Goal: Transaction & Acquisition: Register for event/course

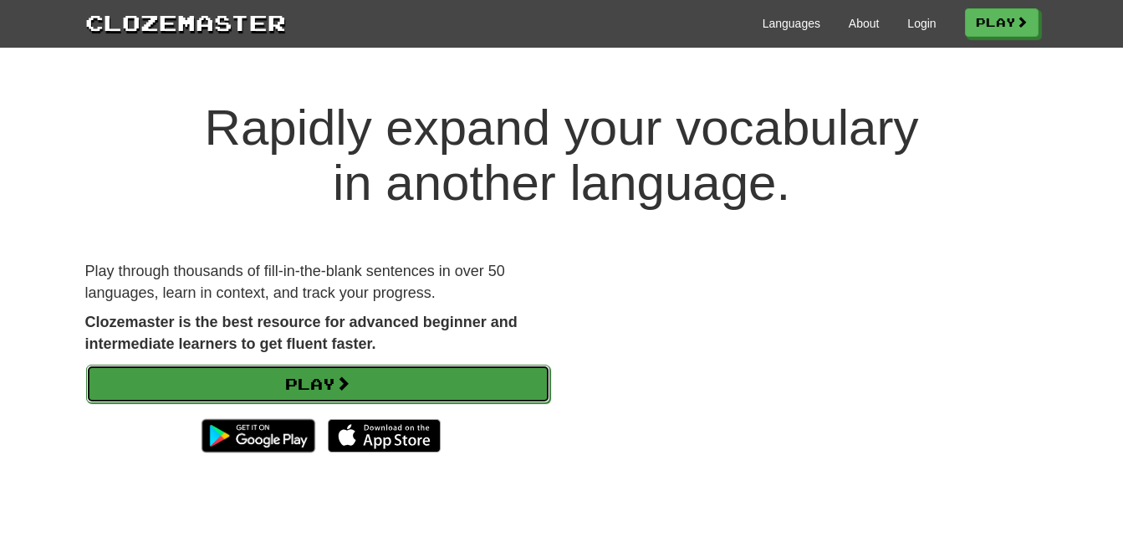
click at [345, 379] on span at bounding box center [342, 382] width 15 height 15
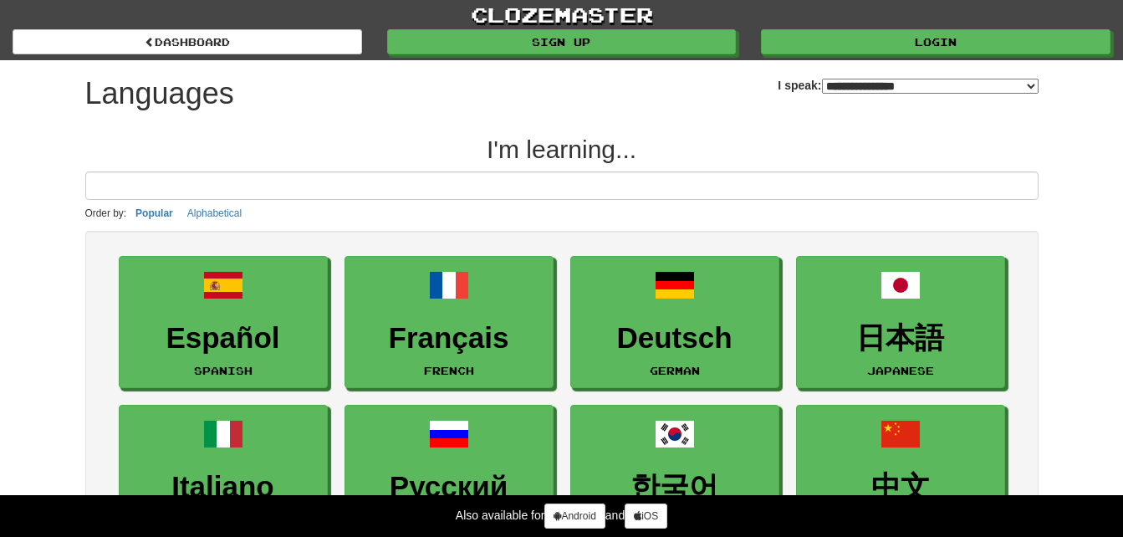
select select "*******"
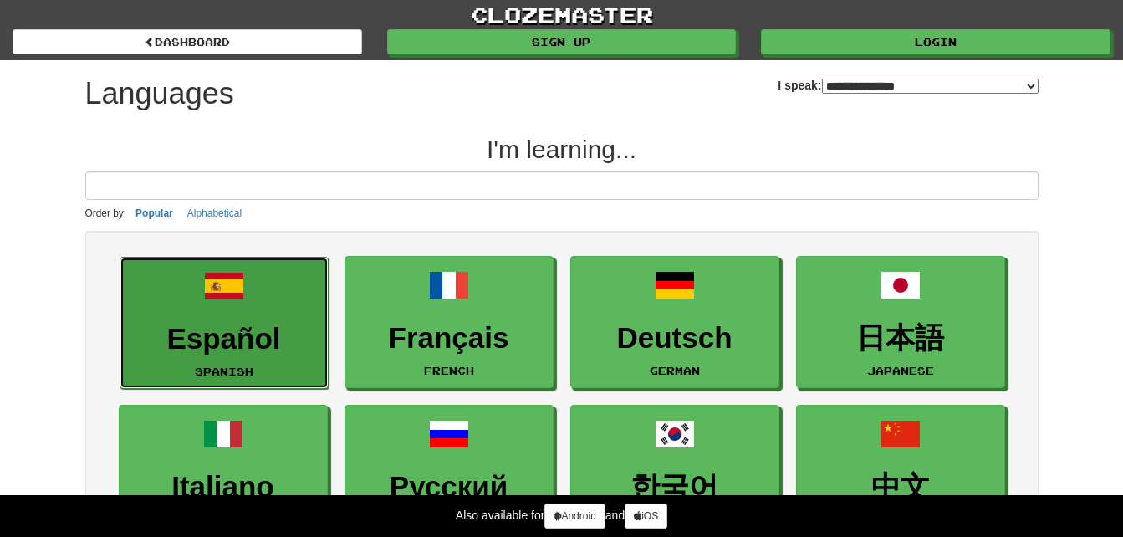
click at [247, 349] on h3 "Español" at bounding box center [224, 339] width 191 height 33
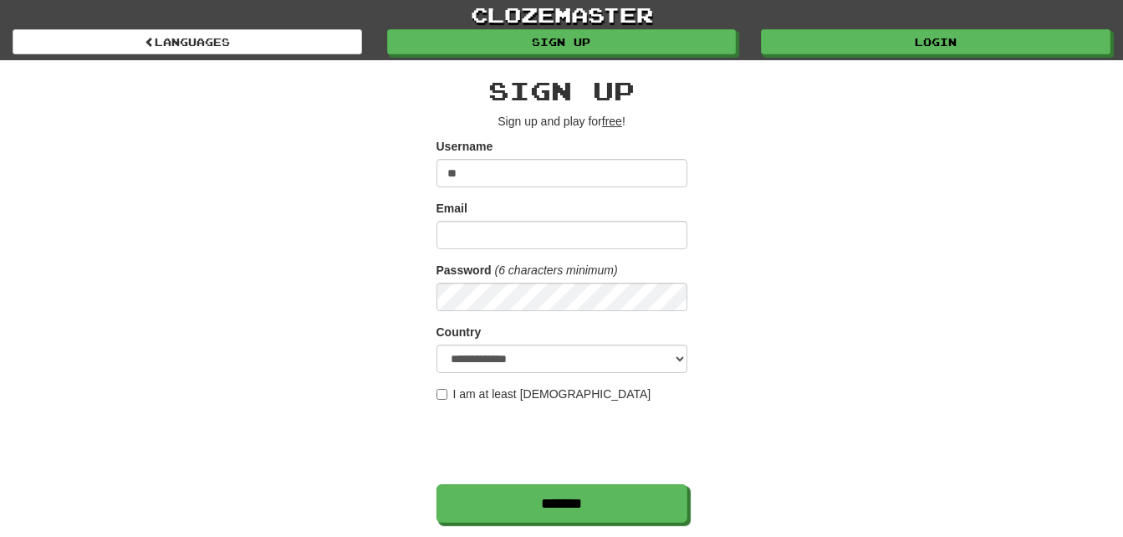
type input "*"
type input "******"
click at [505, 223] on input "Email" at bounding box center [561, 235] width 251 height 28
type input "**********"
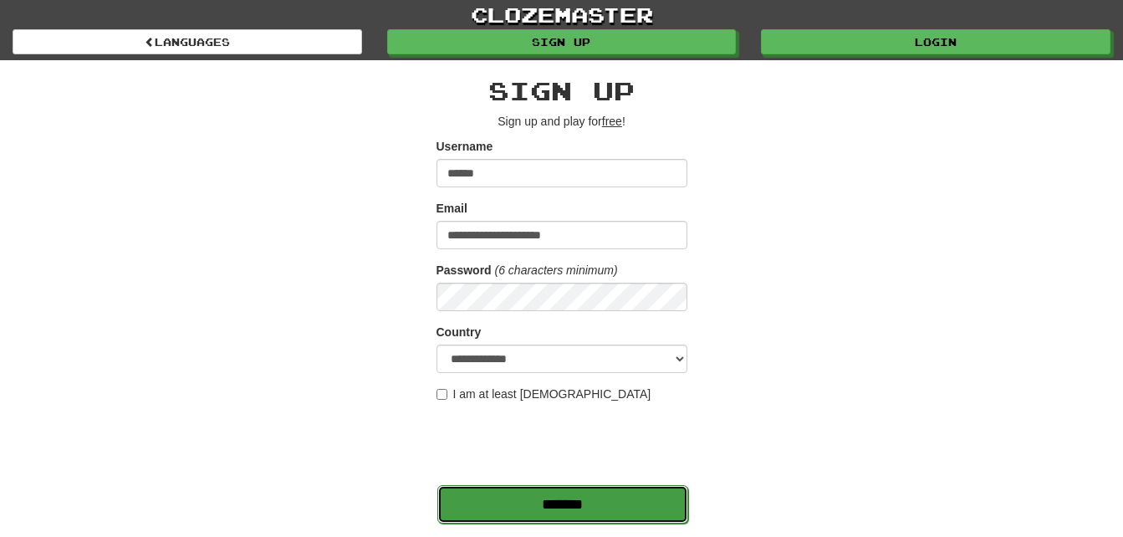
click at [629, 507] on input "*******" at bounding box center [562, 504] width 251 height 38
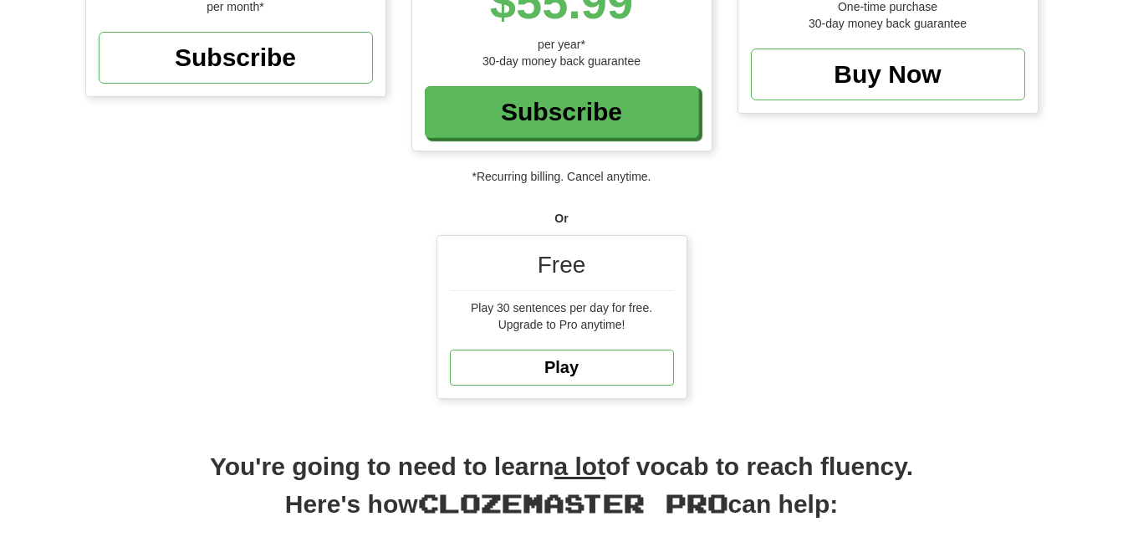
scroll to position [447, 0]
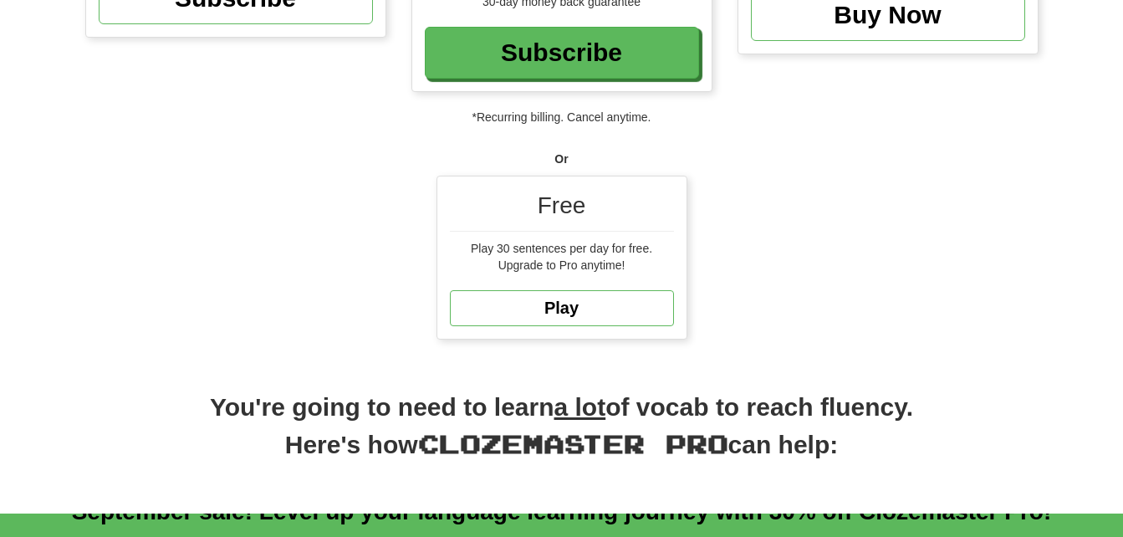
click at [614, 288] on div "Free Play 30 sentences per day for free. Upgrade to Pro anytime! Play" at bounding box center [561, 257] width 249 height 162
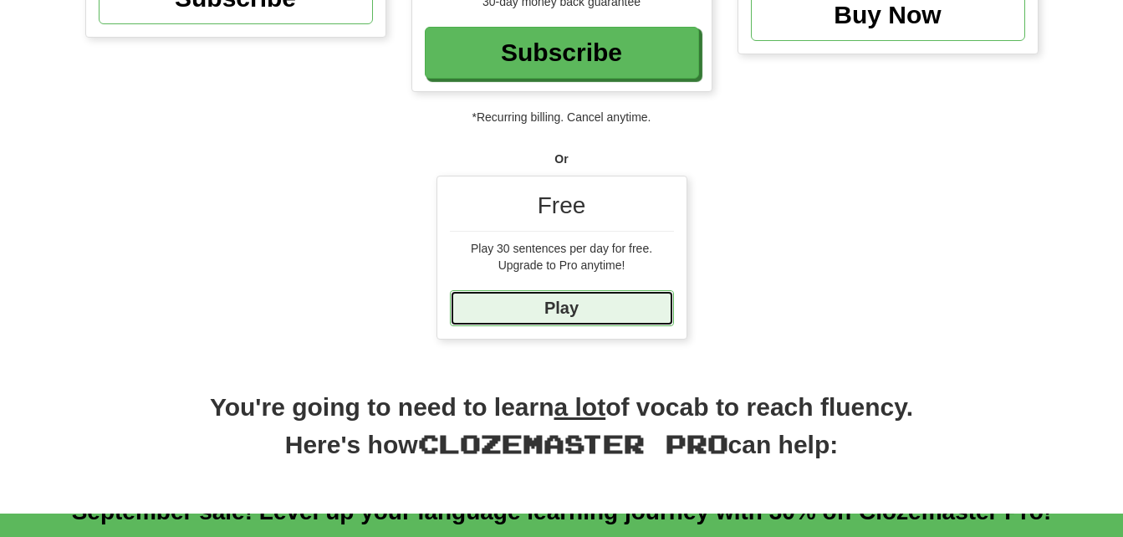
click at [609, 304] on link "Play" at bounding box center [562, 308] width 224 height 36
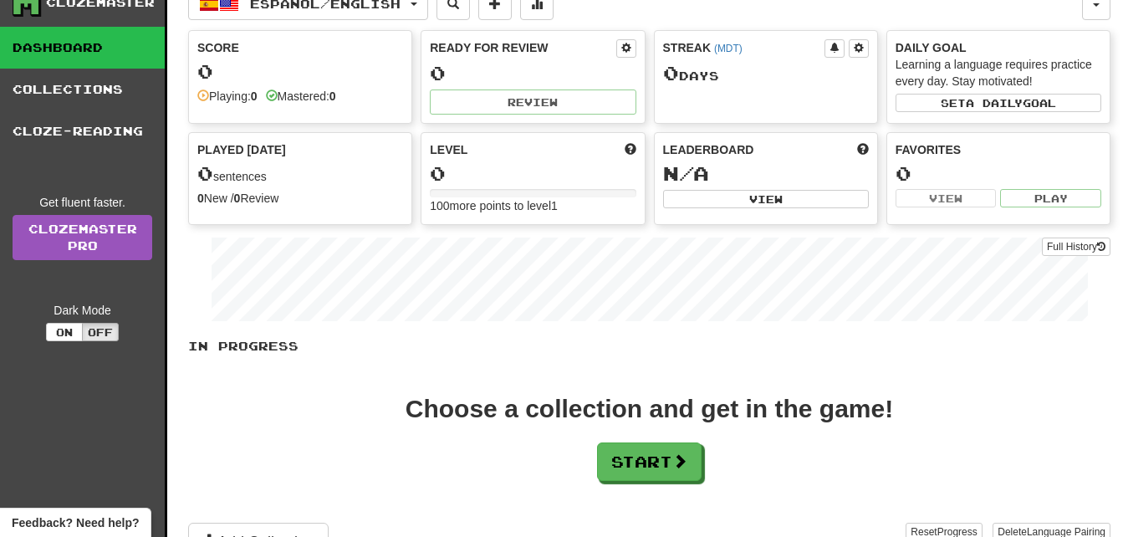
scroll to position [72, 0]
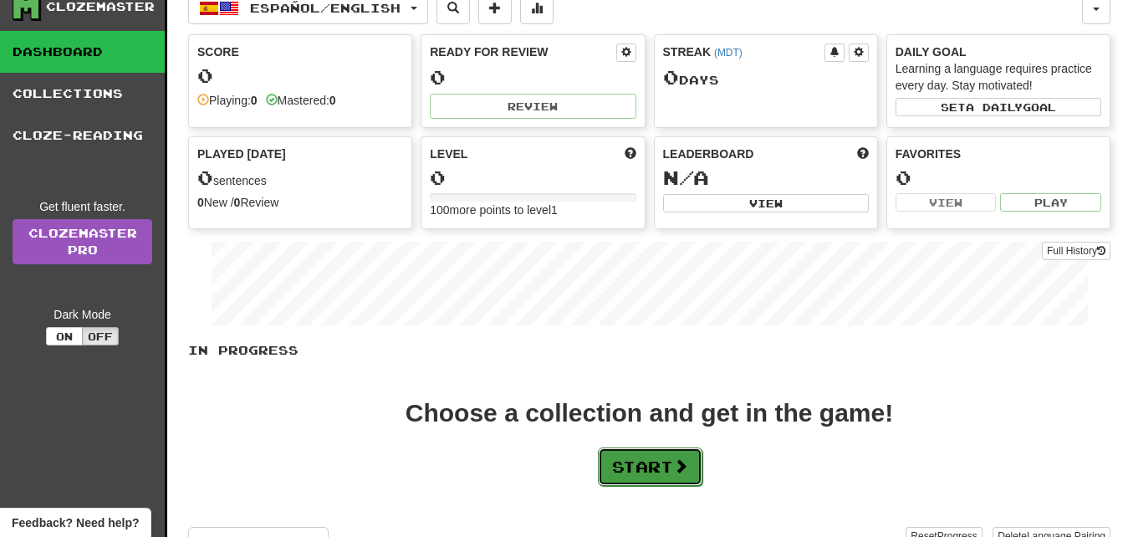
click at [663, 469] on button "Start" at bounding box center [650, 466] width 104 height 38
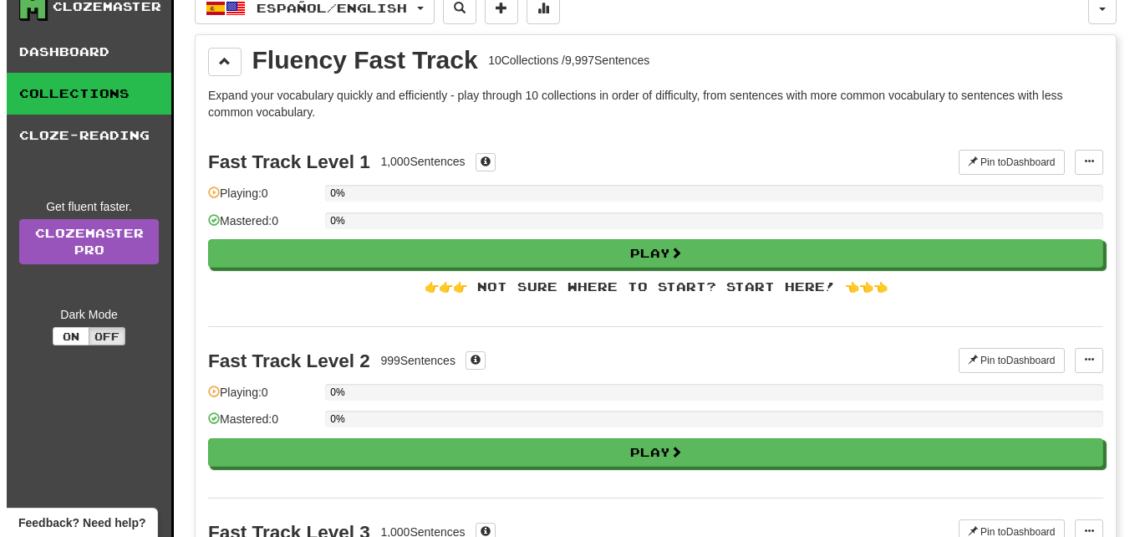
scroll to position [0, 0]
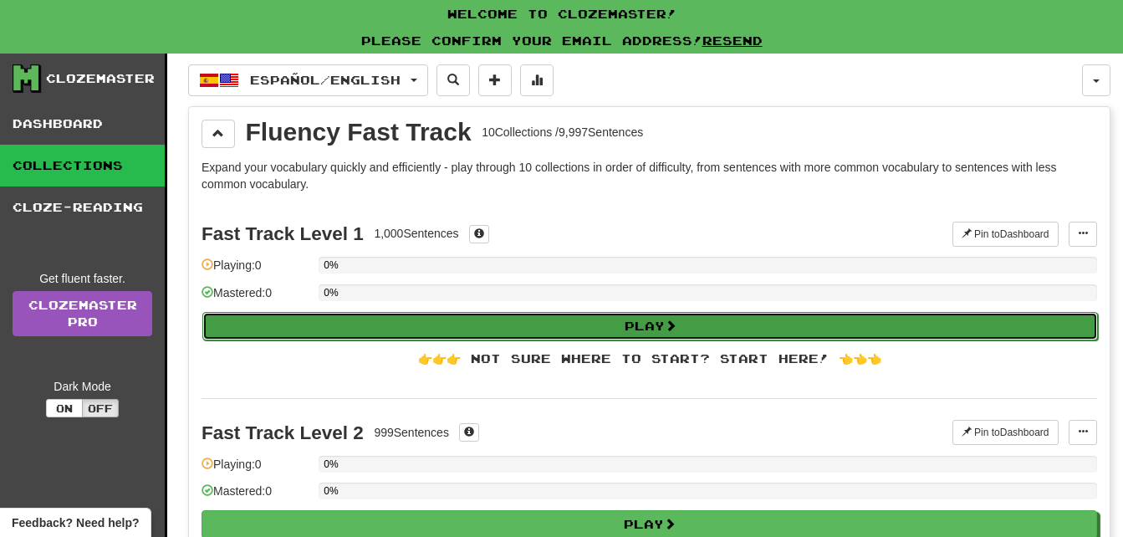
click at [634, 319] on button "Play" at bounding box center [649, 326] width 895 height 28
select select "**"
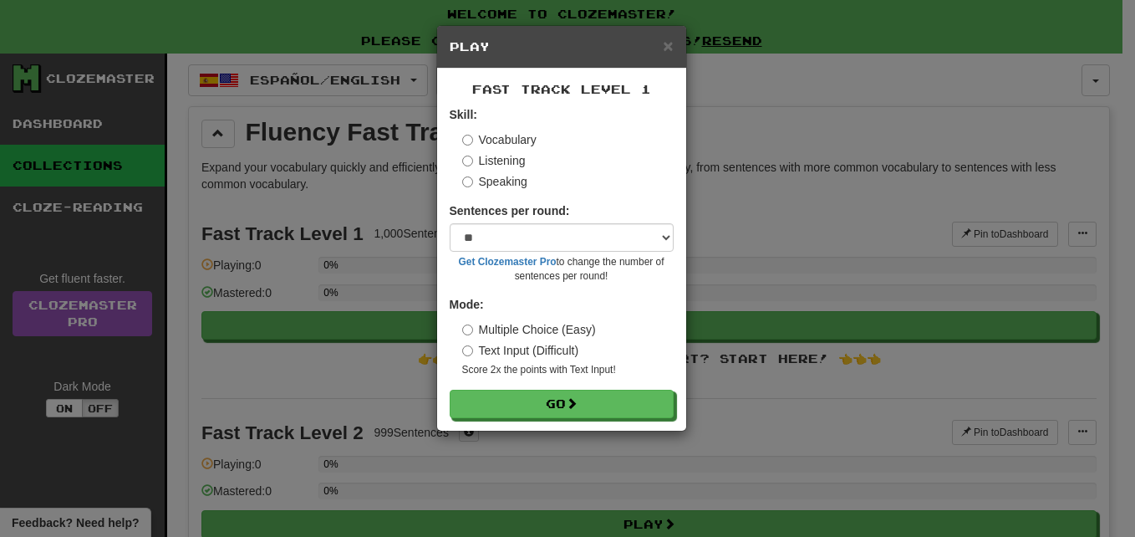
click at [498, 161] on label "Listening" at bounding box center [494, 160] width 64 height 17
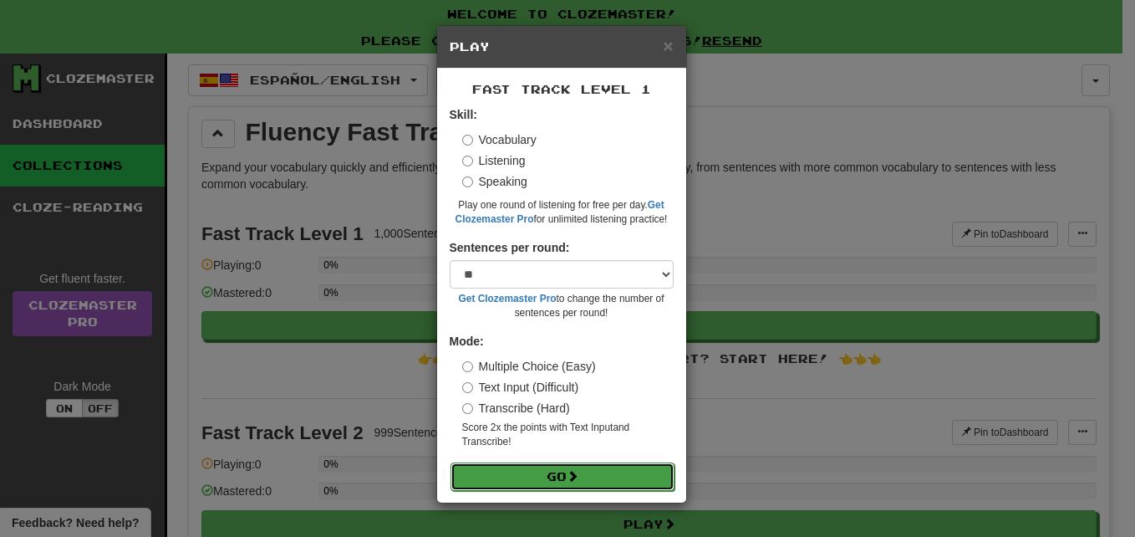
click at [522, 471] on button "Go" at bounding box center [563, 476] width 224 height 28
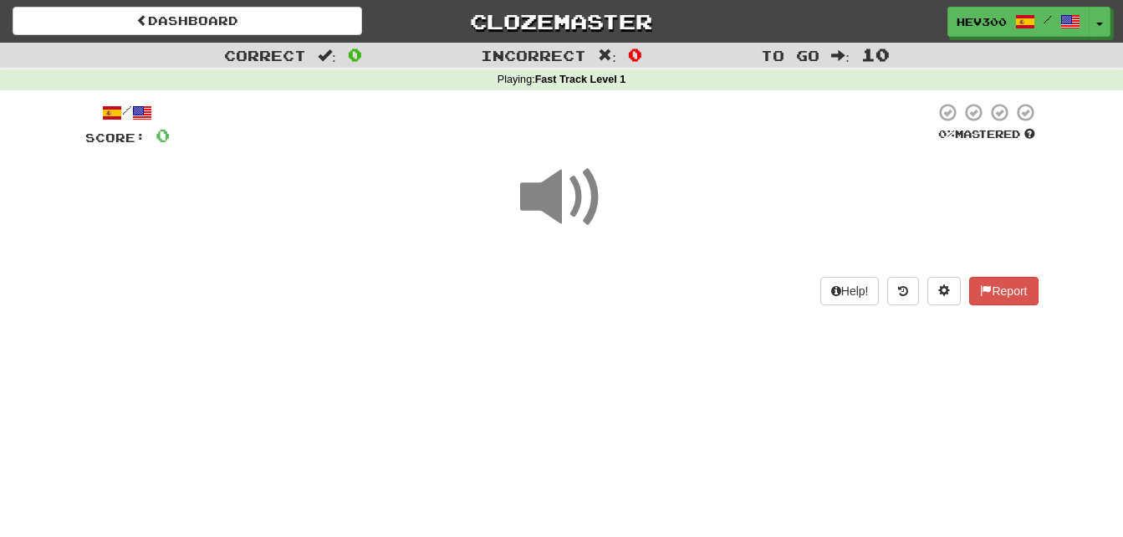
click at [545, 201] on span at bounding box center [562, 197] width 84 height 84
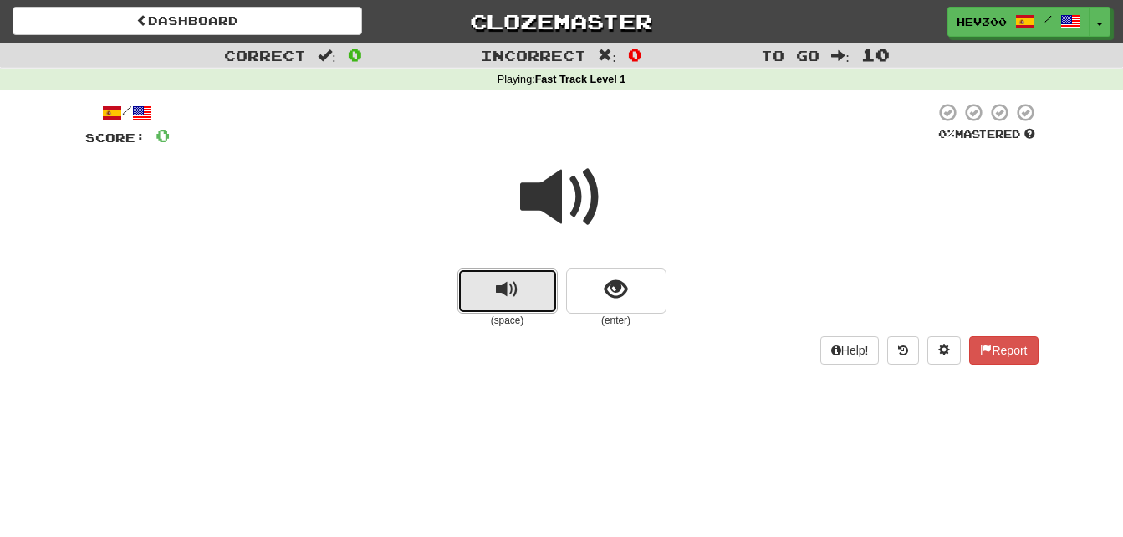
click at [514, 288] on span "replay audio" at bounding box center [507, 289] width 23 height 23
click at [565, 176] on span at bounding box center [562, 197] width 84 height 84
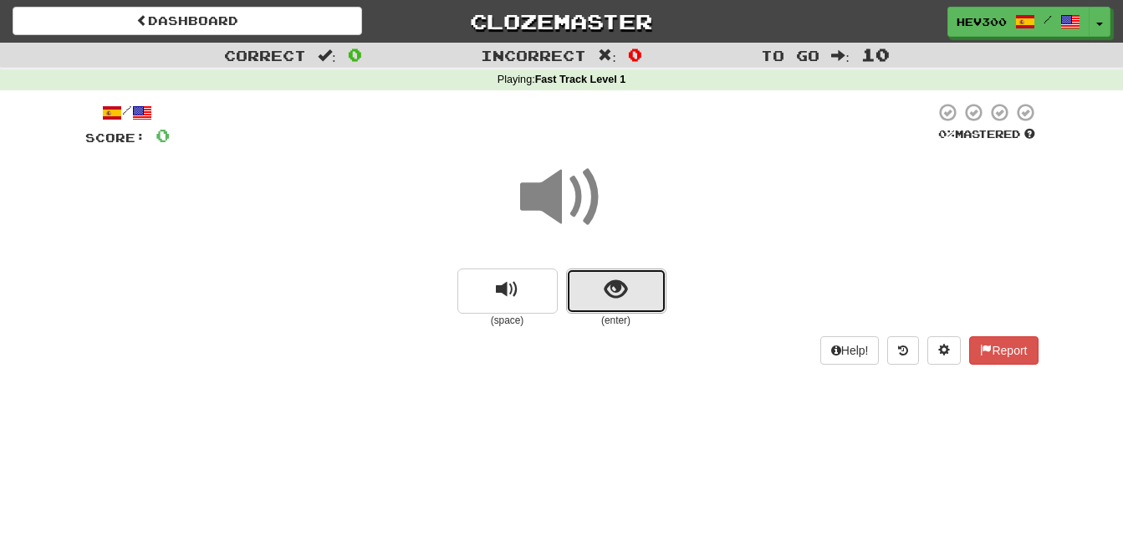
click at [619, 279] on span "show sentence" at bounding box center [615, 289] width 23 height 23
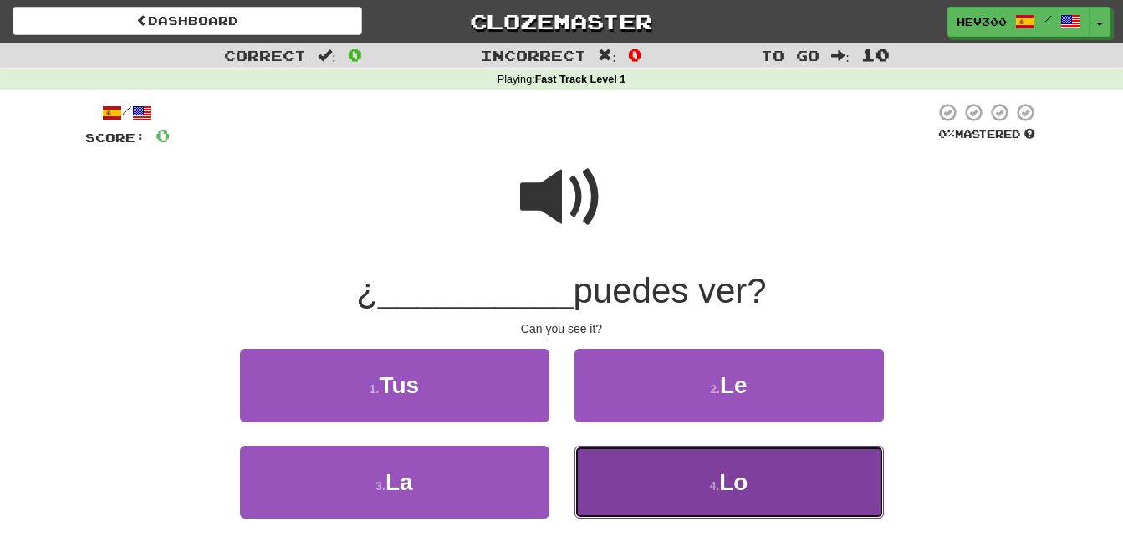
click at [645, 477] on button "4 . Lo" at bounding box center [728, 482] width 309 height 73
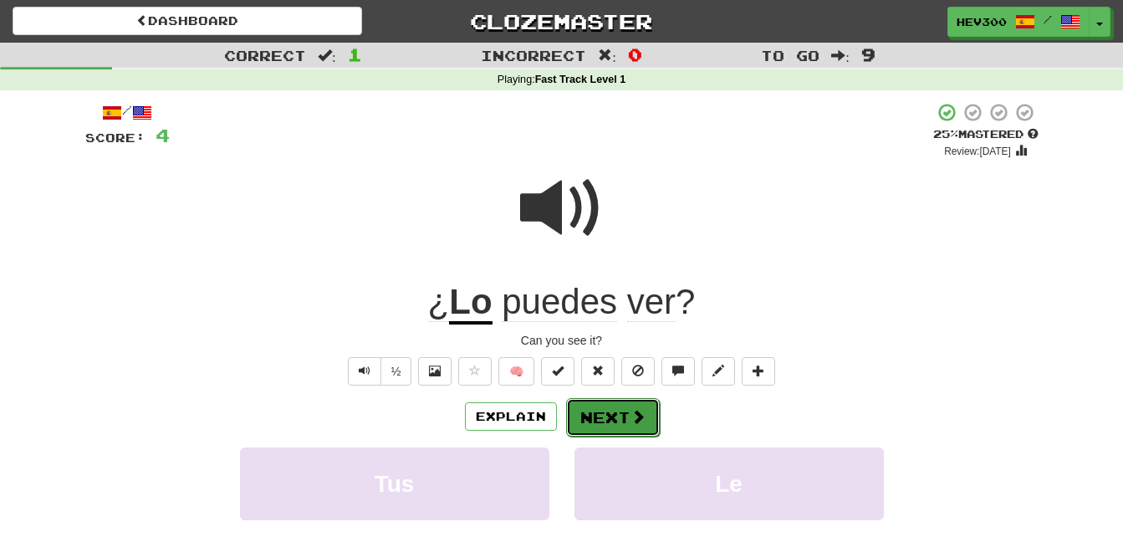
click at [615, 433] on button "Next" at bounding box center [613, 417] width 94 height 38
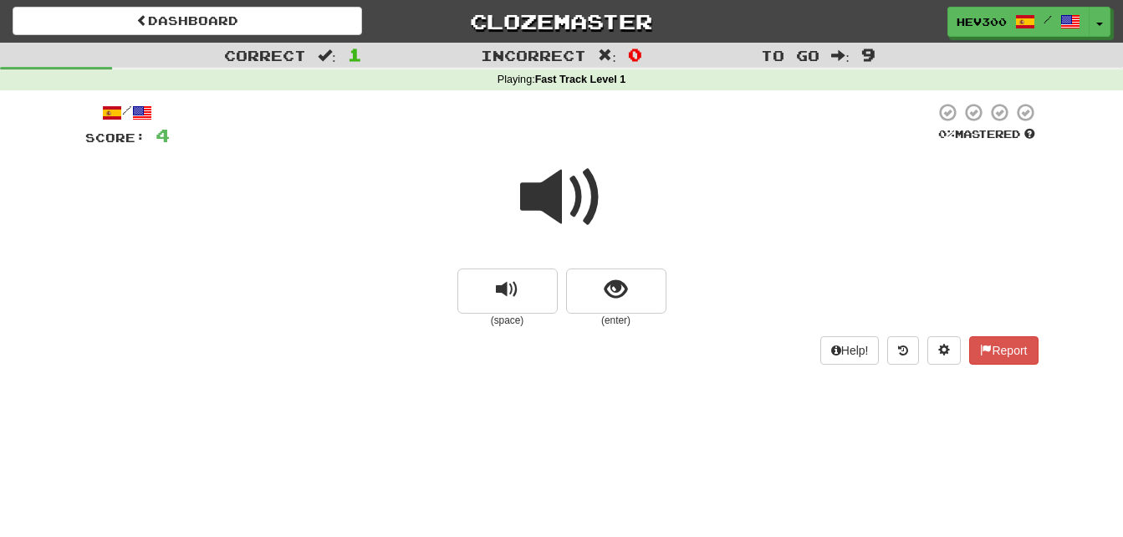
click at [551, 209] on span at bounding box center [562, 197] width 84 height 84
click at [509, 281] on span "replay audio" at bounding box center [507, 289] width 23 height 23
click at [611, 274] on button "show sentence" at bounding box center [616, 290] width 100 height 45
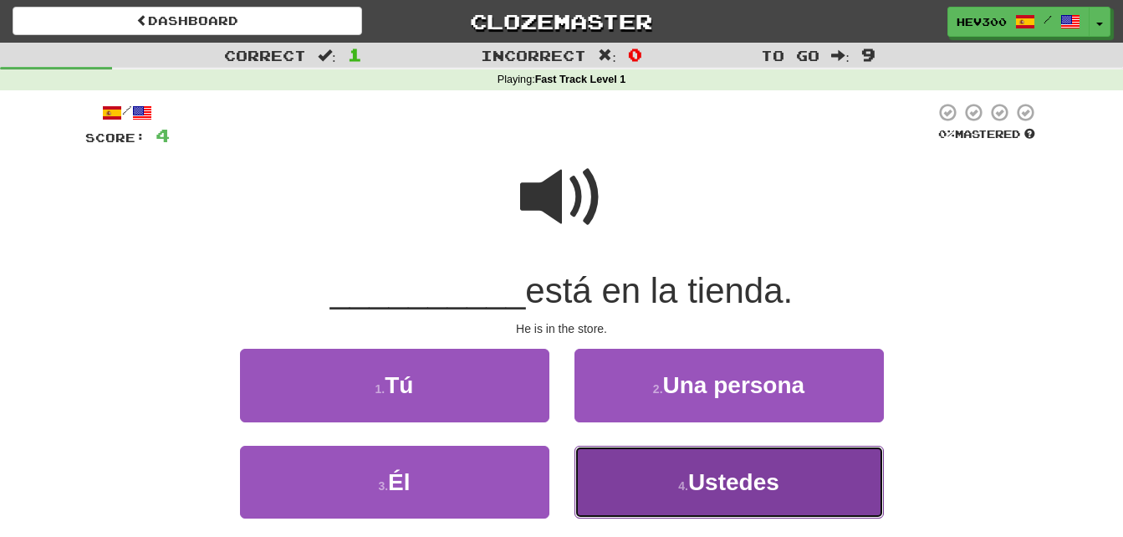
click at [646, 486] on button "4 . Ustedes" at bounding box center [728, 482] width 309 height 73
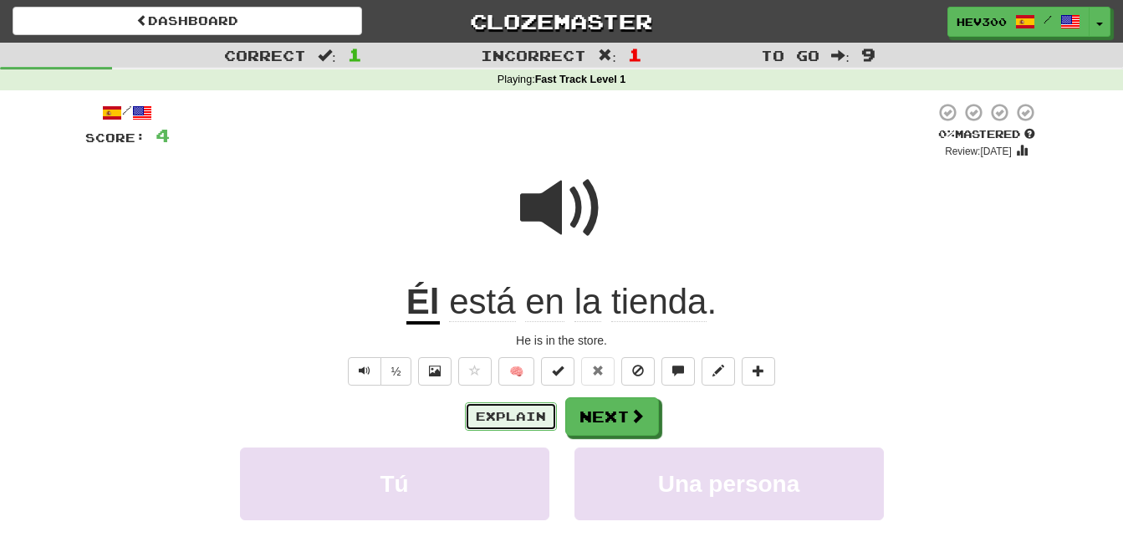
click at [527, 410] on button "Explain" at bounding box center [511, 416] width 92 height 28
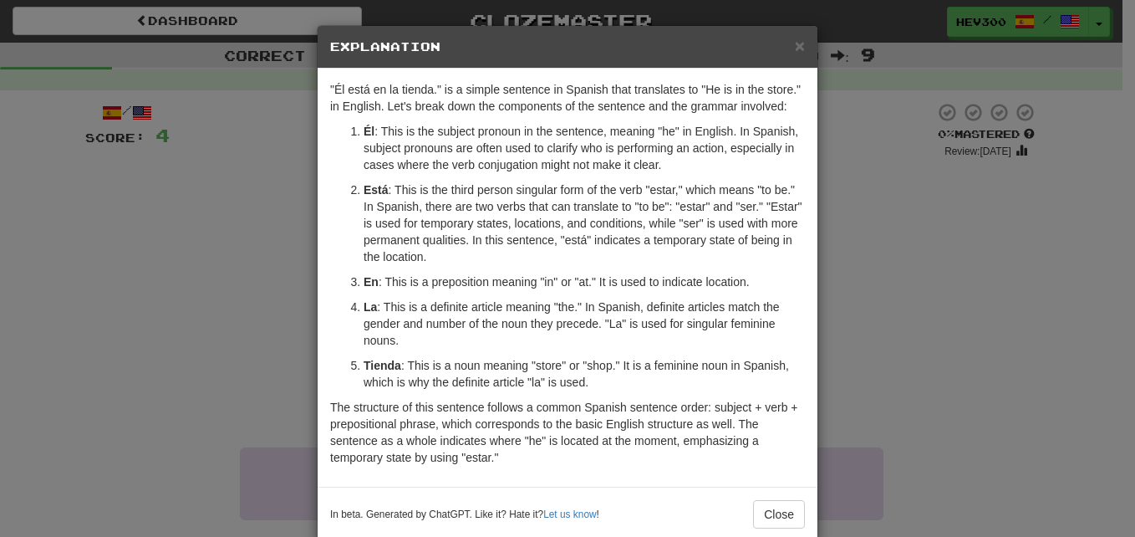
click at [712, 462] on p "The structure of this sentence follows a common Spanish sentence order: subject…" at bounding box center [567, 432] width 475 height 67
click at [767, 508] on button "Close" at bounding box center [779, 514] width 52 height 28
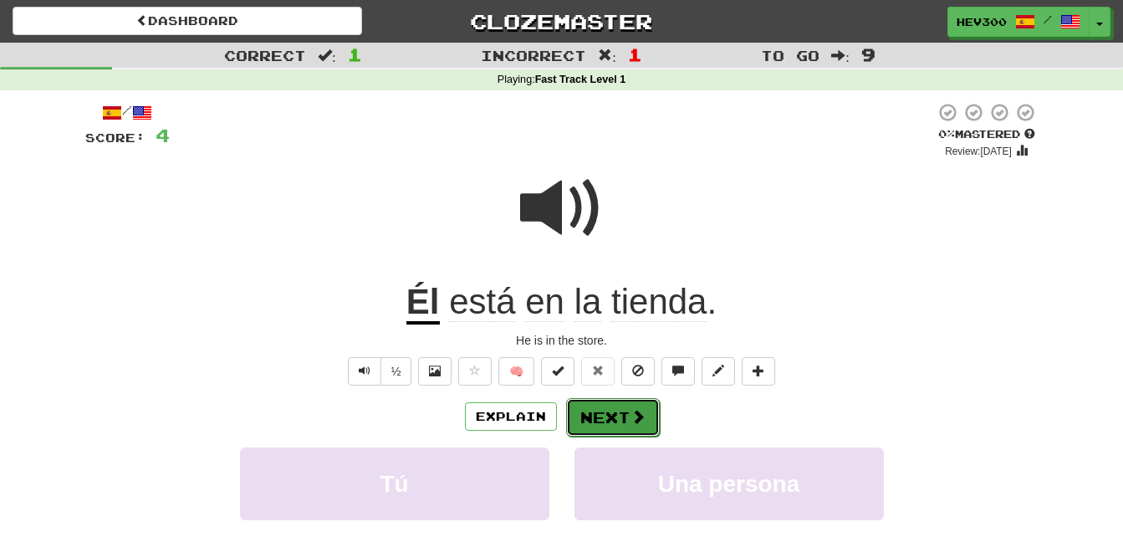
click at [630, 419] on span at bounding box center [637, 416] width 15 height 15
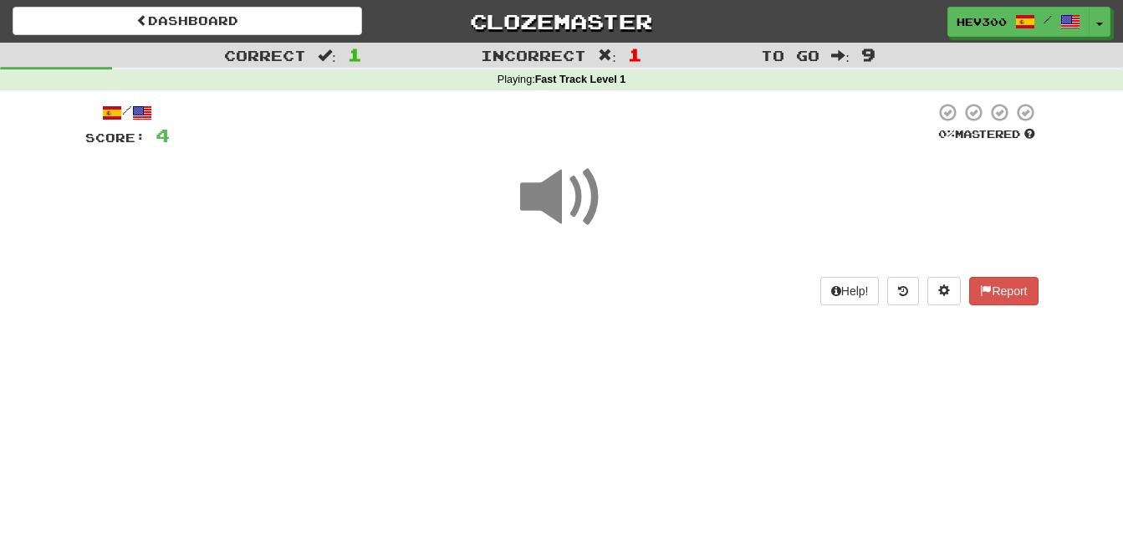
click at [547, 181] on span at bounding box center [562, 197] width 84 height 84
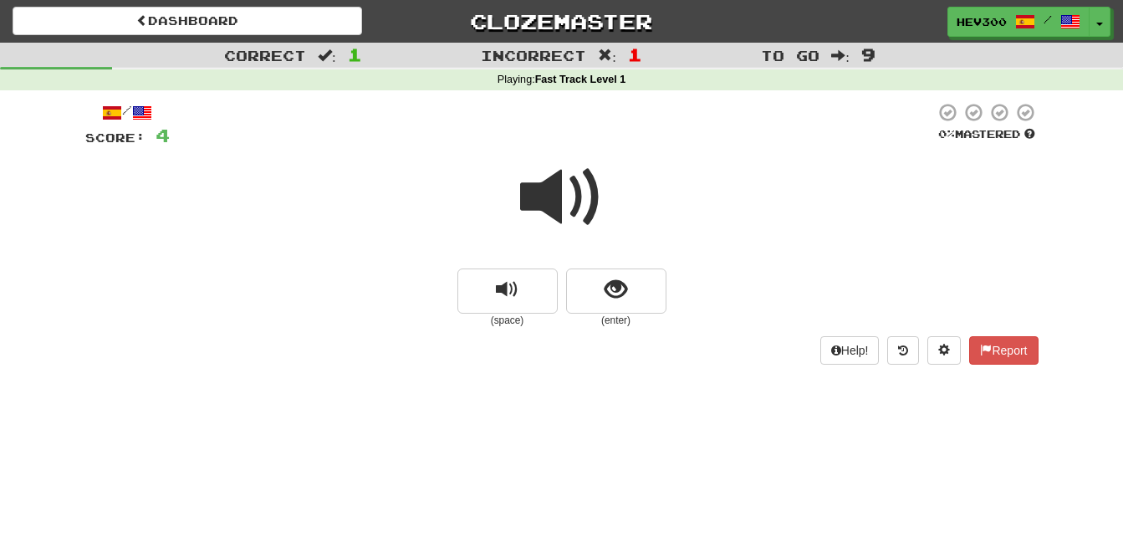
click at [547, 181] on span at bounding box center [562, 197] width 84 height 84
click at [594, 302] on button "show sentence" at bounding box center [616, 290] width 100 height 45
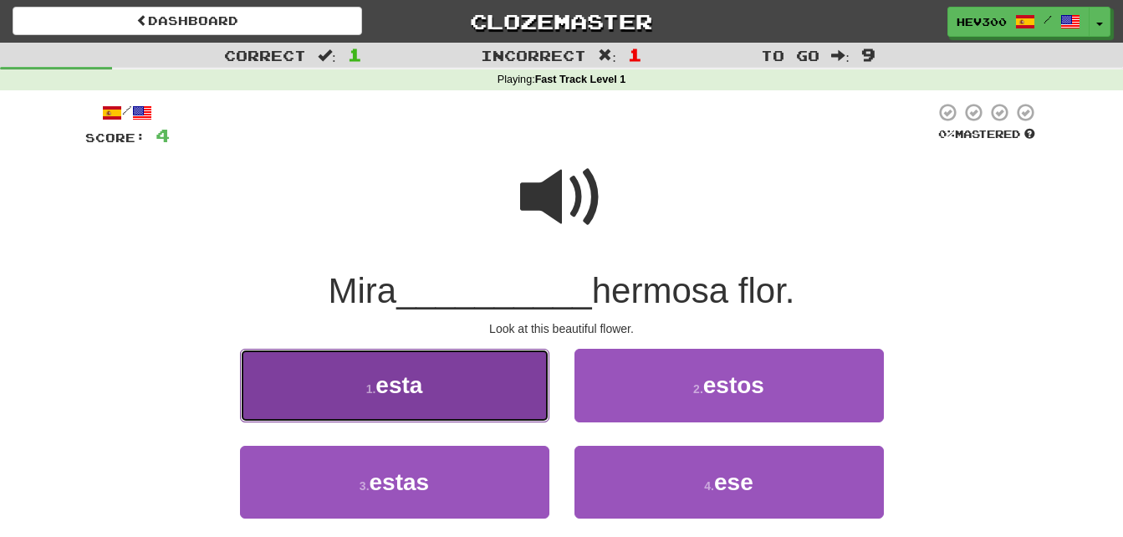
click at [501, 374] on button "1 . esta" at bounding box center [394, 385] width 309 height 73
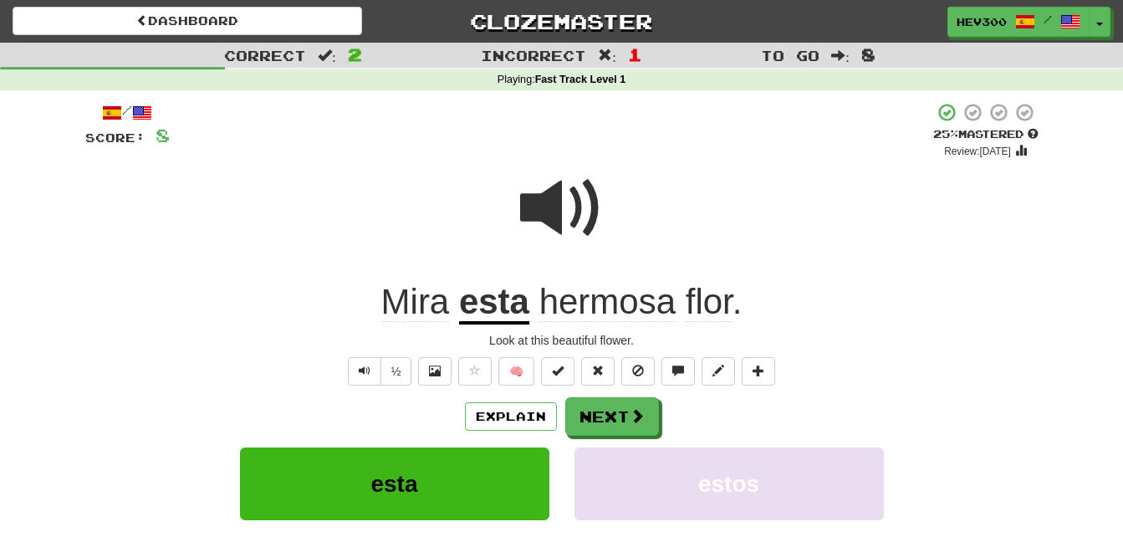
click at [482, 298] on u "esta" at bounding box center [494, 303] width 70 height 43
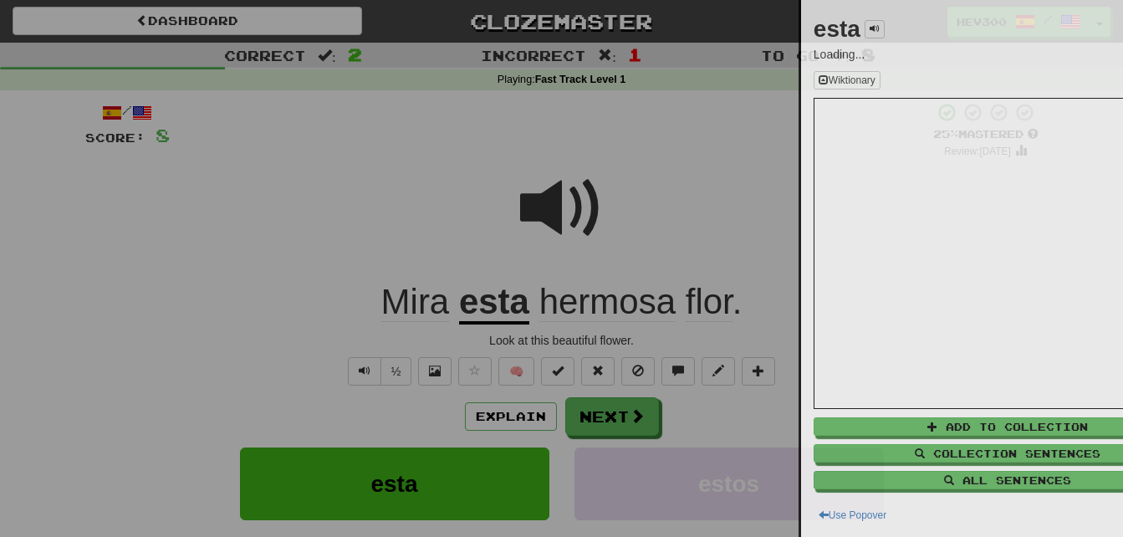
click at [482, 298] on div at bounding box center [561, 268] width 1123 height 537
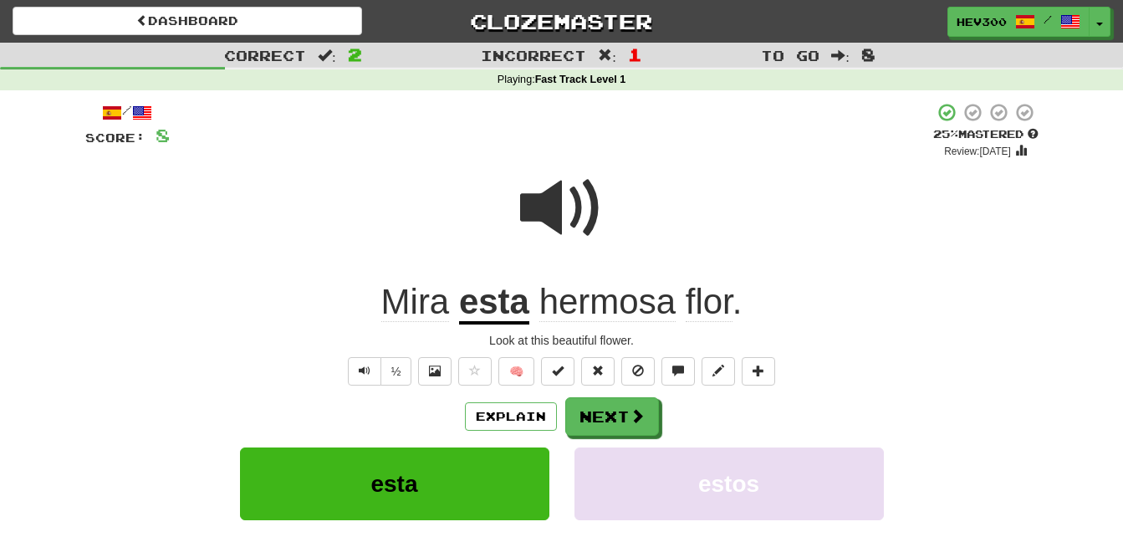
click at [482, 298] on u "esta" at bounding box center [494, 303] width 70 height 43
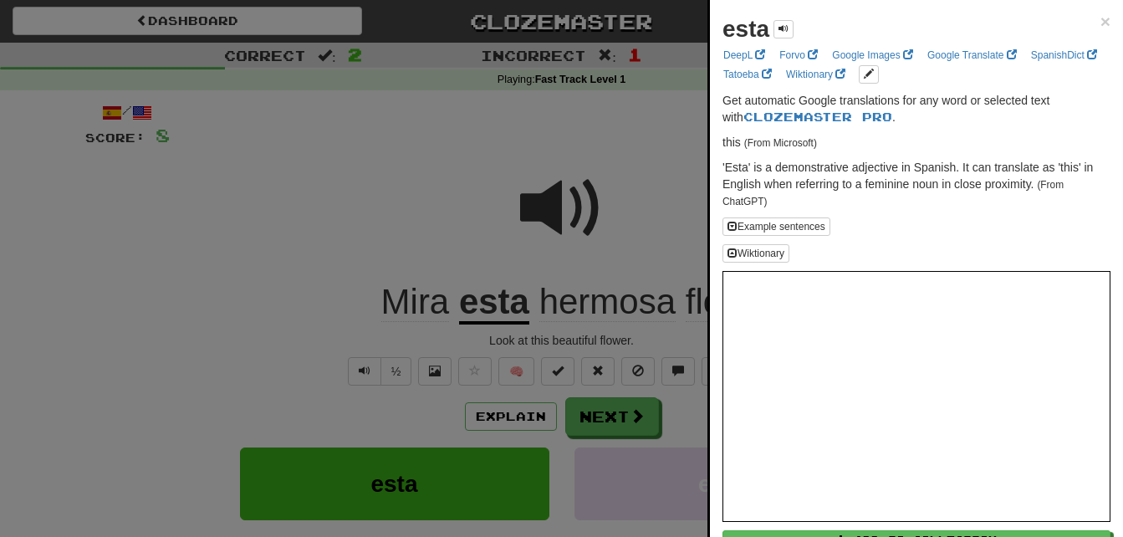
click at [482, 298] on div at bounding box center [561, 268] width 1123 height 537
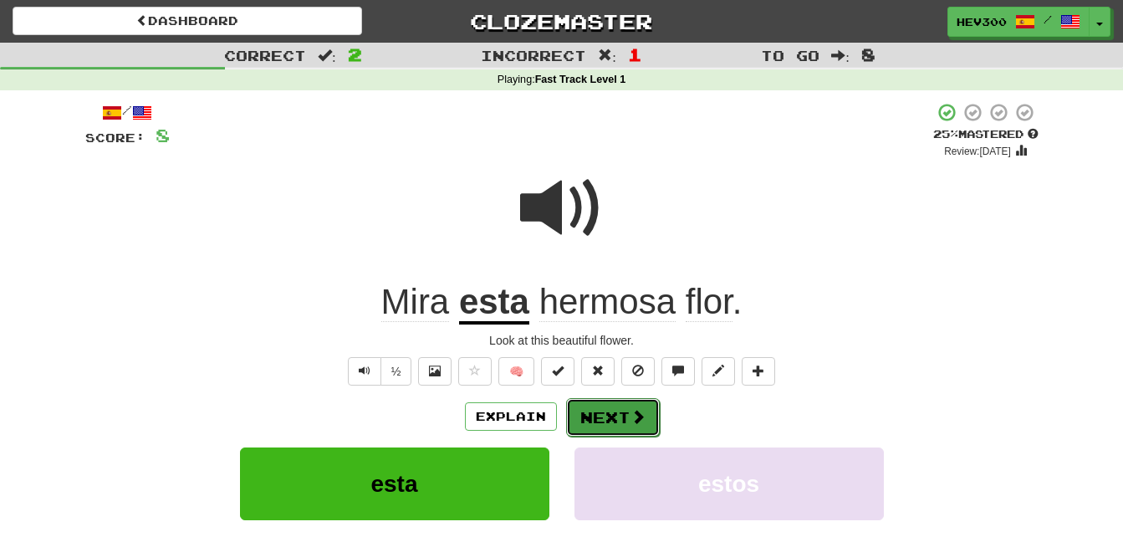
click at [606, 421] on button "Next" at bounding box center [613, 417] width 94 height 38
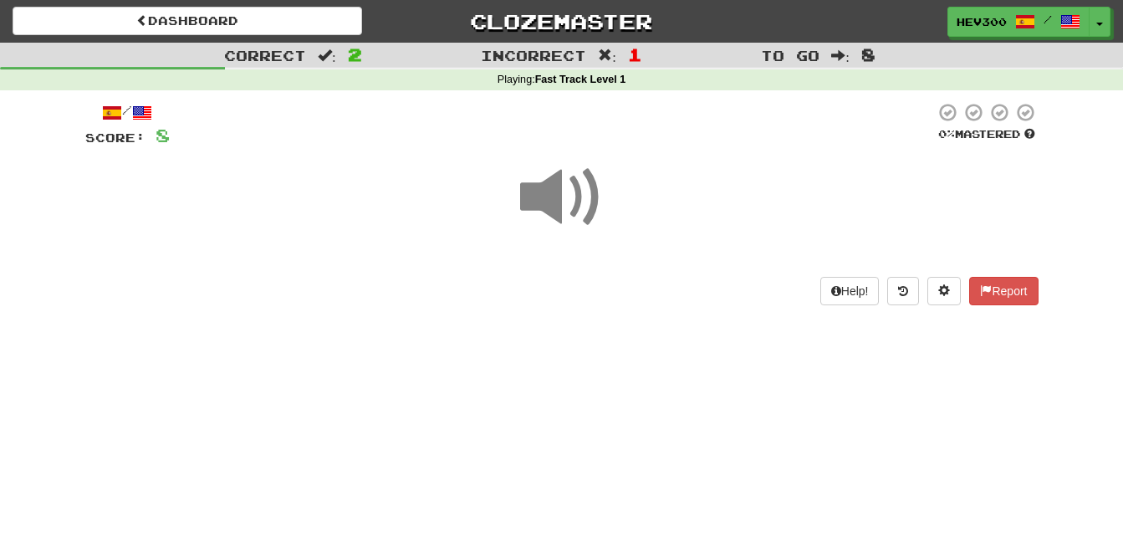
click at [561, 205] on span at bounding box center [562, 197] width 84 height 84
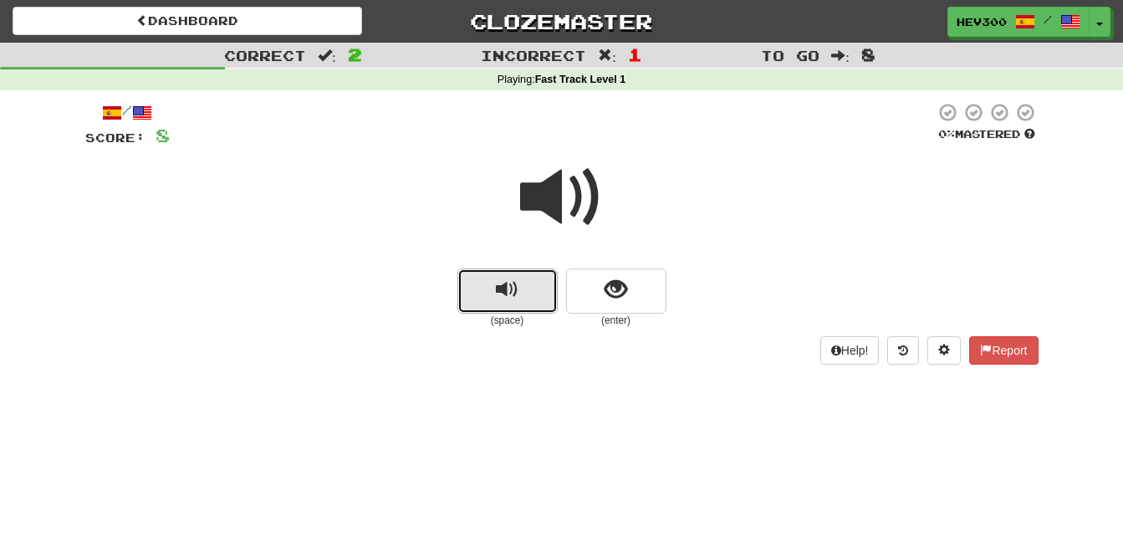
click at [508, 268] on button "replay audio" at bounding box center [507, 290] width 100 height 45
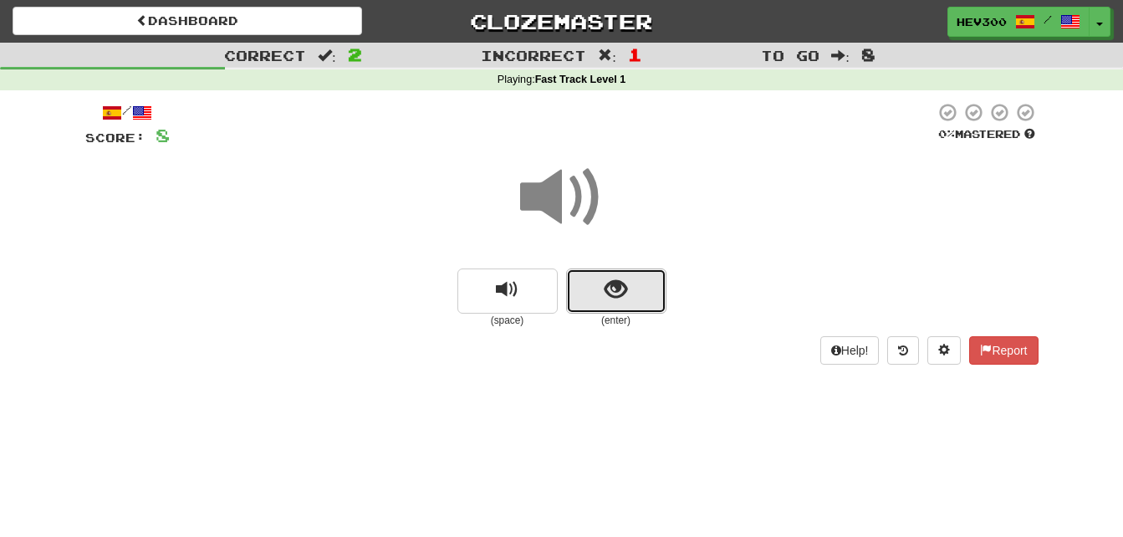
click at [611, 284] on span "show sentence" at bounding box center [615, 289] width 23 height 23
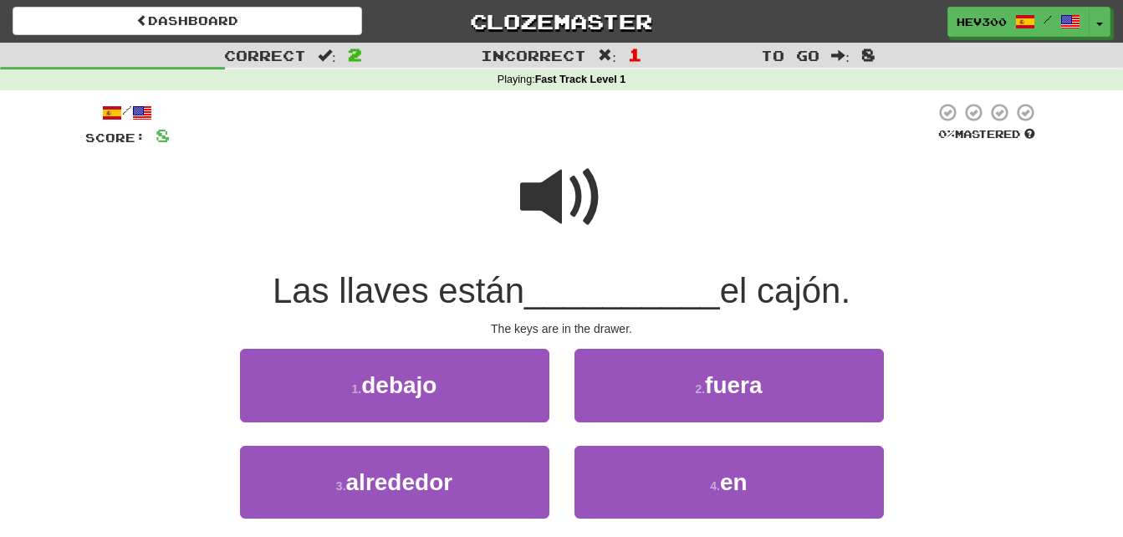
click at [568, 160] on span at bounding box center [562, 197] width 84 height 84
click at [541, 207] on span at bounding box center [562, 197] width 84 height 84
click at [566, 195] on span at bounding box center [562, 197] width 84 height 84
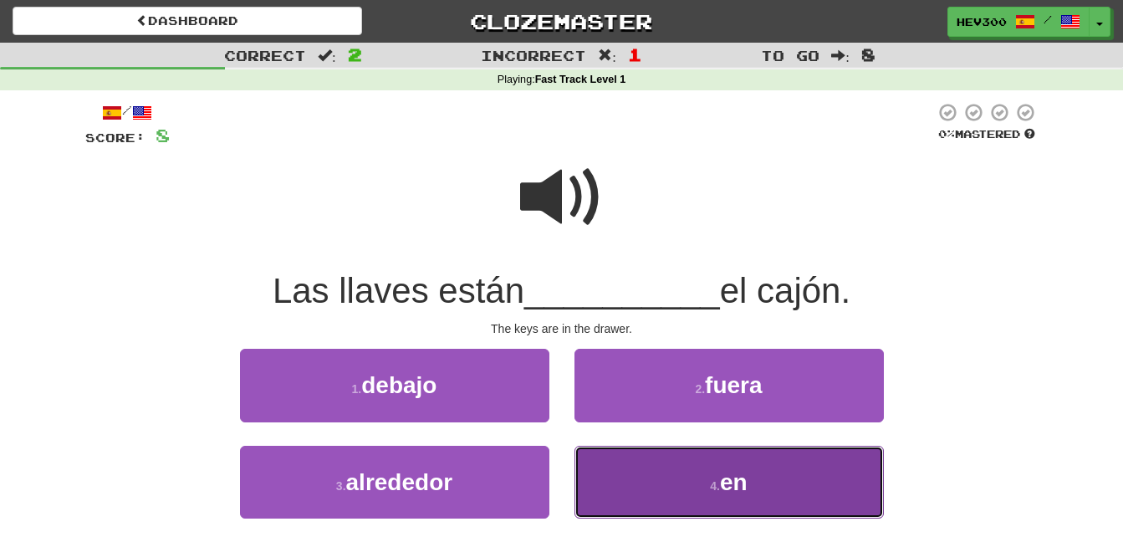
click at [632, 458] on button "4 . en" at bounding box center [728, 482] width 309 height 73
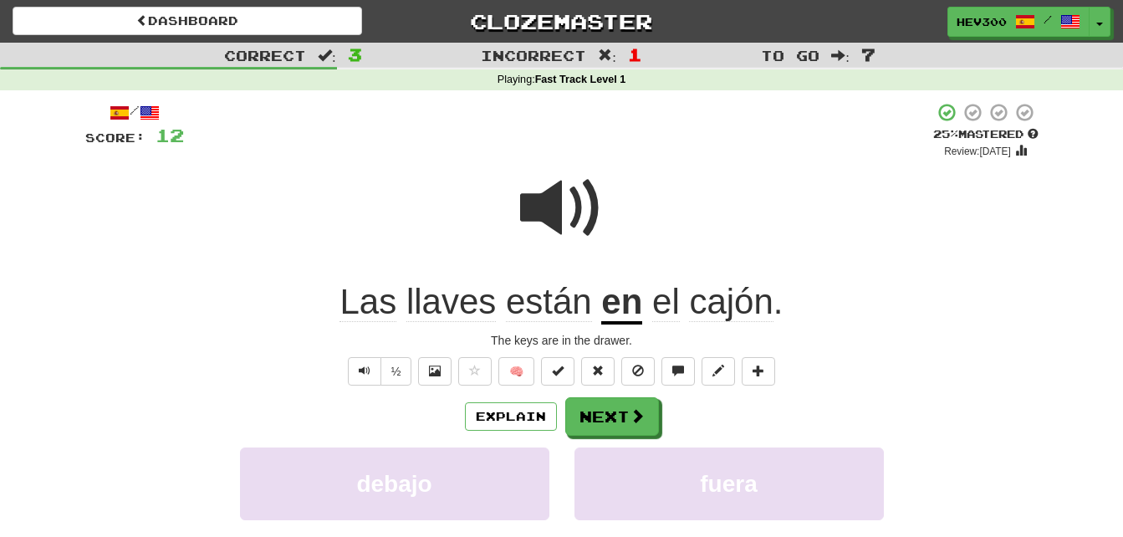
drag, startPoint x: 459, startPoint y: 280, endPoint x: 452, endPoint y: 303, distance: 23.5
click at [452, 303] on div "Las llaves están en el cajón ." at bounding box center [561, 302] width 953 height 46
click at [452, 303] on span "llaves" at bounding box center [450, 302] width 89 height 40
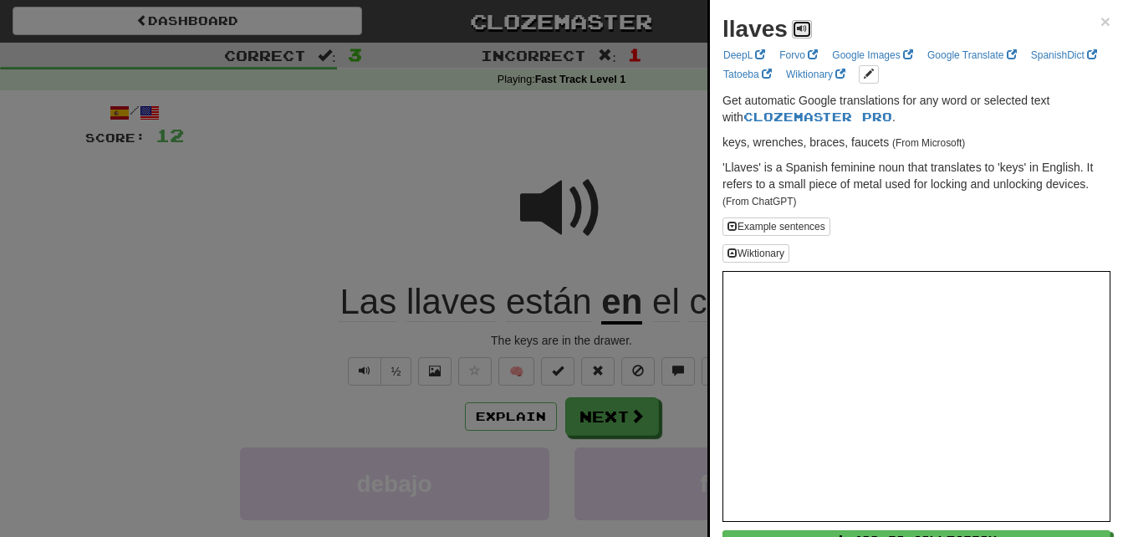
click at [801, 30] on span at bounding box center [802, 28] width 10 height 10
click at [582, 127] on div at bounding box center [561, 268] width 1123 height 537
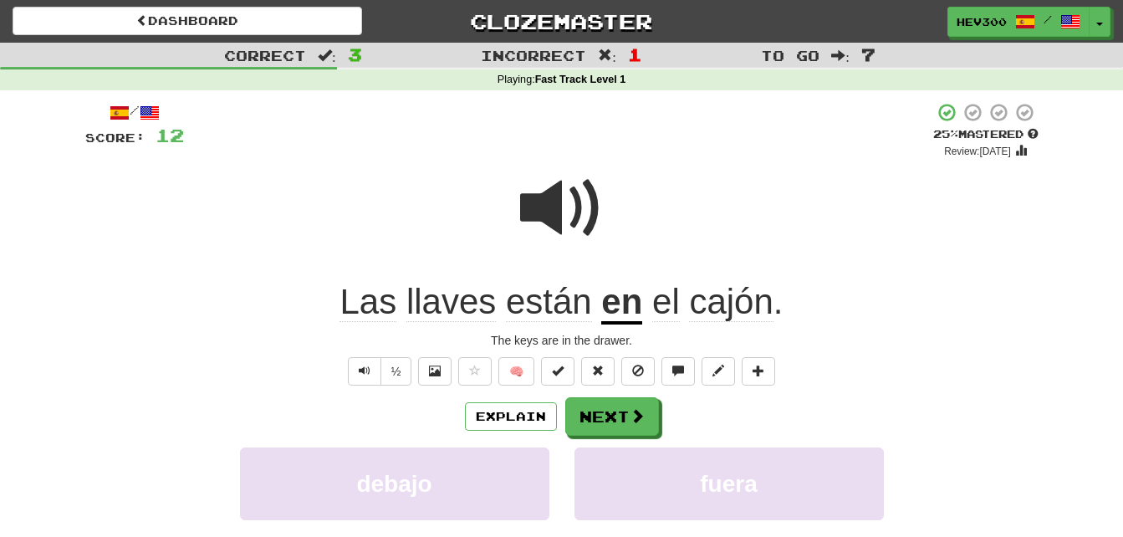
click at [537, 300] on span "están" at bounding box center [549, 302] width 86 height 40
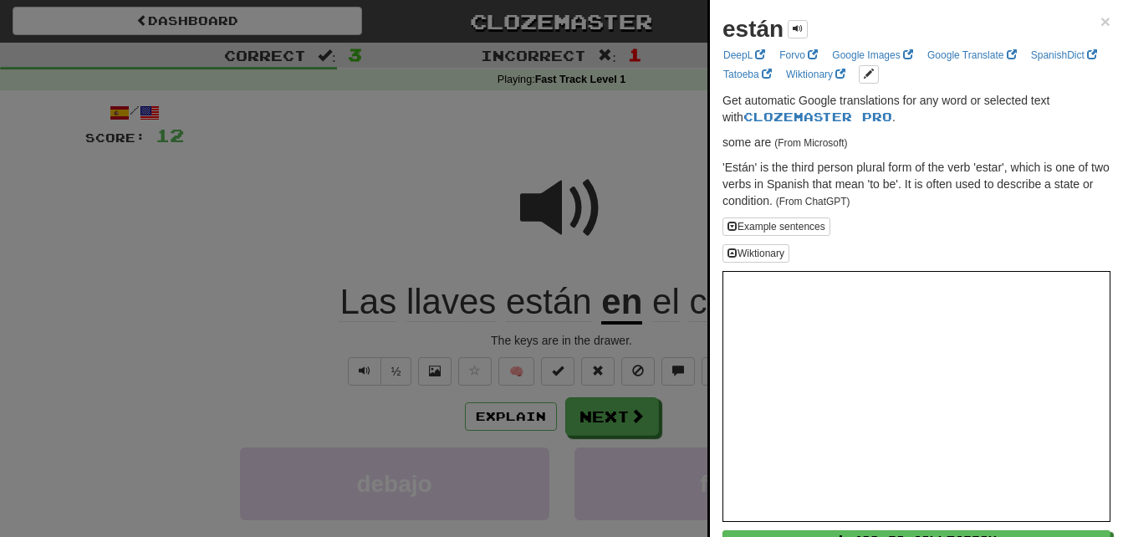
click at [537, 300] on div at bounding box center [561, 268] width 1123 height 537
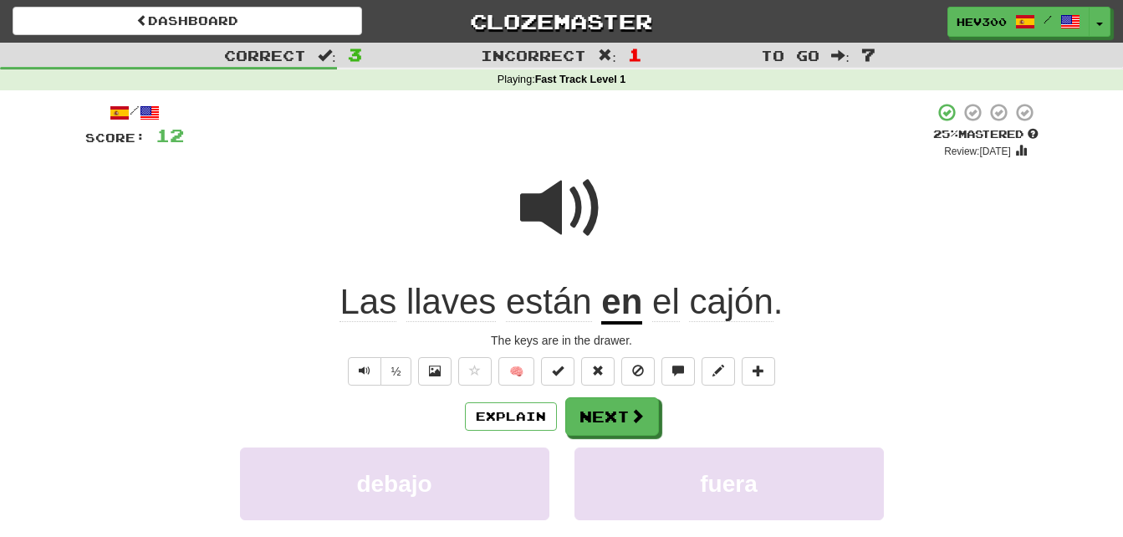
click at [613, 298] on u "en" at bounding box center [621, 303] width 41 height 43
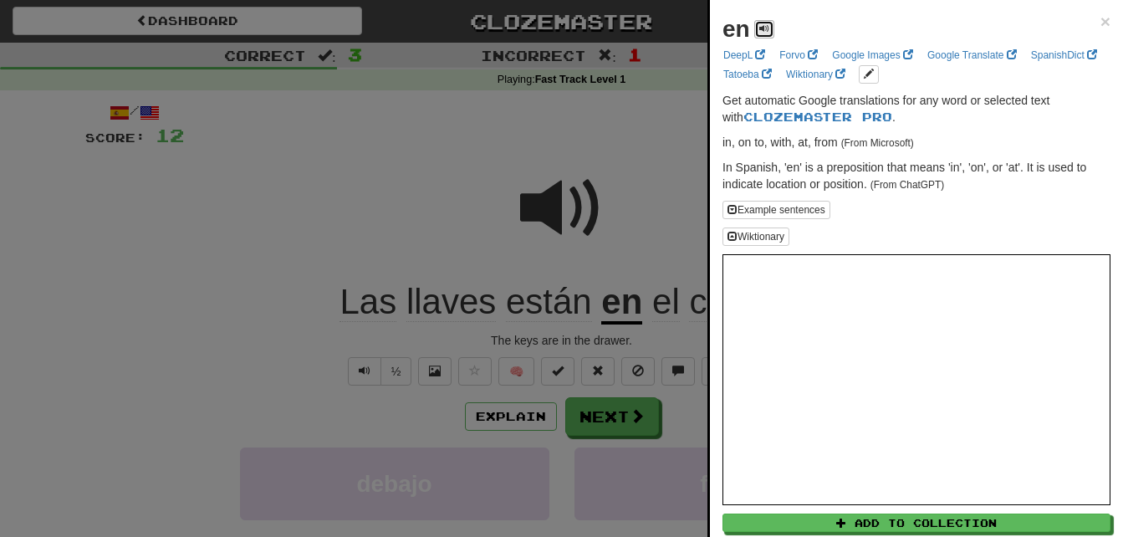
click at [763, 38] on button at bounding box center [764, 29] width 20 height 18
click at [767, 18] on div "en" at bounding box center [748, 29] width 52 height 33
click at [577, 233] on div at bounding box center [561, 268] width 1123 height 537
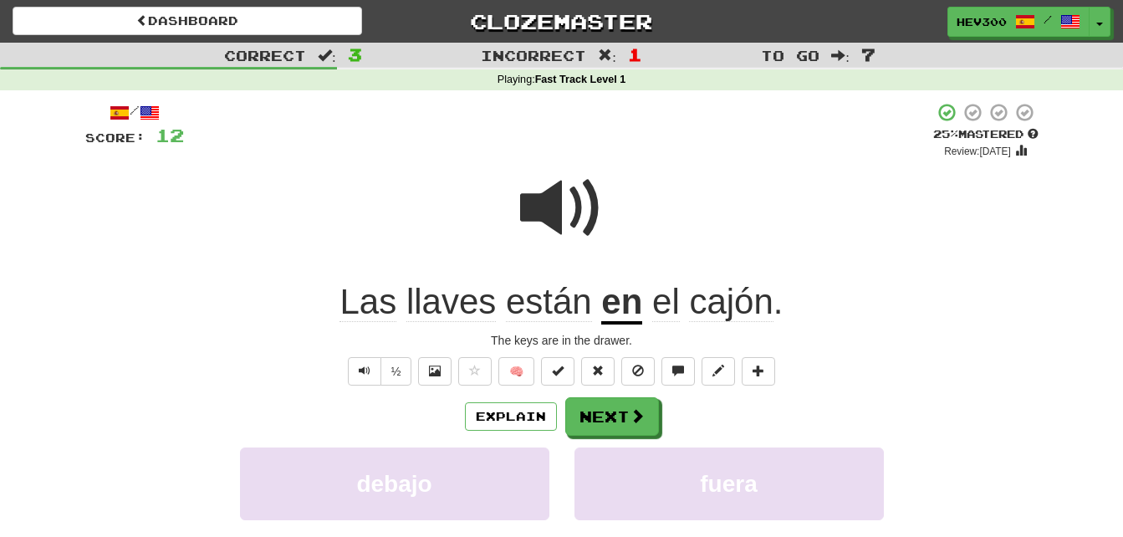
click at [732, 308] on span "cajón" at bounding box center [731, 302] width 84 height 40
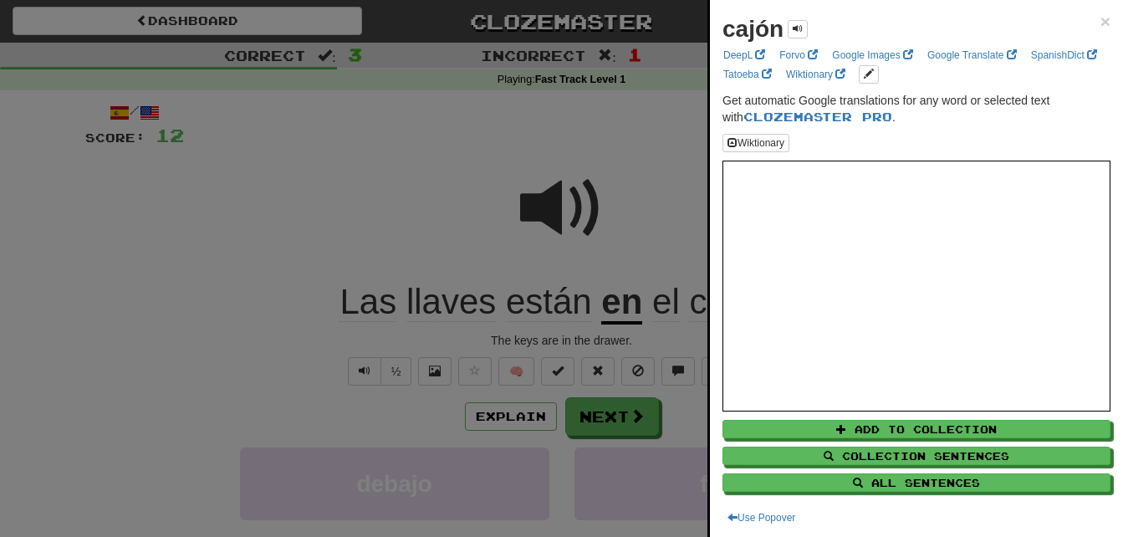
click at [796, 19] on div "cajón" at bounding box center [764, 29] width 85 height 33
click at [798, 29] on span at bounding box center [798, 28] width 10 height 10
click at [641, 161] on div at bounding box center [561, 268] width 1123 height 537
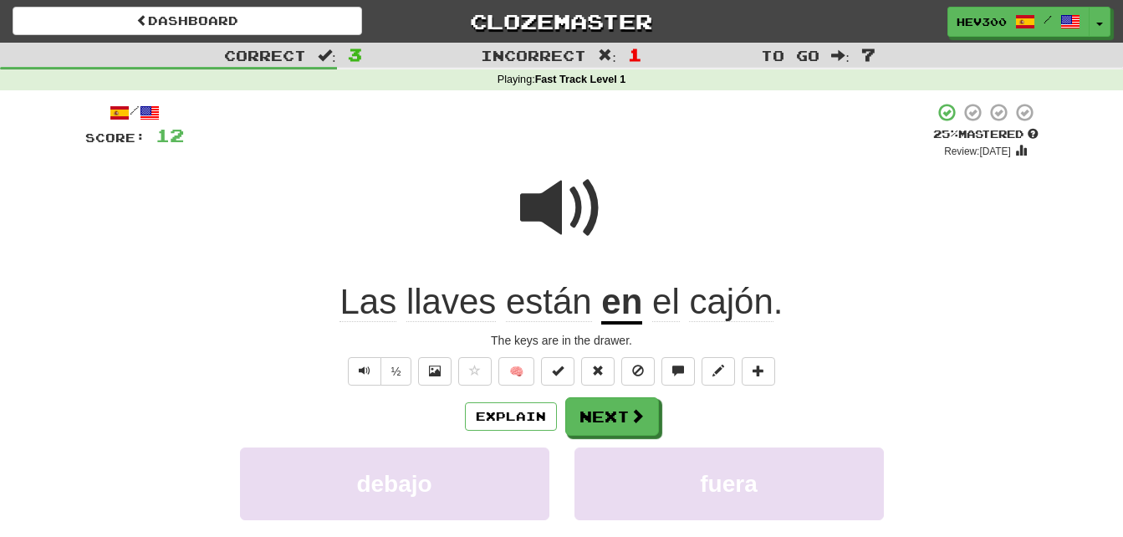
click at [578, 395] on div "/ Score: 12 + 4 25 % Mastered Review: 2025-09-22 Las llaves están en el cajón .…" at bounding box center [561, 401] width 953 height 599
click at [584, 415] on button "Next" at bounding box center [613, 417] width 94 height 38
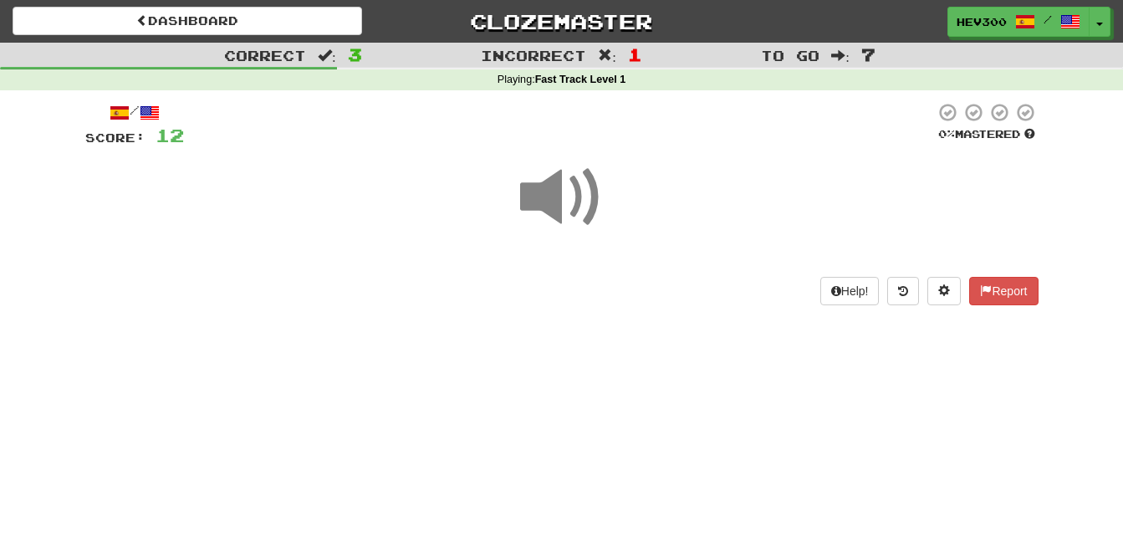
click at [539, 205] on span at bounding box center [562, 197] width 84 height 84
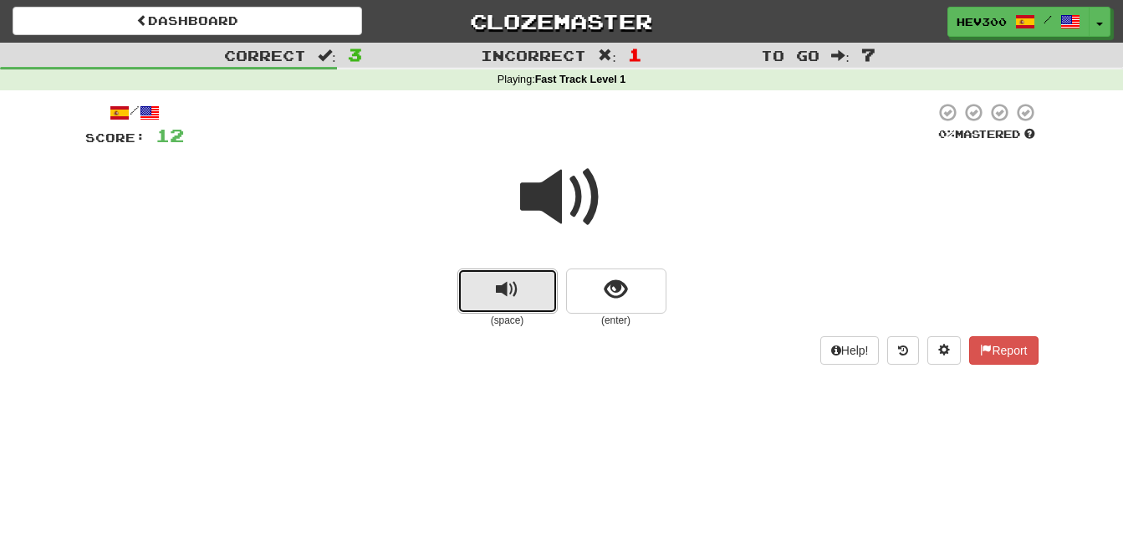
click at [519, 288] on button "replay audio" at bounding box center [507, 290] width 100 height 45
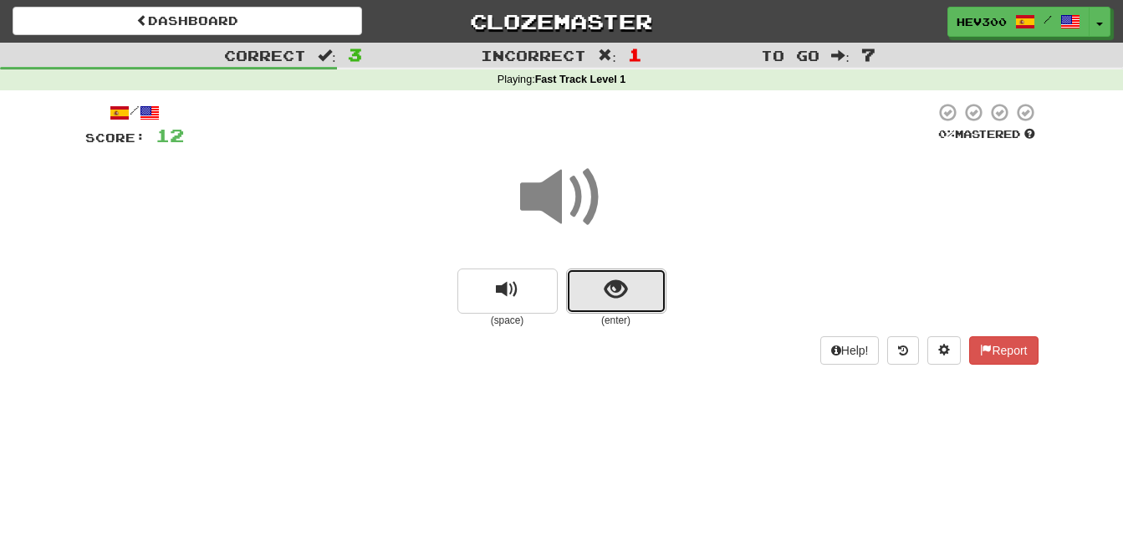
click at [614, 290] on span "show sentence" at bounding box center [615, 289] width 23 height 23
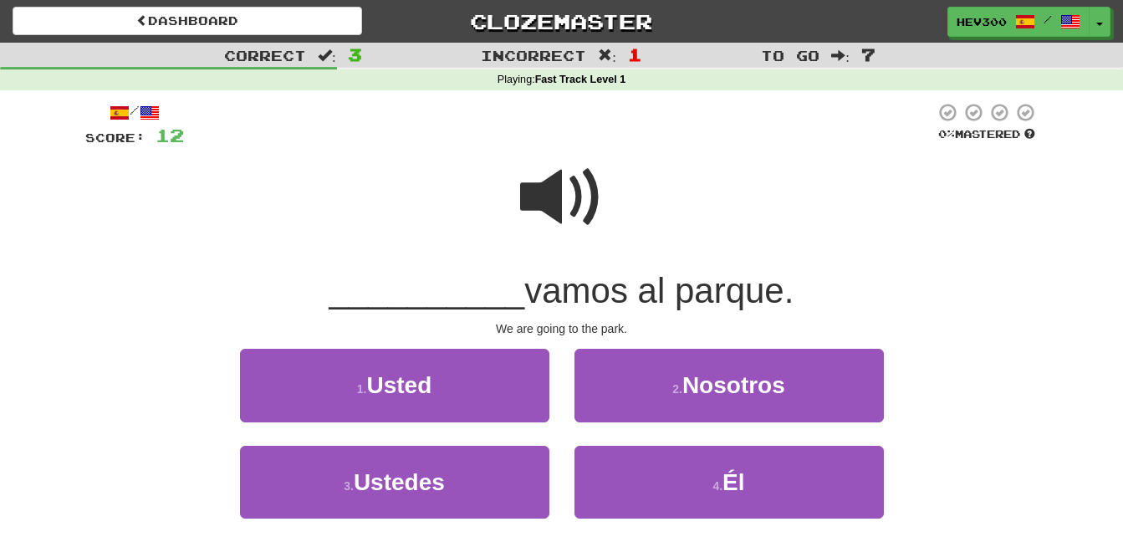
click at [548, 176] on span at bounding box center [562, 197] width 84 height 84
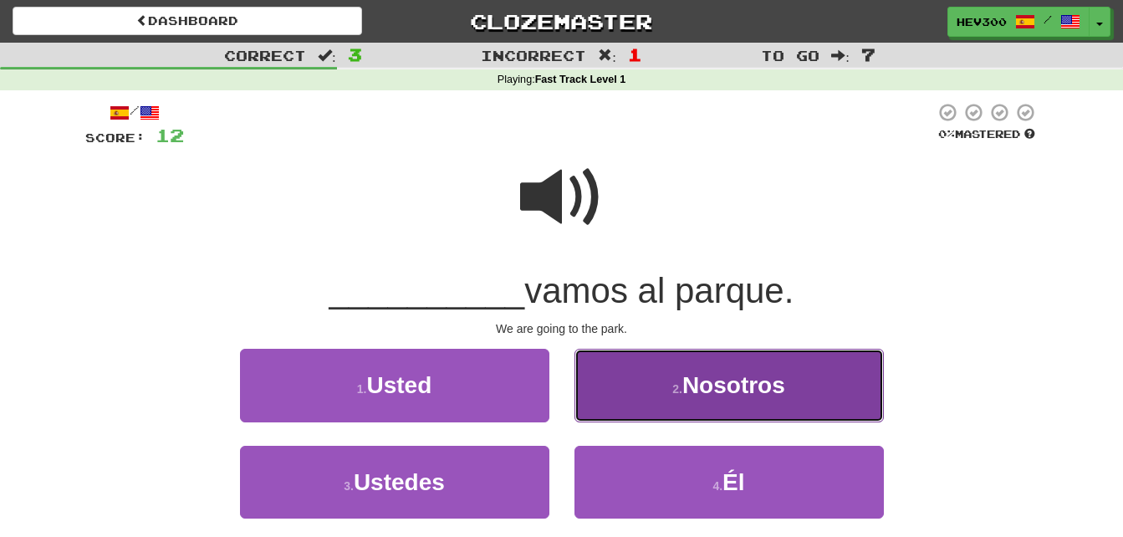
click at [706, 394] on span "Nosotros" at bounding box center [733, 385] width 103 height 26
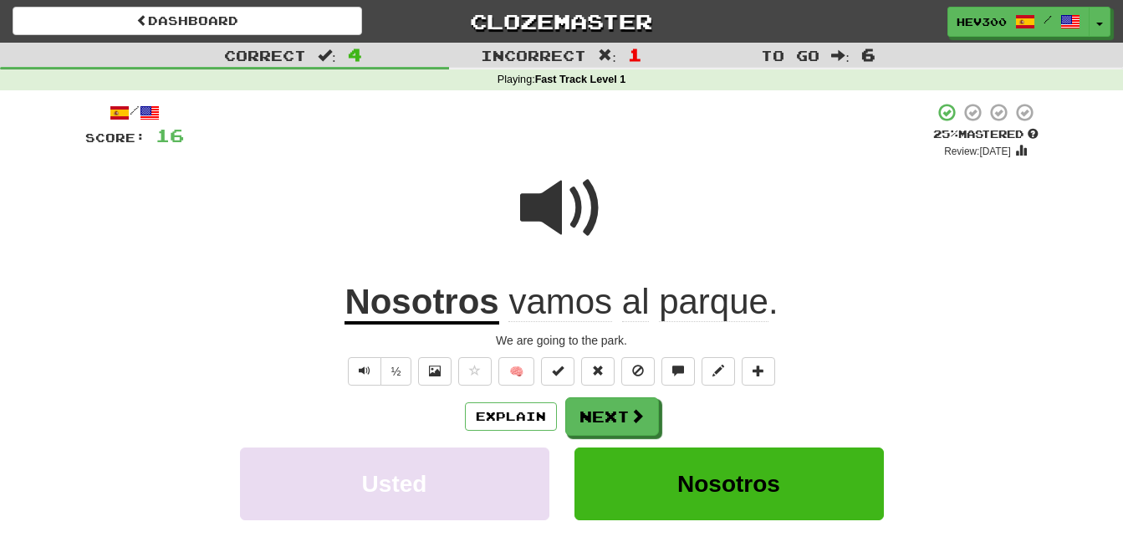
click at [734, 308] on span "parque" at bounding box center [714, 302] width 110 height 40
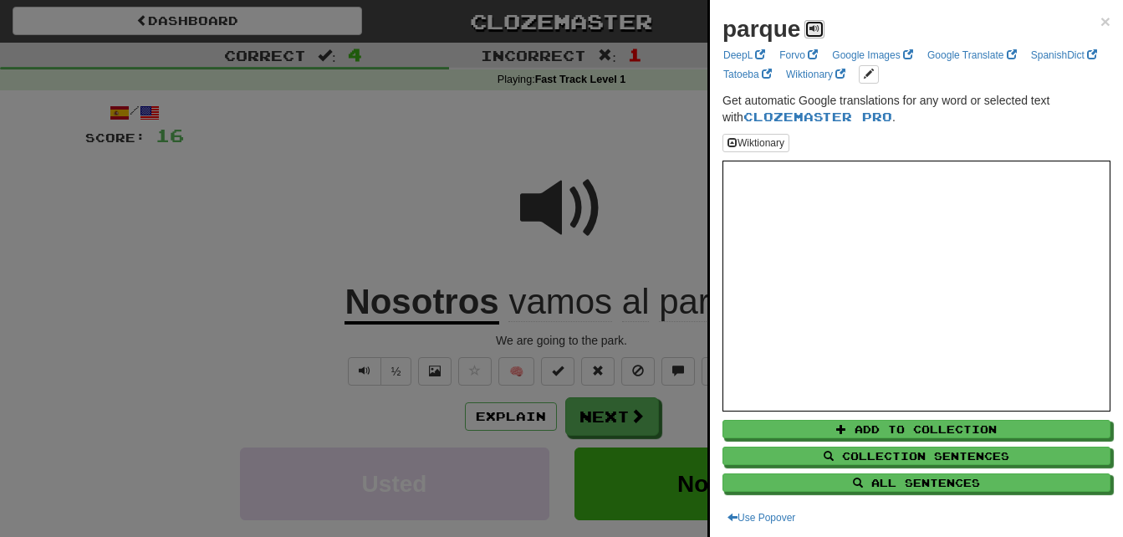
click at [807, 23] on button at bounding box center [814, 29] width 20 height 18
click at [622, 200] on div at bounding box center [561, 268] width 1123 height 537
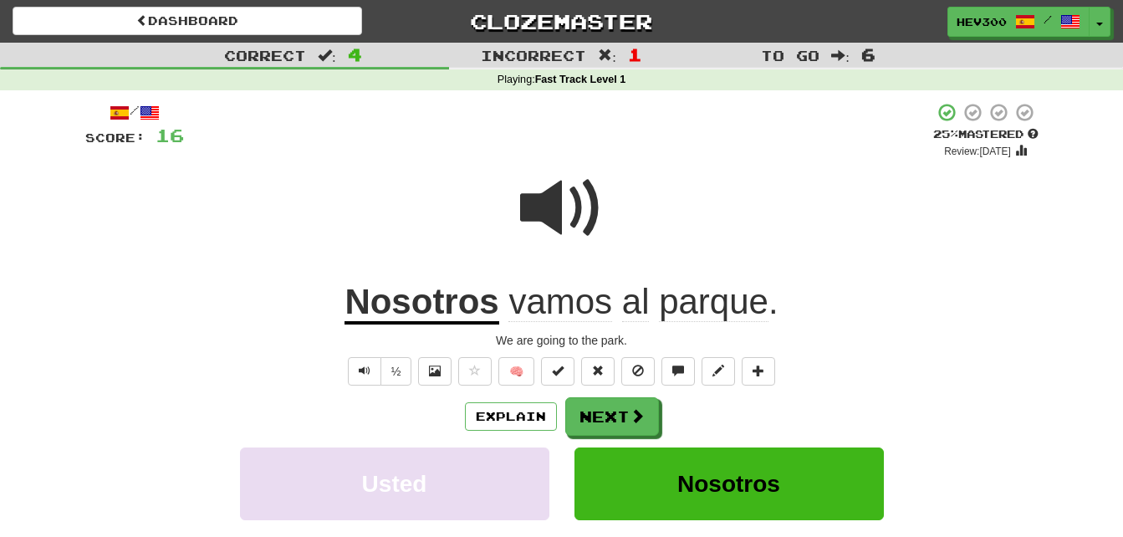
click at [428, 303] on u "Nosotros" at bounding box center [421, 303] width 154 height 43
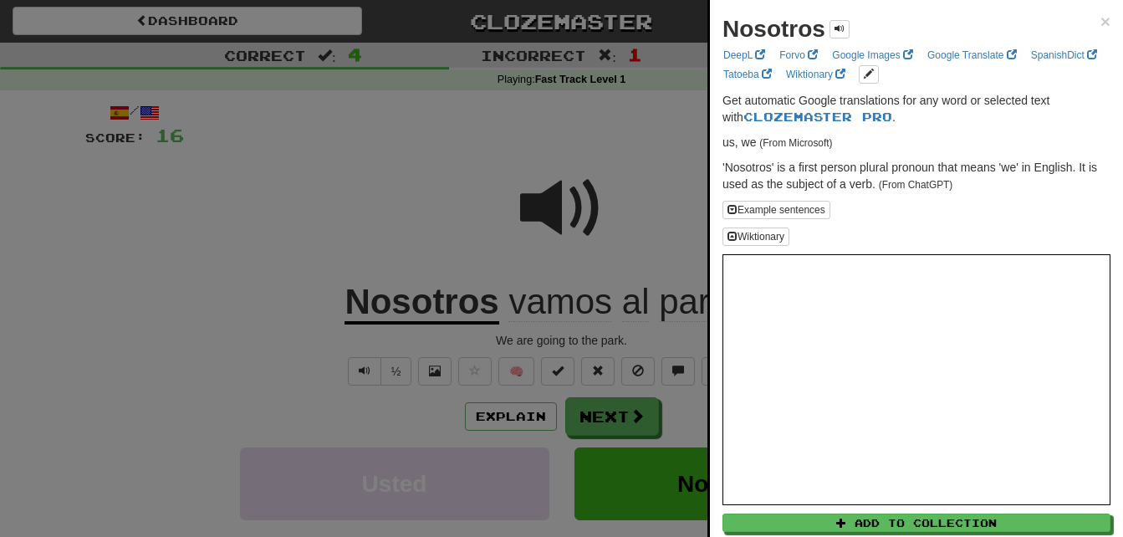
click at [428, 303] on div at bounding box center [561, 268] width 1123 height 537
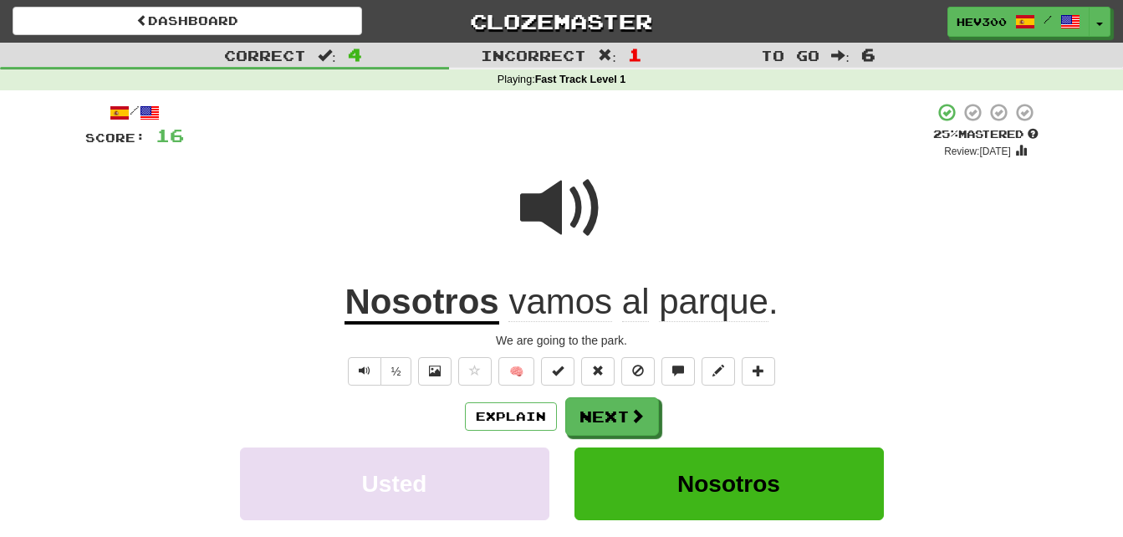
click at [533, 303] on span "vamos" at bounding box center [560, 302] width 104 height 40
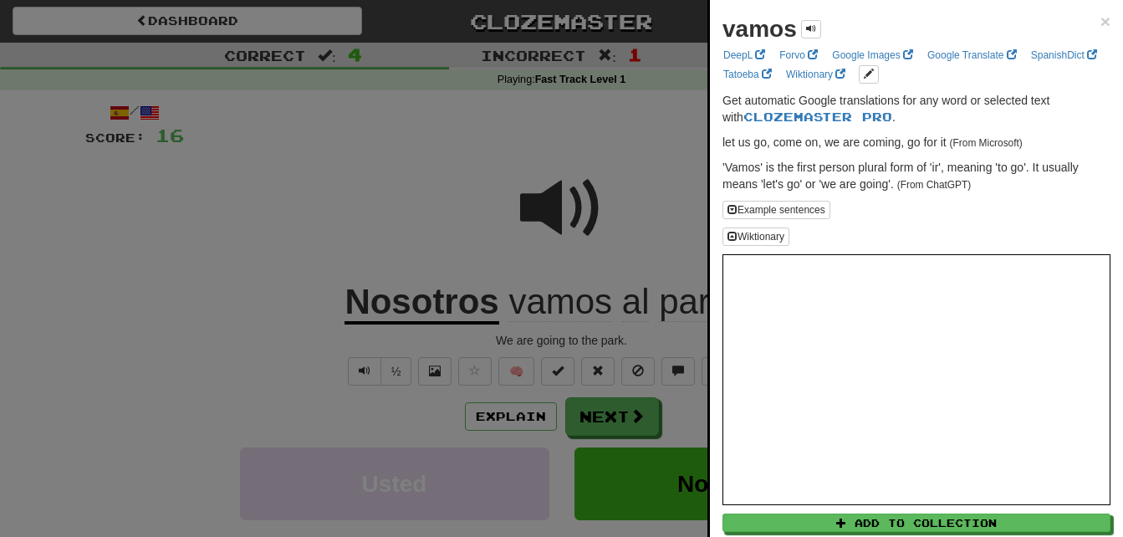
click at [533, 303] on div at bounding box center [561, 268] width 1123 height 537
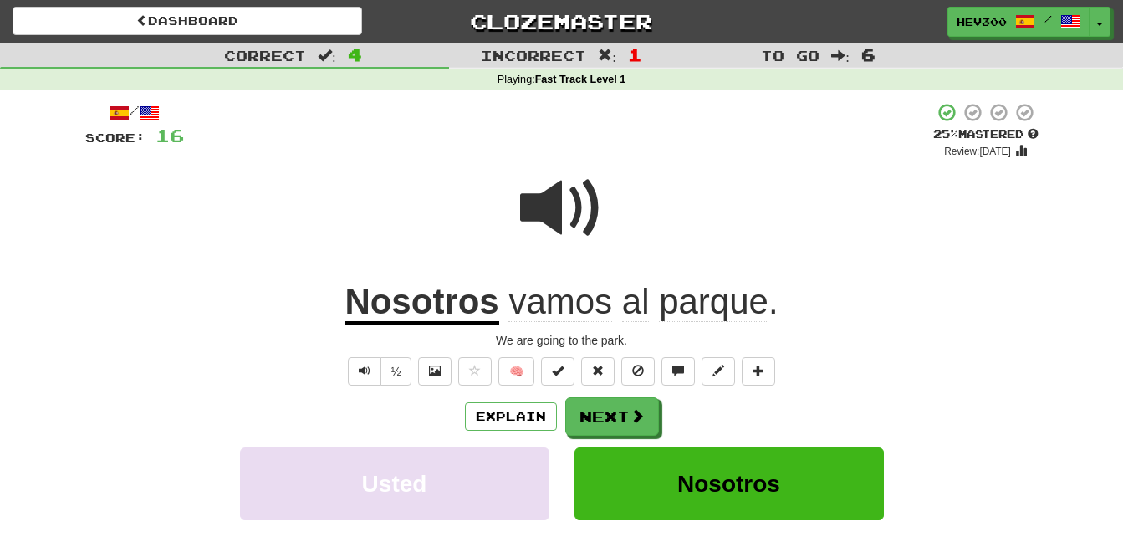
click at [637, 303] on span "al" at bounding box center [636, 302] width 28 height 40
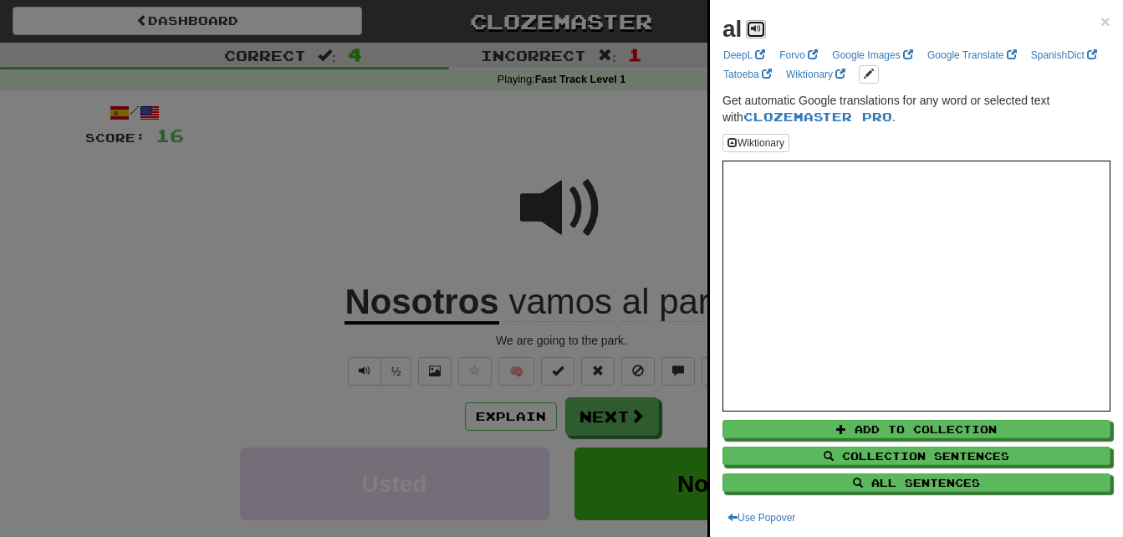
click at [757, 29] on span at bounding box center [756, 28] width 10 height 10
click at [625, 188] on div at bounding box center [561, 268] width 1123 height 537
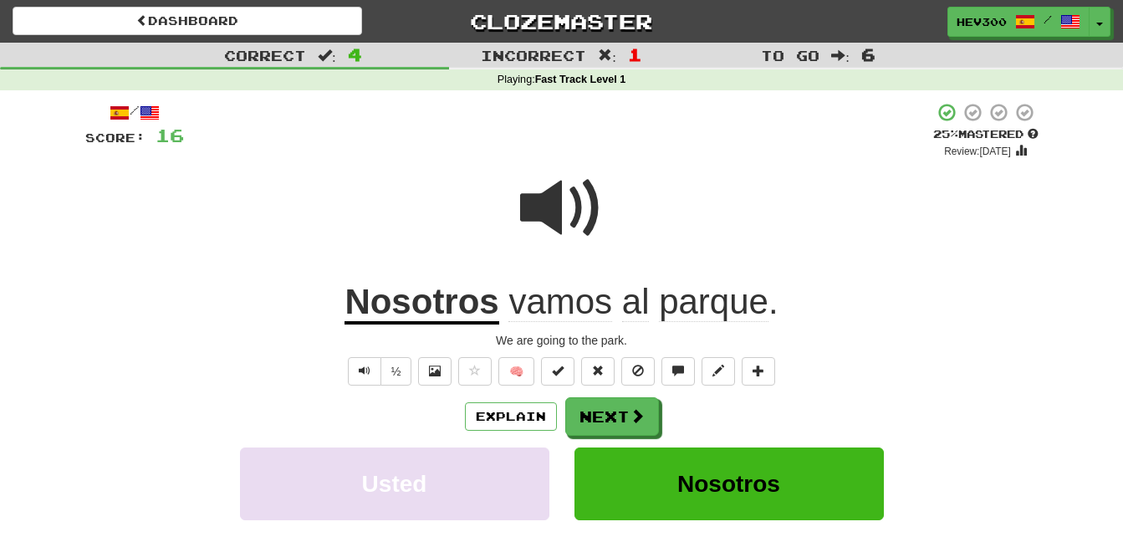
click at [638, 301] on span "al" at bounding box center [636, 302] width 28 height 40
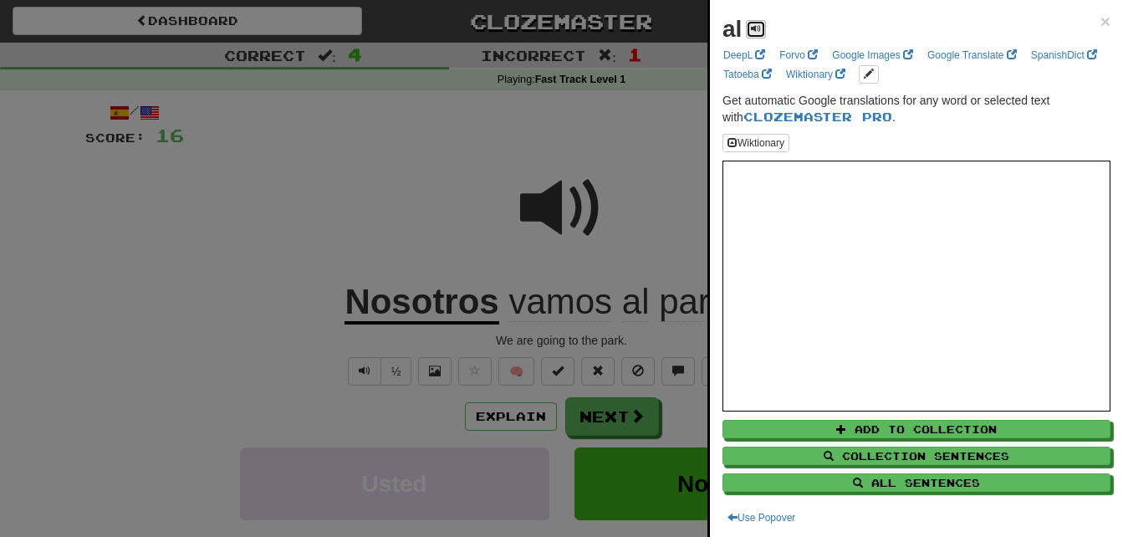
click at [761, 27] on span at bounding box center [756, 28] width 10 height 10
click at [675, 140] on div at bounding box center [561, 268] width 1123 height 537
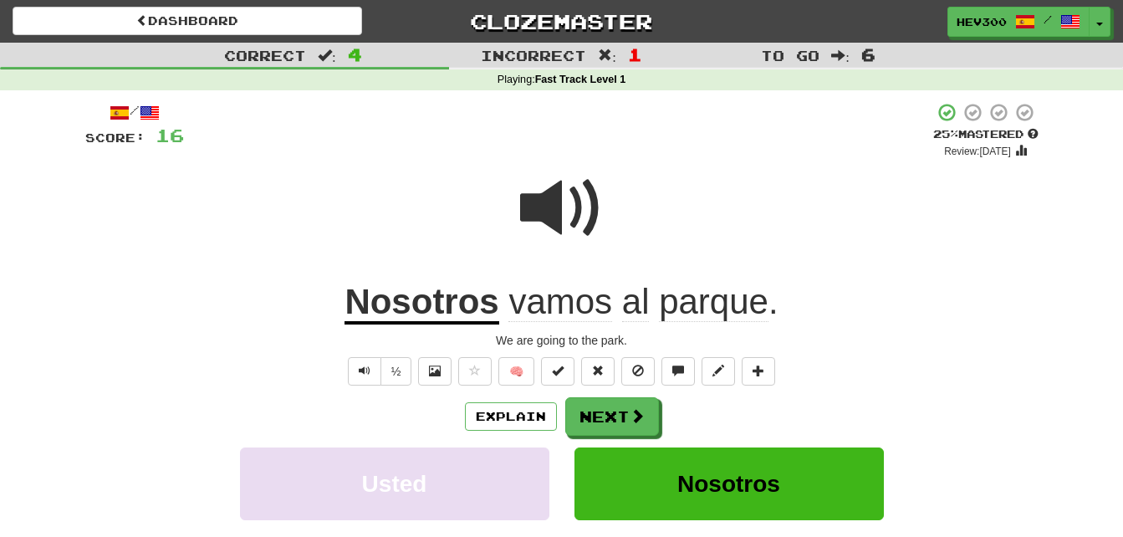
click at [561, 238] on span at bounding box center [562, 208] width 84 height 84
click at [610, 429] on button "Next" at bounding box center [613, 417] width 94 height 38
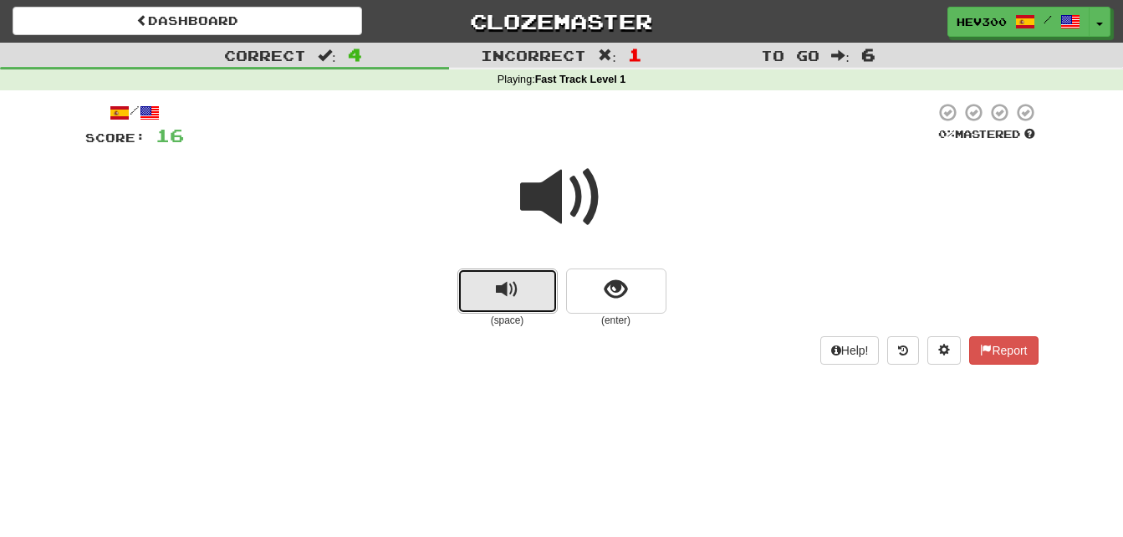
click at [517, 296] on span "replay audio" at bounding box center [507, 289] width 23 height 23
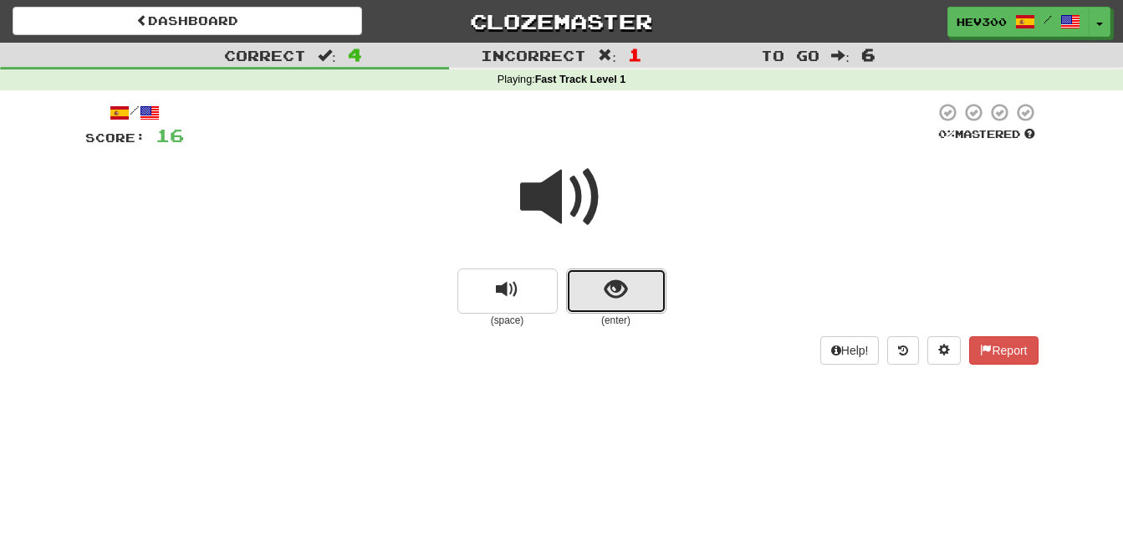
click at [613, 291] on span "show sentence" at bounding box center [615, 289] width 23 height 23
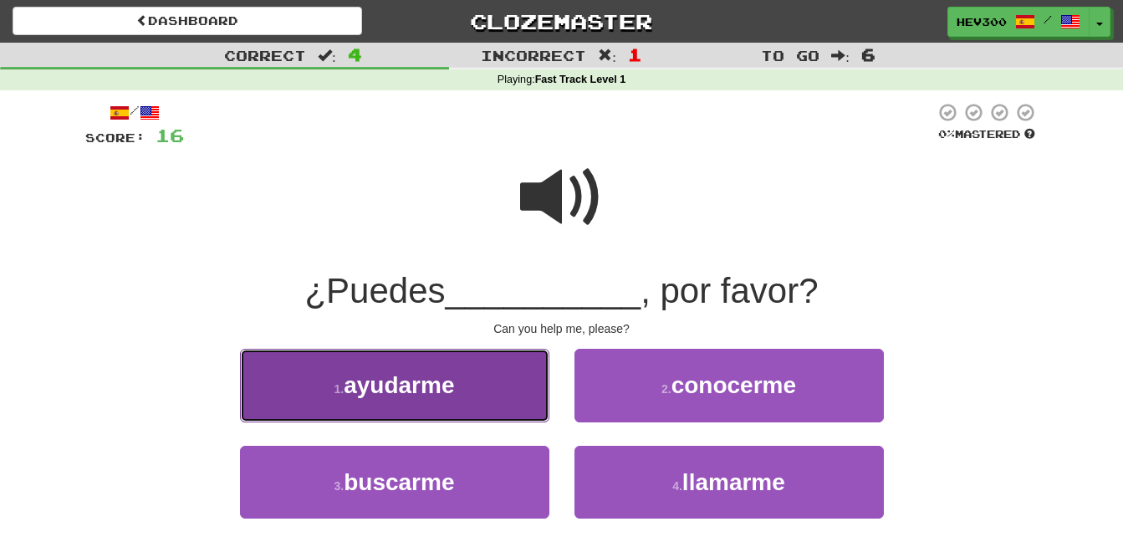
click at [518, 390] on button "1 . ayudarme" at bounding box center [394, 385] width 309 height 73
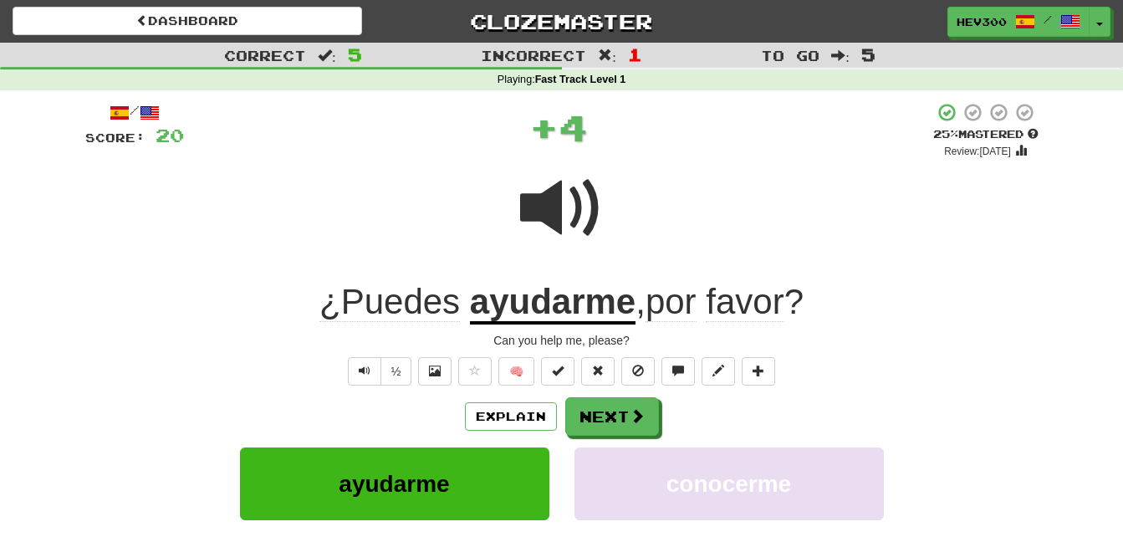
click at [445, 298] on span "¿Puedes" at bounding box center [389, 302] width 140 height 40
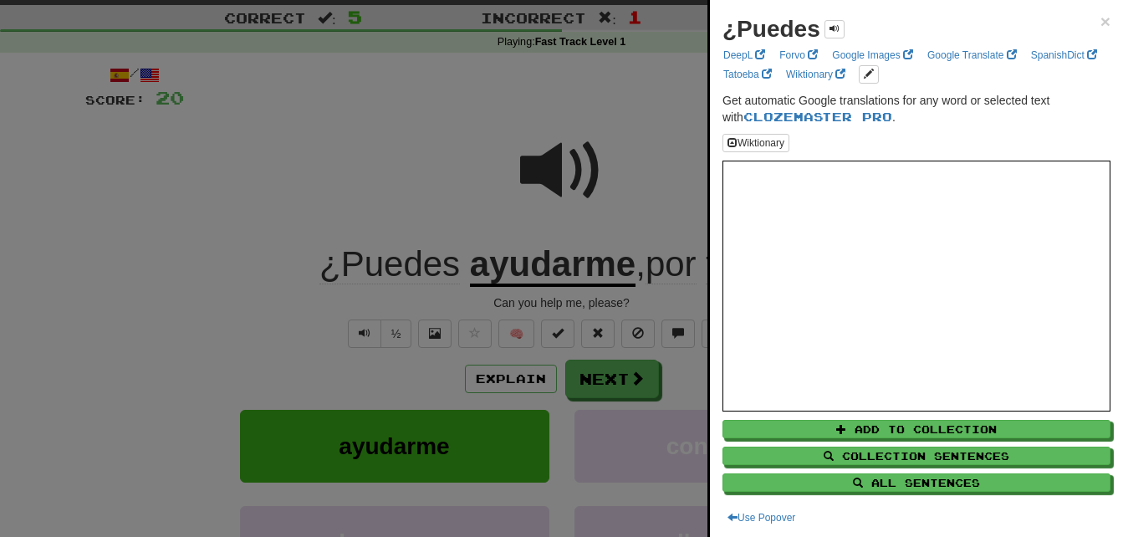
scroll to position [16, 0]
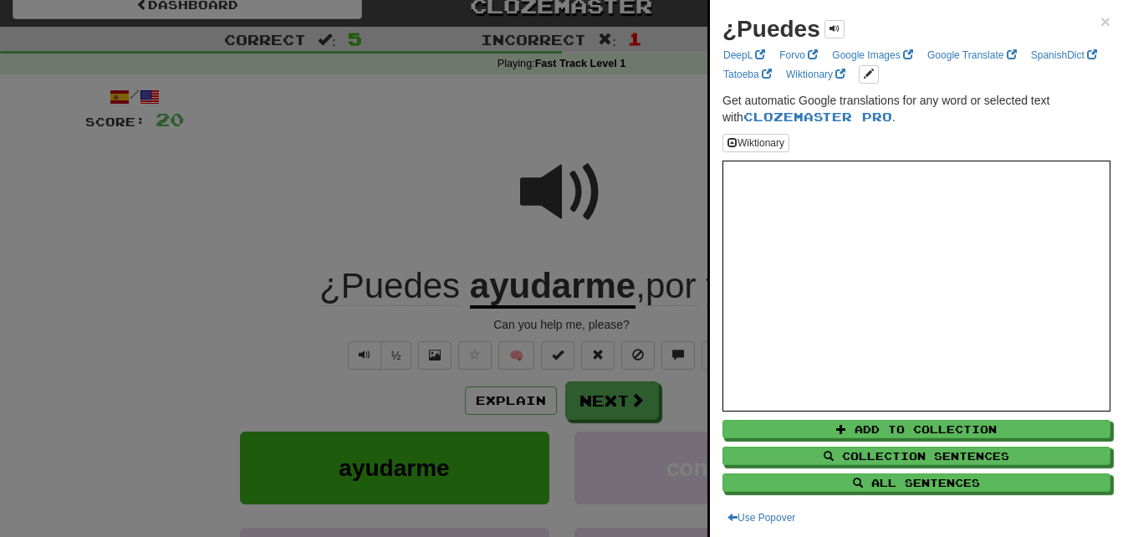
click at [589, 134] on div at bounding box center [561, 268] width 1123 height 537
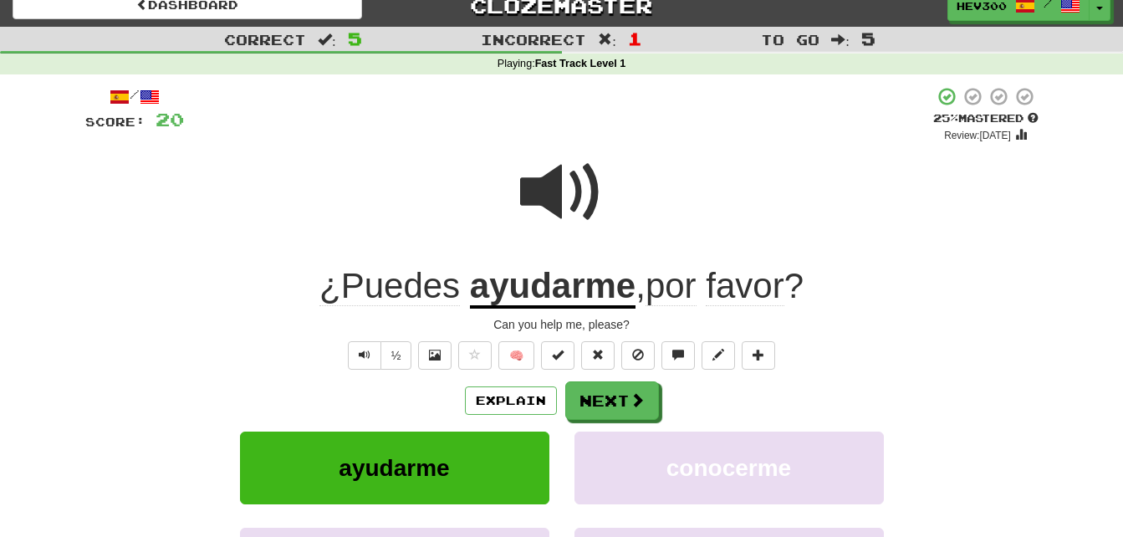
click at [577, 284] on u "ayudarme" at bounding box center [553, 287] width 166 height 43
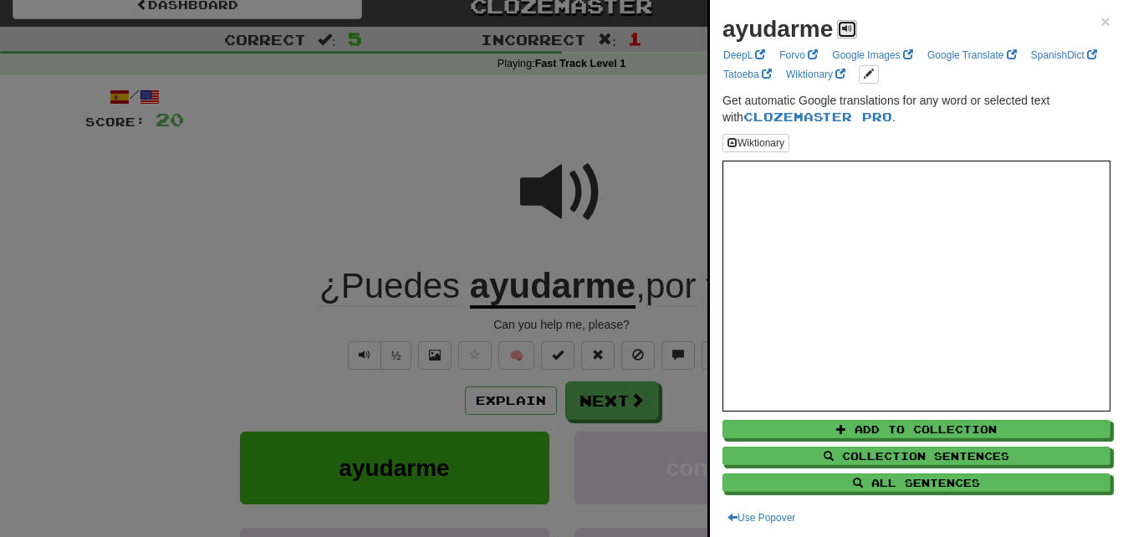
click at [849, 28] on span at bounding box center [847, 28] width 10 height 10
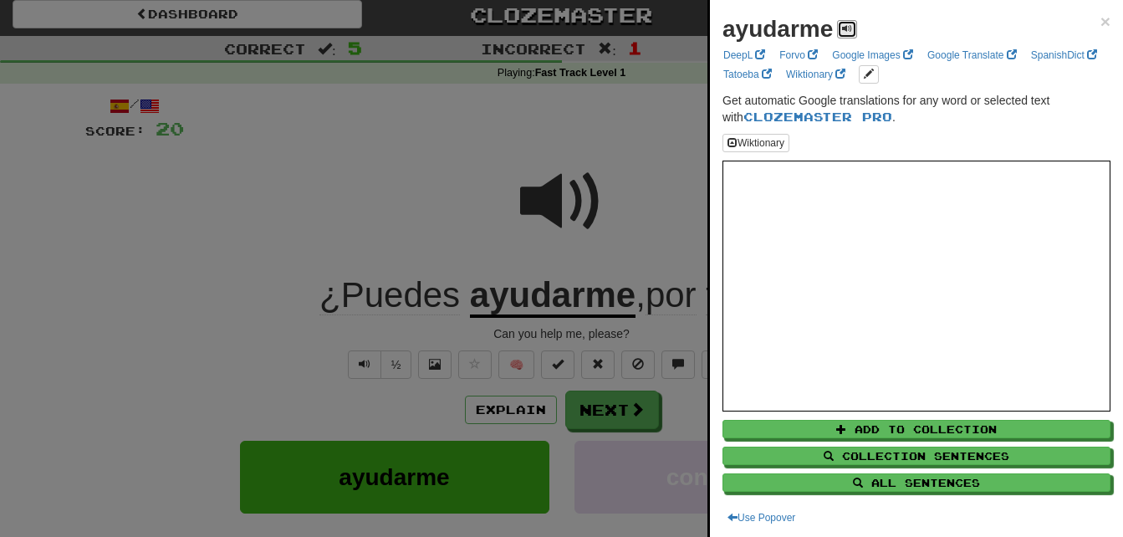
scroll to position [3, 0]
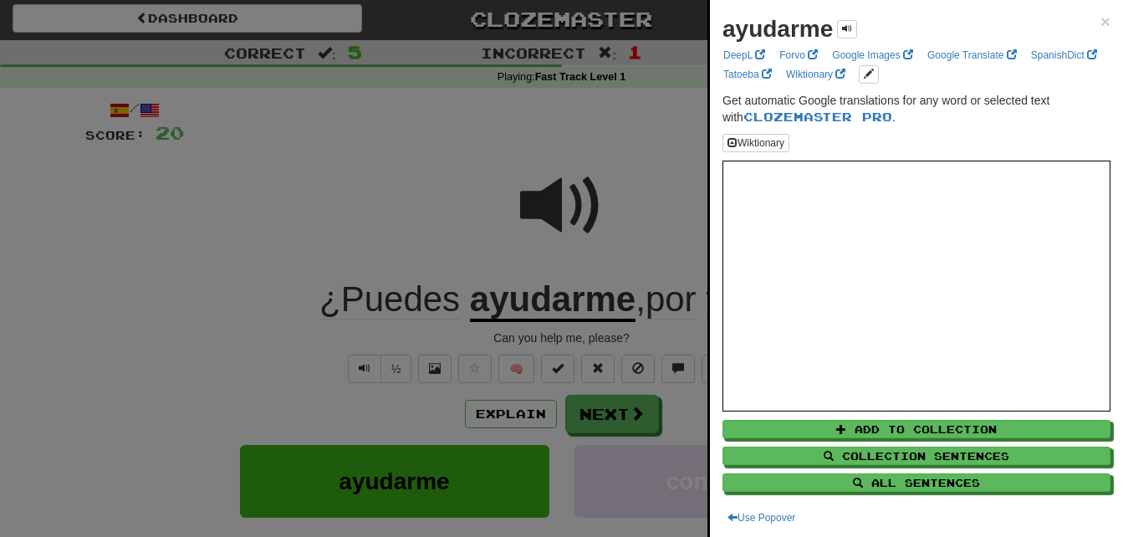
click at [623, 176] on div at bounding box center [561, 268] width 1123 height 537
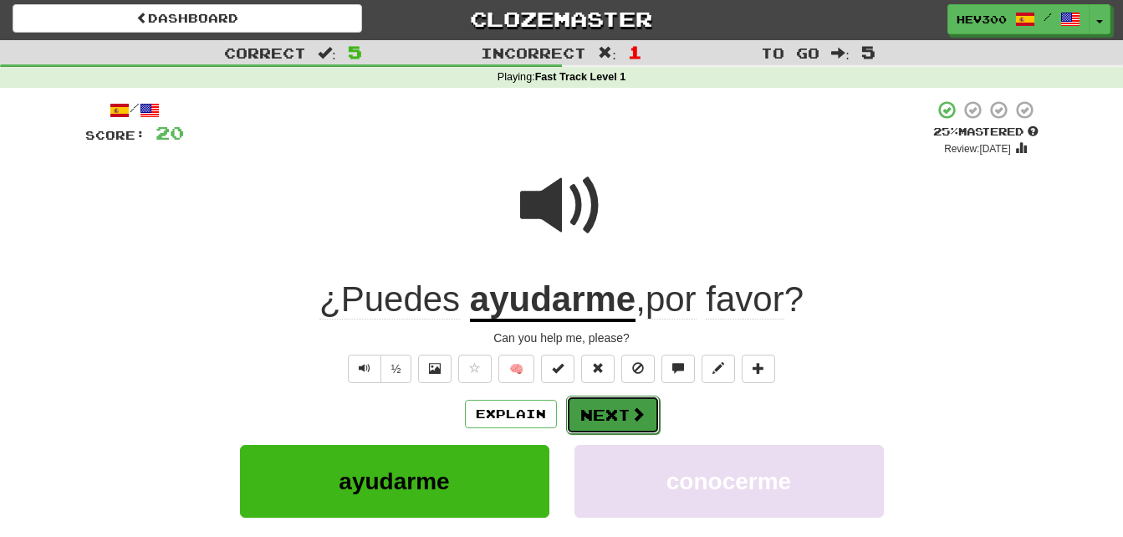
click at [591, 410] on button "Next" at bounding box center [613, 414] width 94 height 38
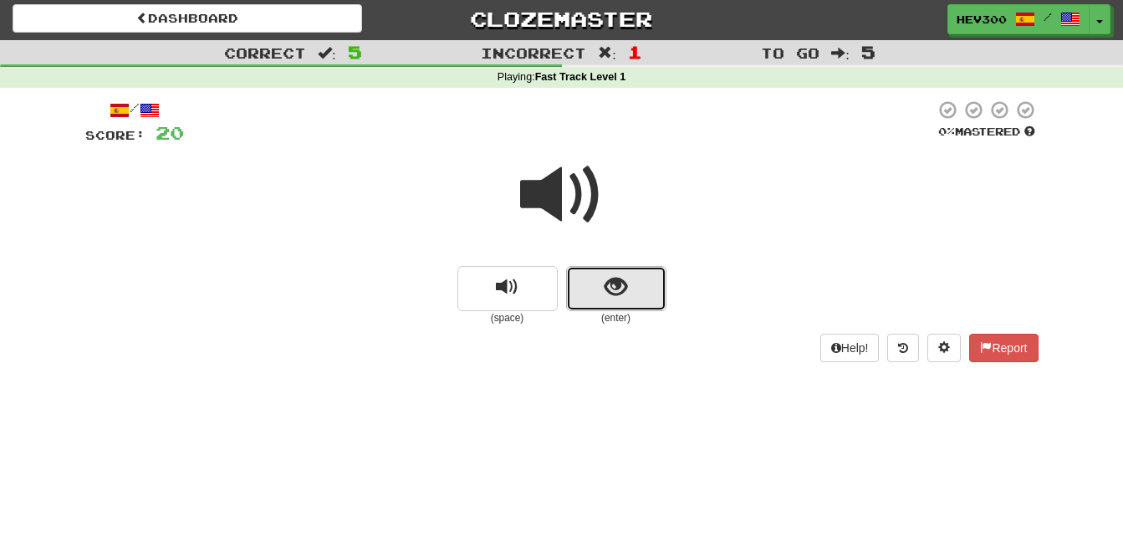
click at [614, 293] on span "show sentence" at bounding box center [615, 287] width 23 height 23
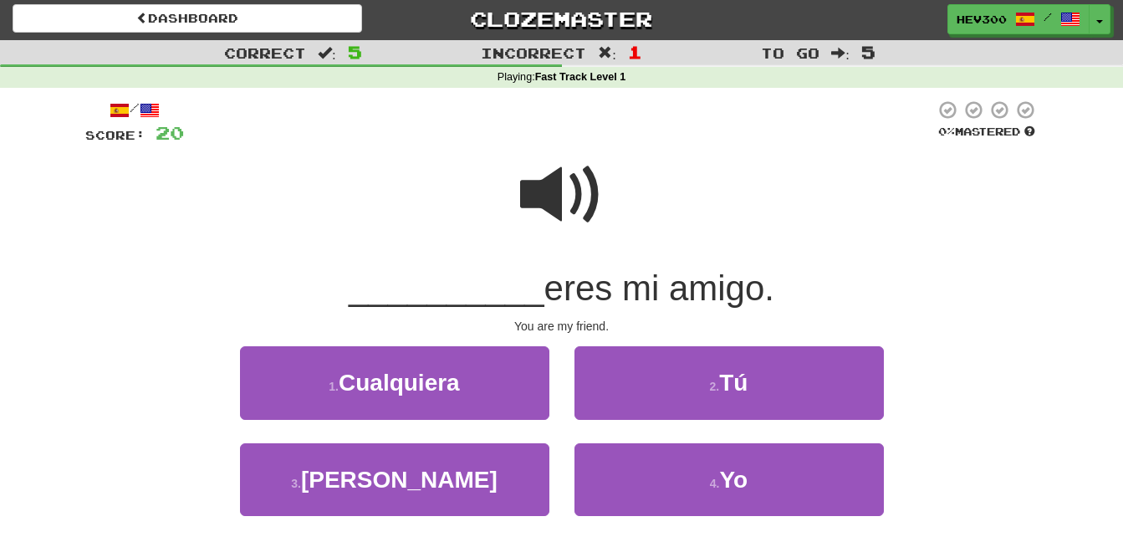
click at [556, 213] on span at bounding box center [562, 195] width 84 height 84
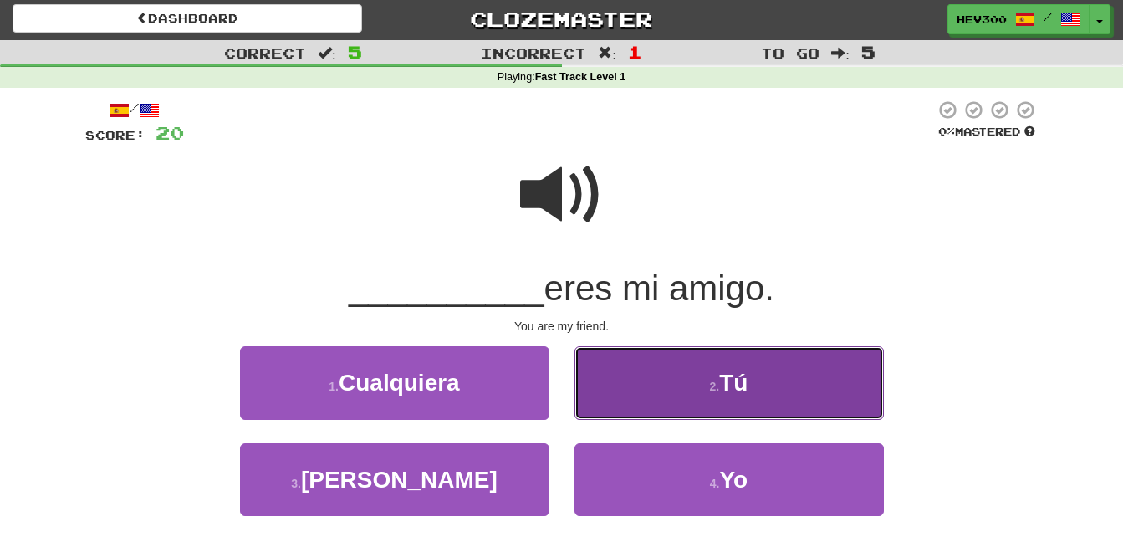
click at [742, 375] on span "Tú" at bounding box center [733, 383] width 28 height 26
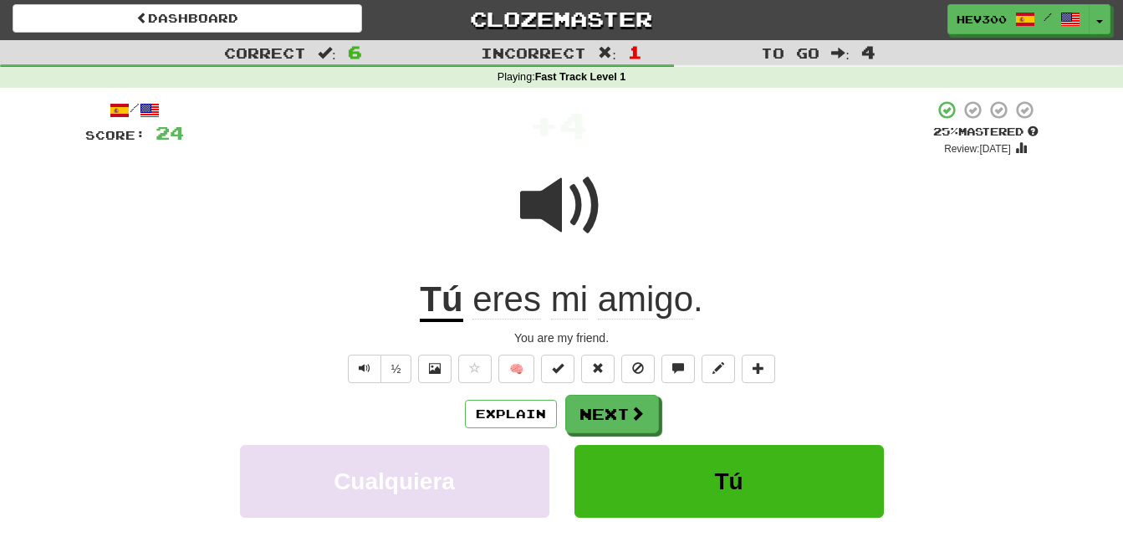
click at [448, 304] on u "Tú" at bounding box center [441, 300] width 43 height 43
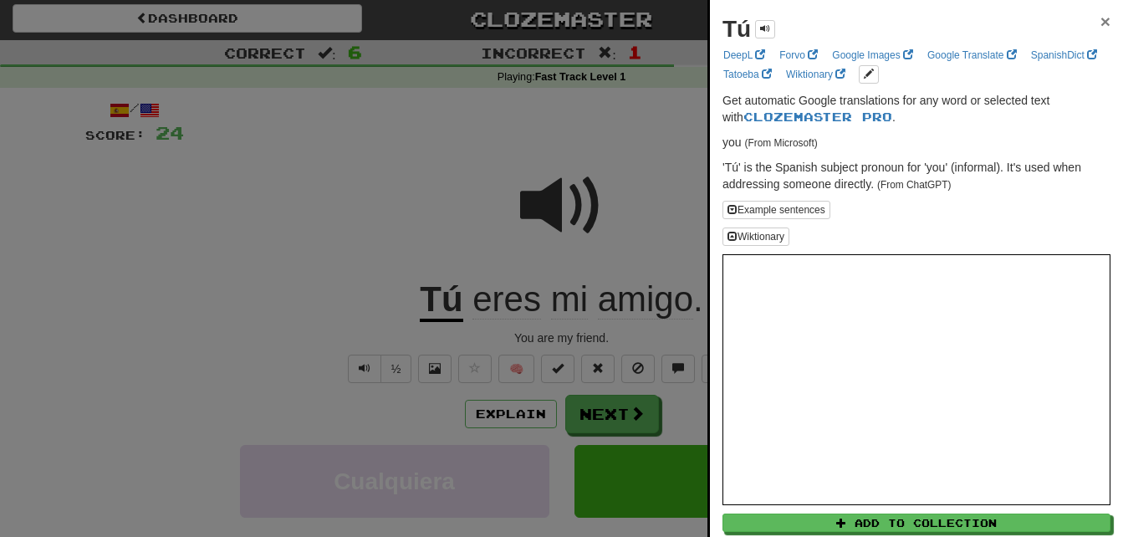
click at [1100, 18] on span "×" at bounding box center [1105, 21] width 10 height 19
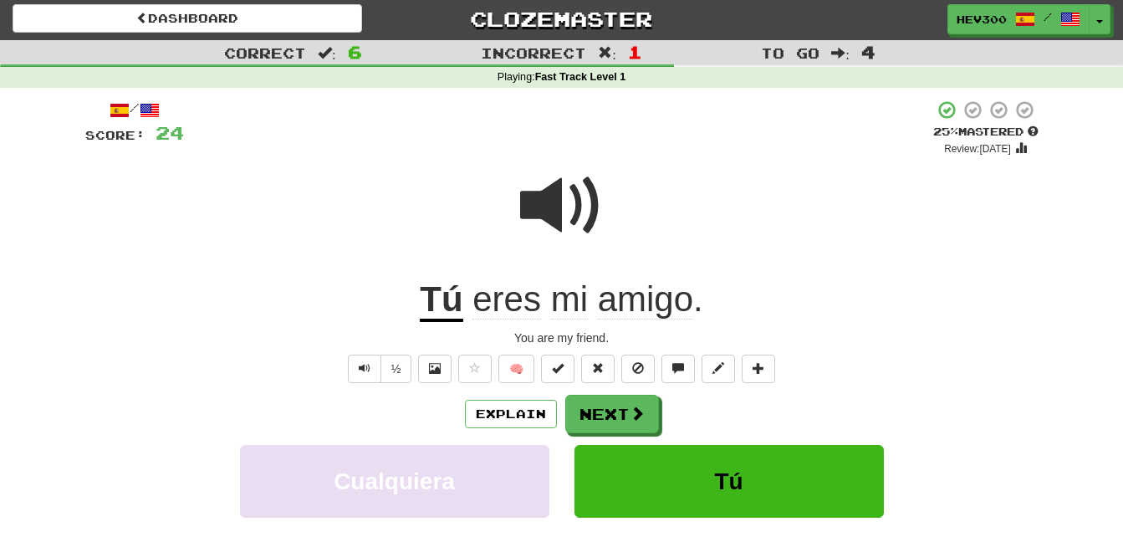
click at [603, 395] on div "Explain Next" at bounding box center [561, 414] width 953 height 38
click at [603, 409] on button "Next" at bounding box center [613, 414] width 94 height 38
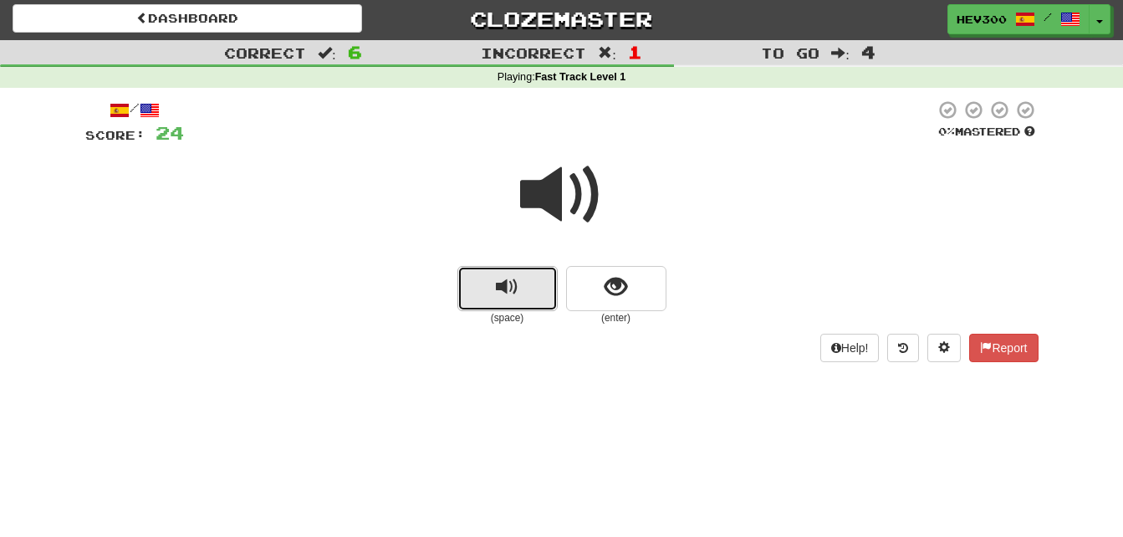
click at [510, 294] on span "replay audio" at bounding box center [507, 287] width 23 height 23
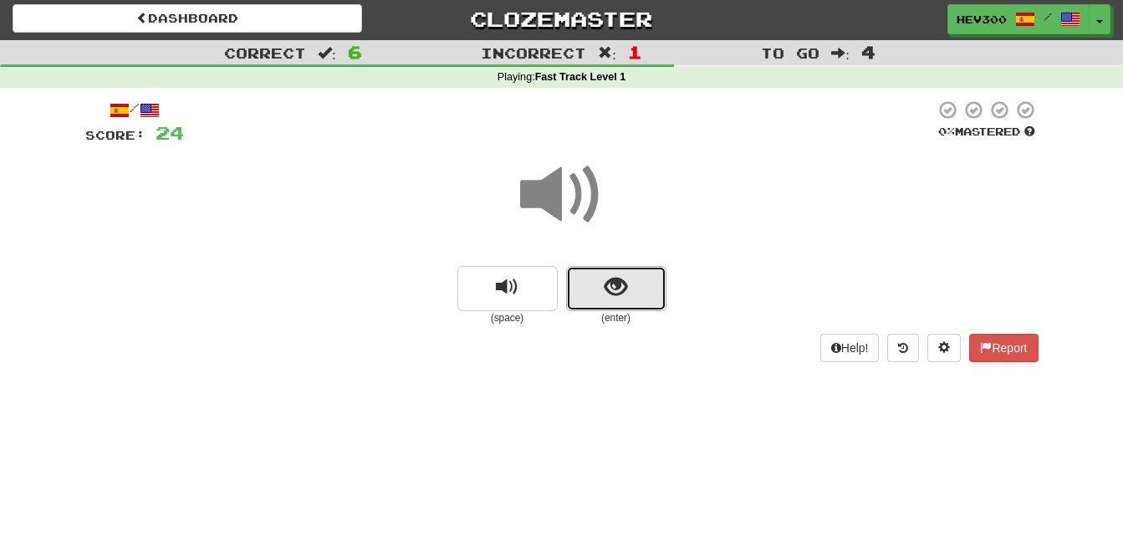
click at [584, 286] on button "show sentence" at bounding box center [616, 288] width 100 height 45
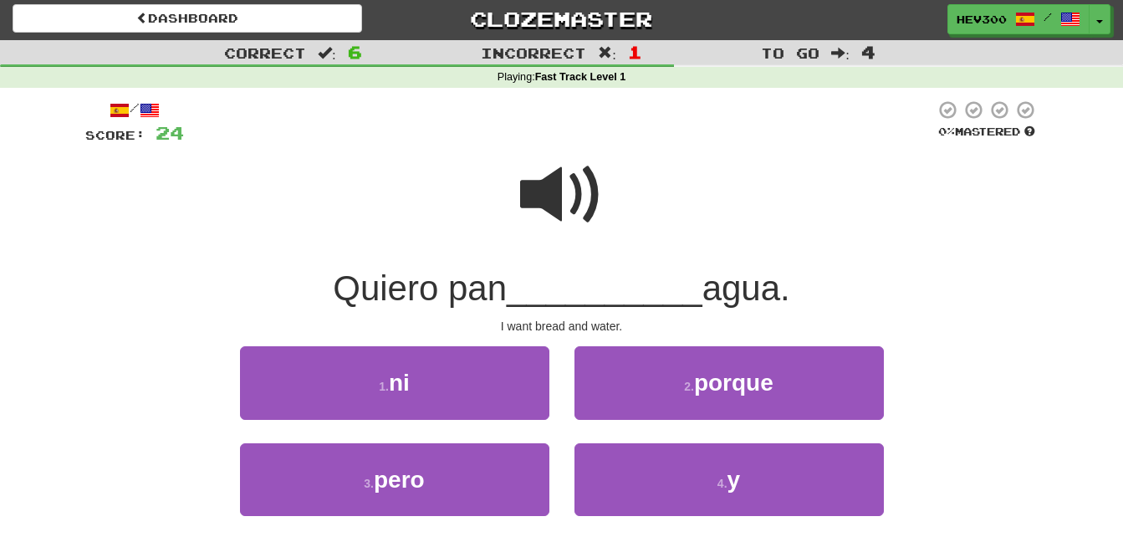
click at [586, 217] on span at bounding box center [562, 195] width 84 height 84
click at [562, 202] on span at bounding box center [562, 195] width 84 height 84
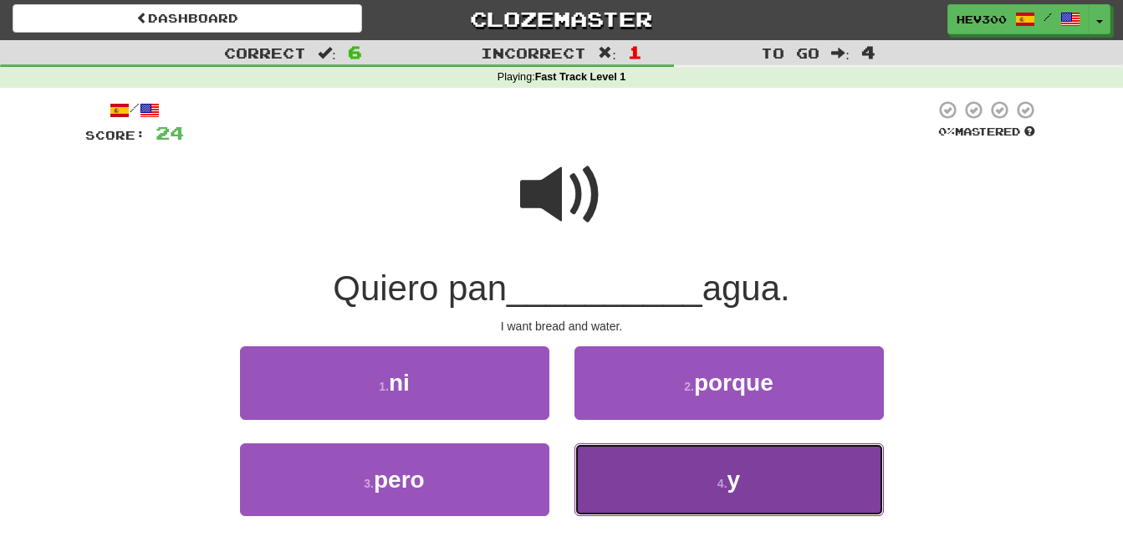
click at [636, 451] on button "4 . y" at bounding box center [728, 479] width 309 height 73
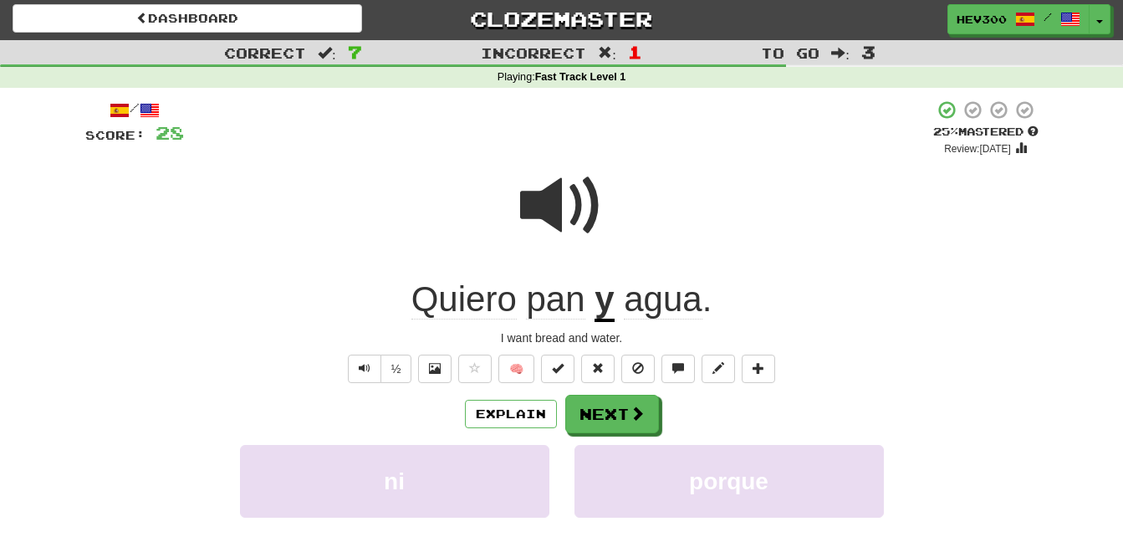
click at [598, 296] on u "y" at bounding box center [603, 300] width 19 height 43
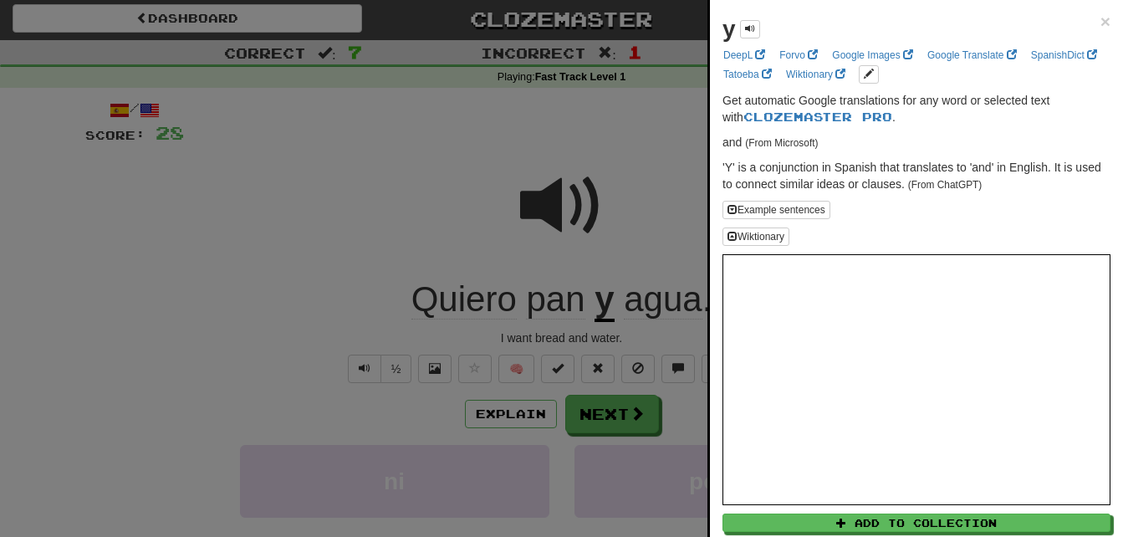
click at [598, 296] on div at bounding box center [561, 268] width 1123 height 537
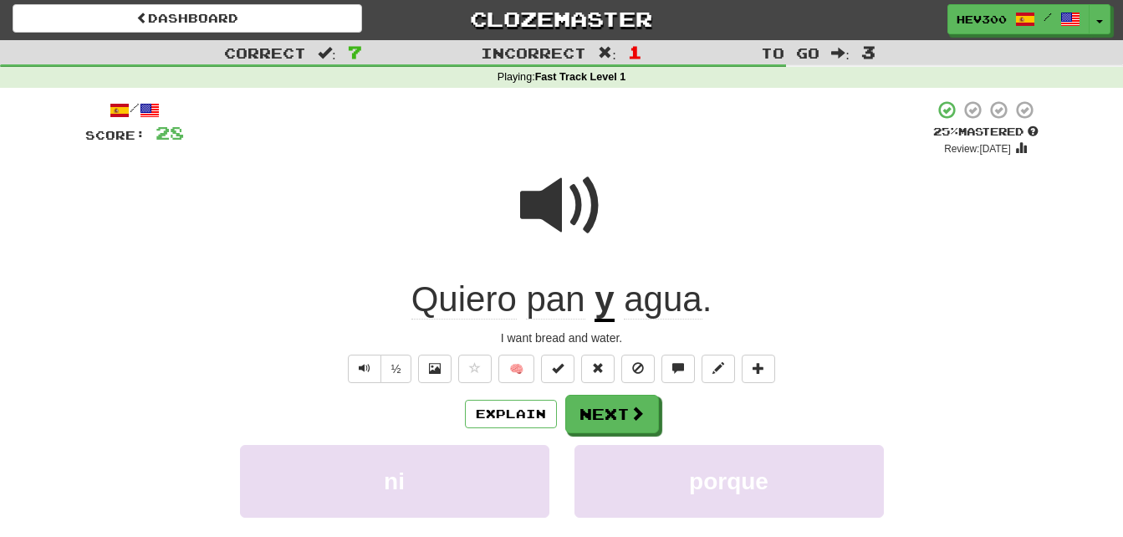
click at [601, 305] on u "y" at bounding box center [603, 300] width 19 height 43
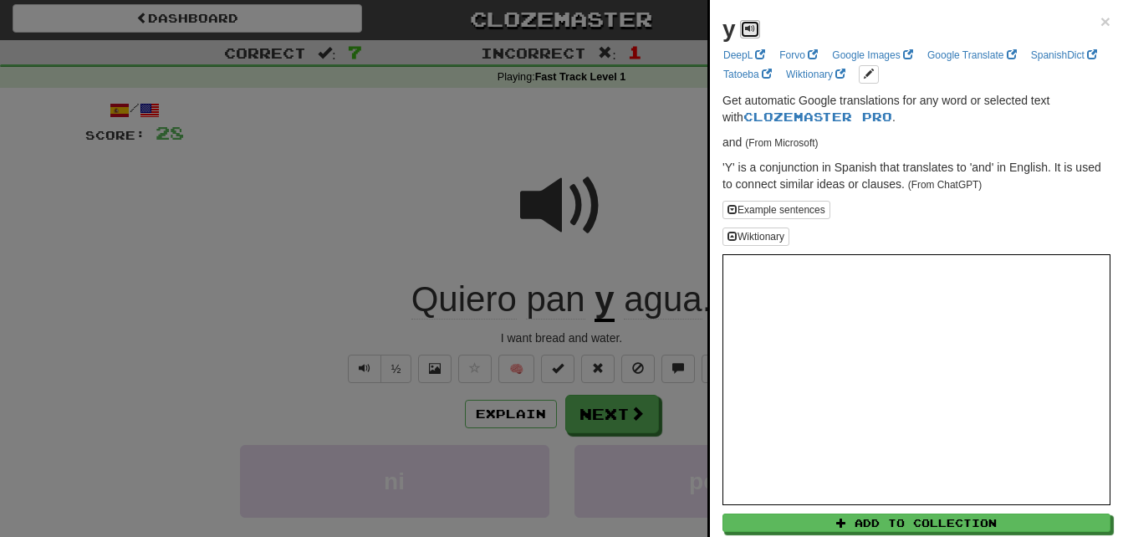
click at [755, 30] on button at bounding box center [750, 29] width 20 height 18
click at [658, 152] on div at bounding box center [561, 268] width 1123 height 537
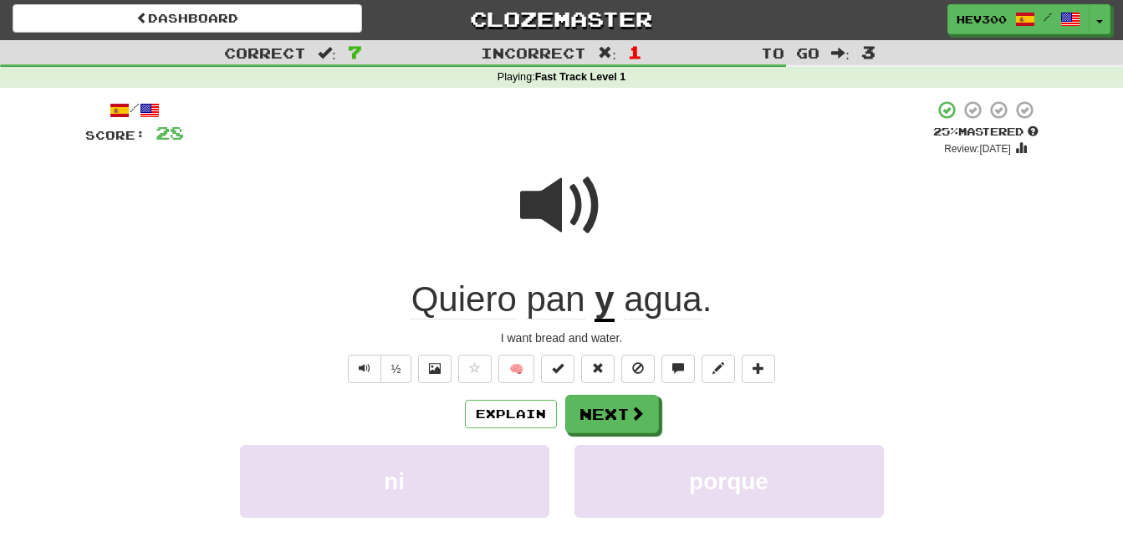
click at [562, 211] on span at bounding box center [562, 206] width 84 height 84
click at [595, 426] on button "Next" at bounding box center [613, 414] width 94 height 38
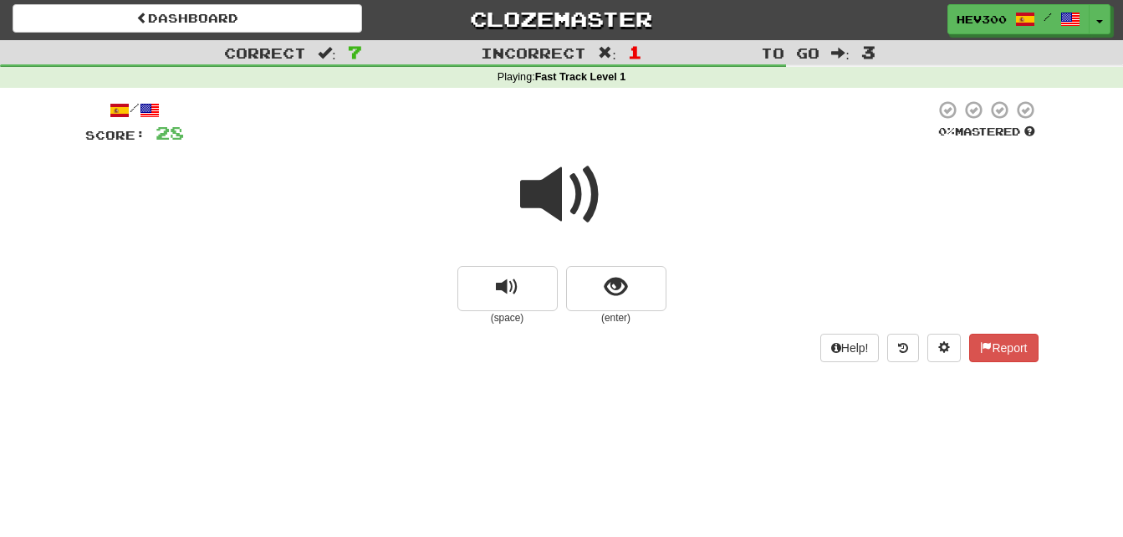
click at [545, 189] on span at bounding box center [562, 195] width 84 height 84
click at [613, 276] on span "show sentence" at bounding box center [615, 287] width 23 height 23
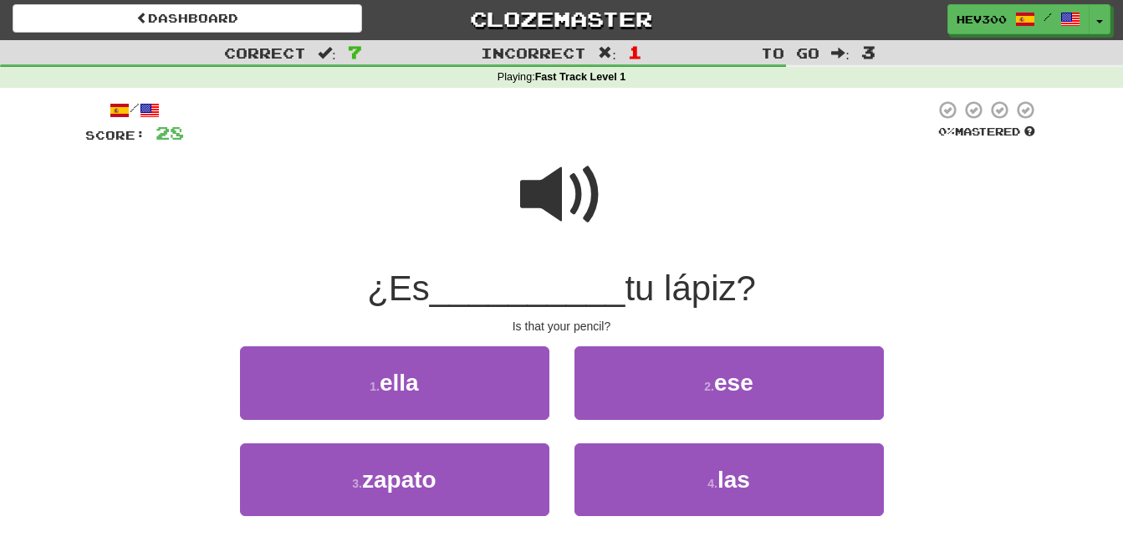
click at [563, 191] on span at bounding box center [562, 195] width 84 height 84
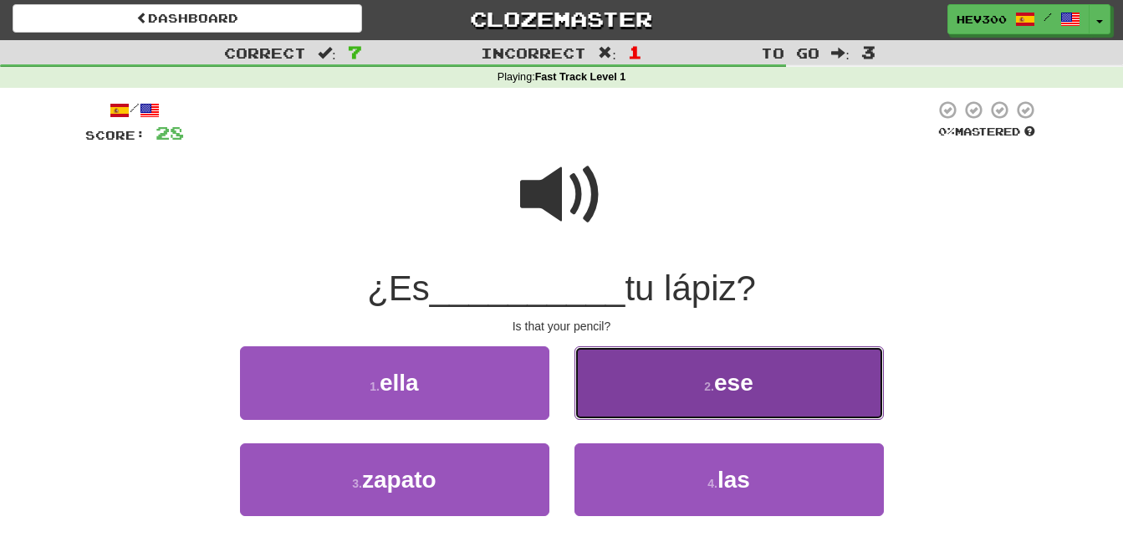
click at [667, 389] on button "2 . ese" at bounding box center [728, 382] width 309 height 73
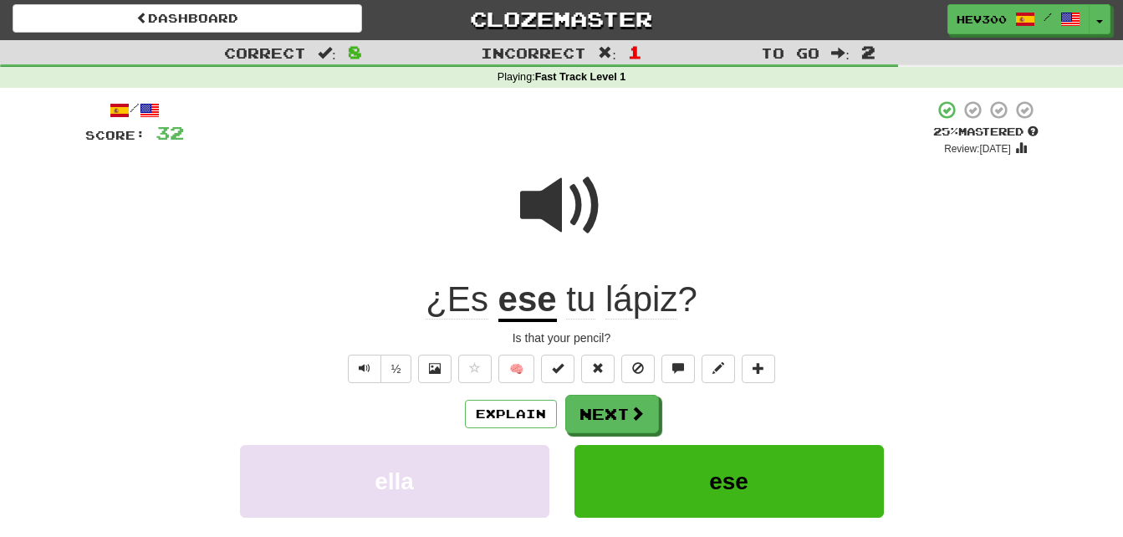
click at [637, 316] on span "lápiz" at bounding box center [641, 299] width 72 height 40
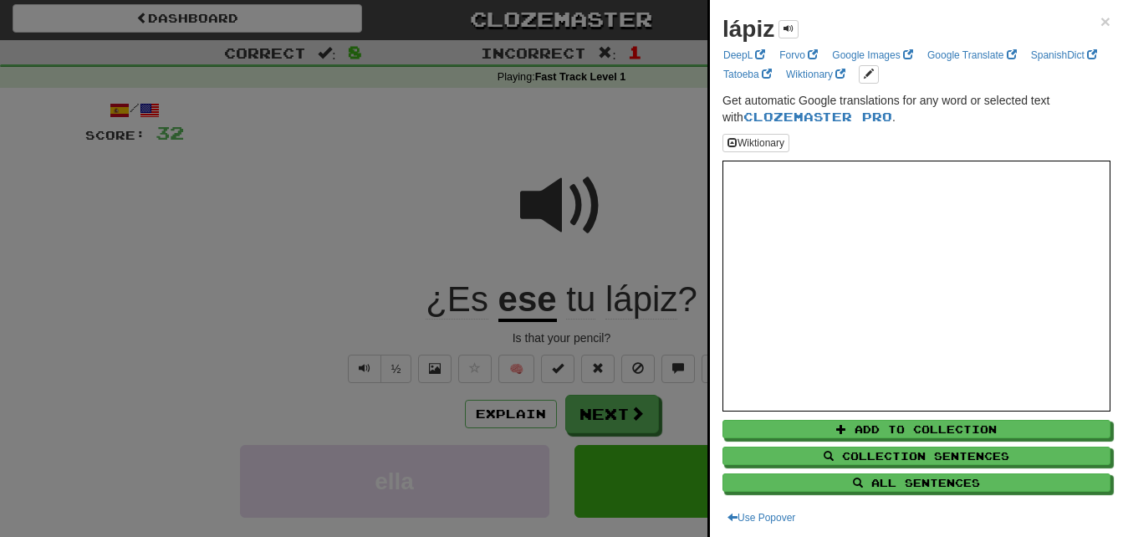
click at [798, 37] on div "lápiz" at bounding box center [760, 29] width 76 height 33
click at [794, 36] on button at bounding box center [788, 29] width 20 height 18
click at [788, 28] on span at bounding box center [788, 28] width 10 height 10
click at [1100, 20] on span "×" at bounding box center [1105, 21] width 10 height 19
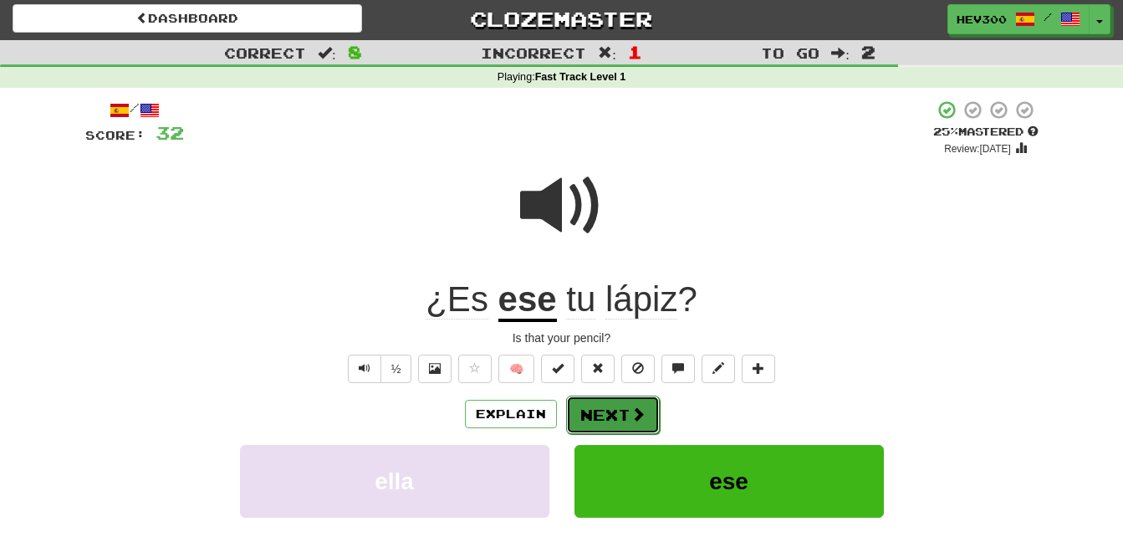
click at [627, 411] on button "Next" at bounding box center [613, 414] width 94 height 38
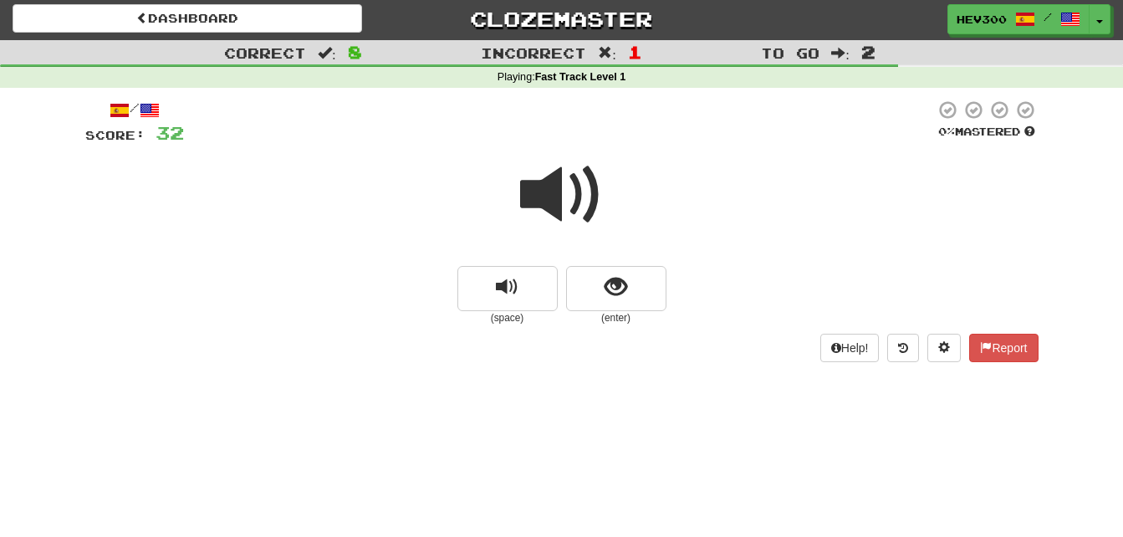
click at [539, 200] on span at bounding box center [562, 195] width 84 height 84
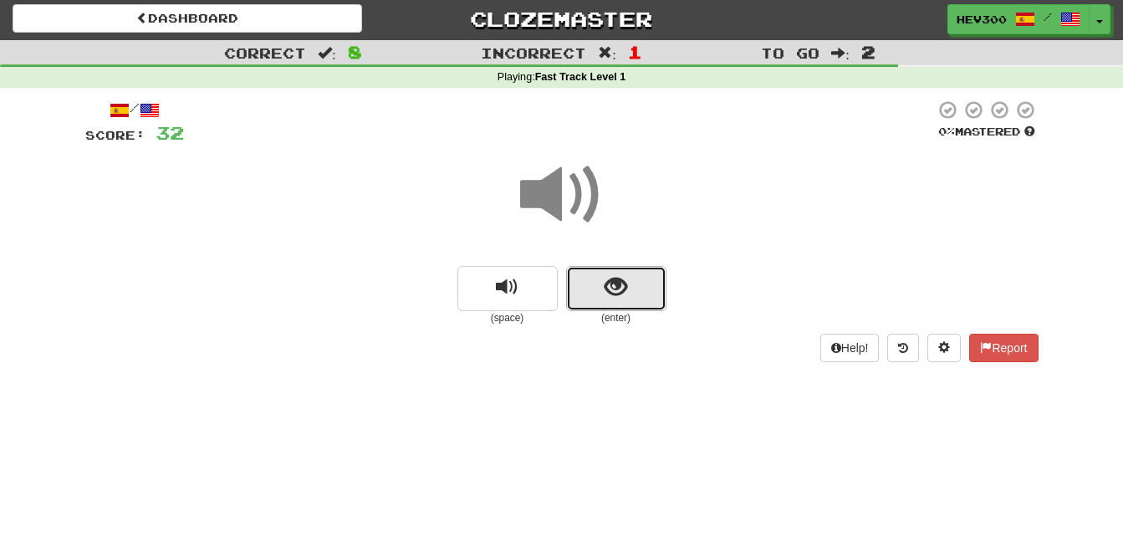
click at [613, 294] on span "show sentence" at bounding box center [615, 287] width 23 height 23
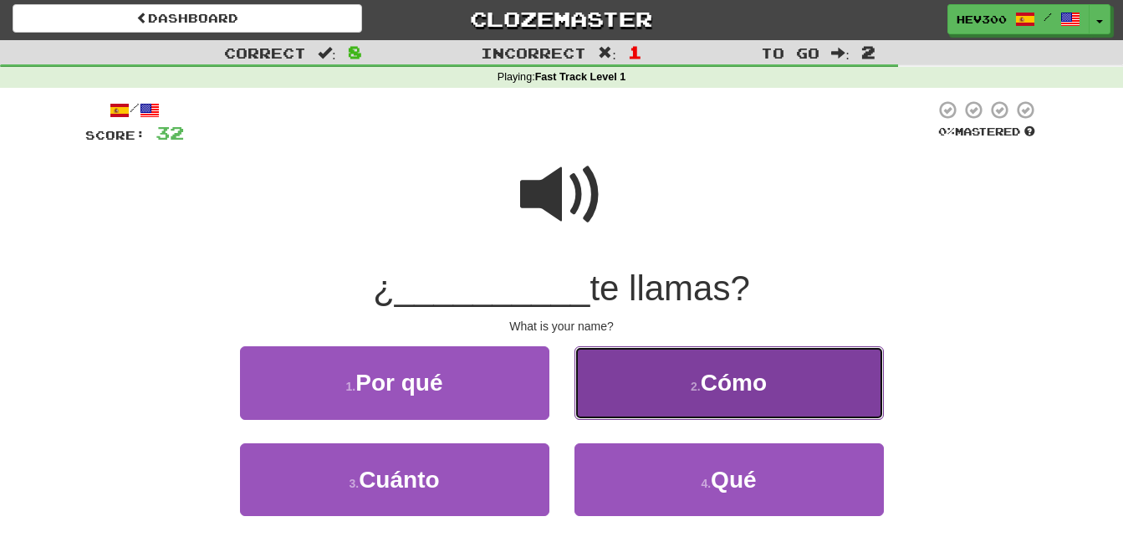
click at [604, 361] on button "2 . Cómo" at bounding box center [728, 382] width 309 height 73
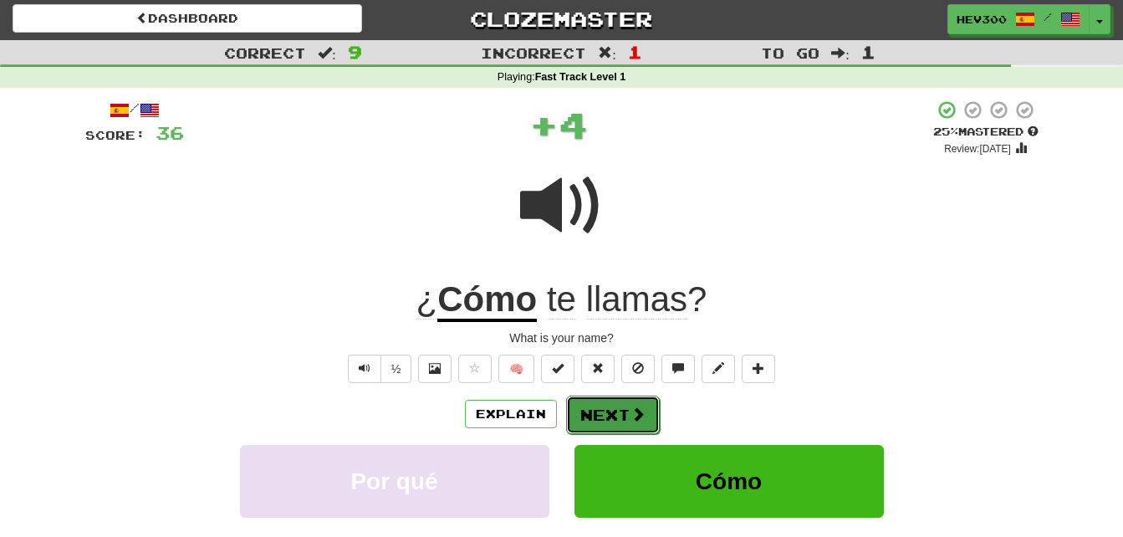
click at [614, 413] on button "Next" at bounding box center [613, 414] width 94 height 38
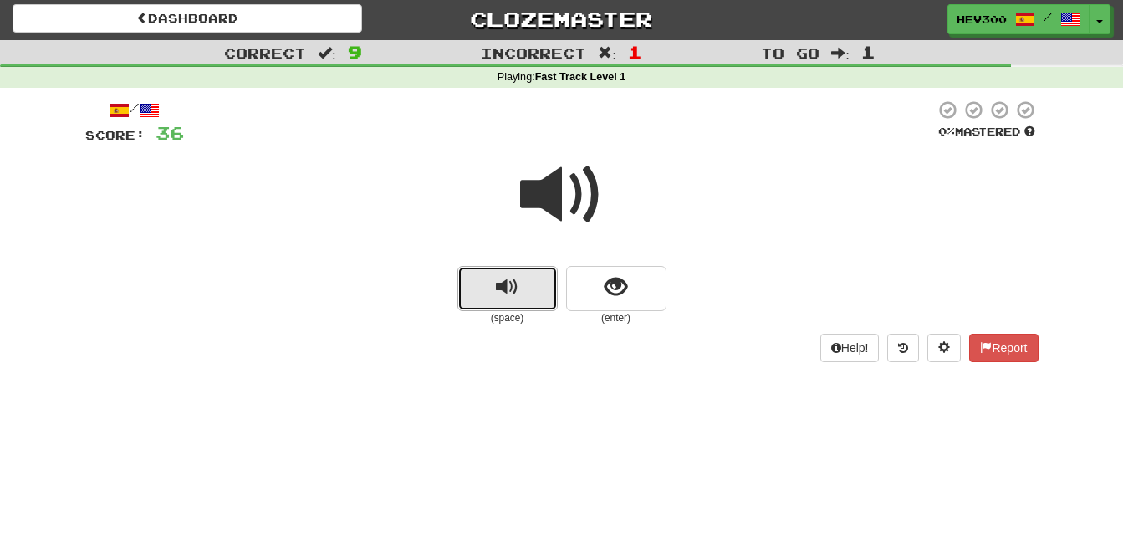
click at [542, 298] on button "replay audio" at bounding box center [507, 288] width 100 height 45
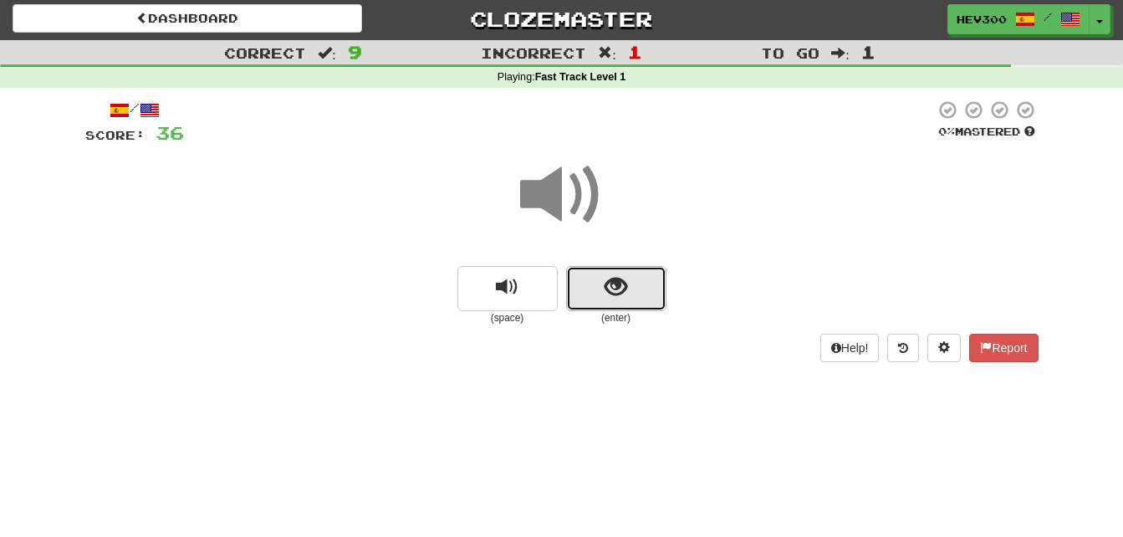
click at [591, 293] on button "show sentence" at bounding box center [616, 288] width 100 height 45
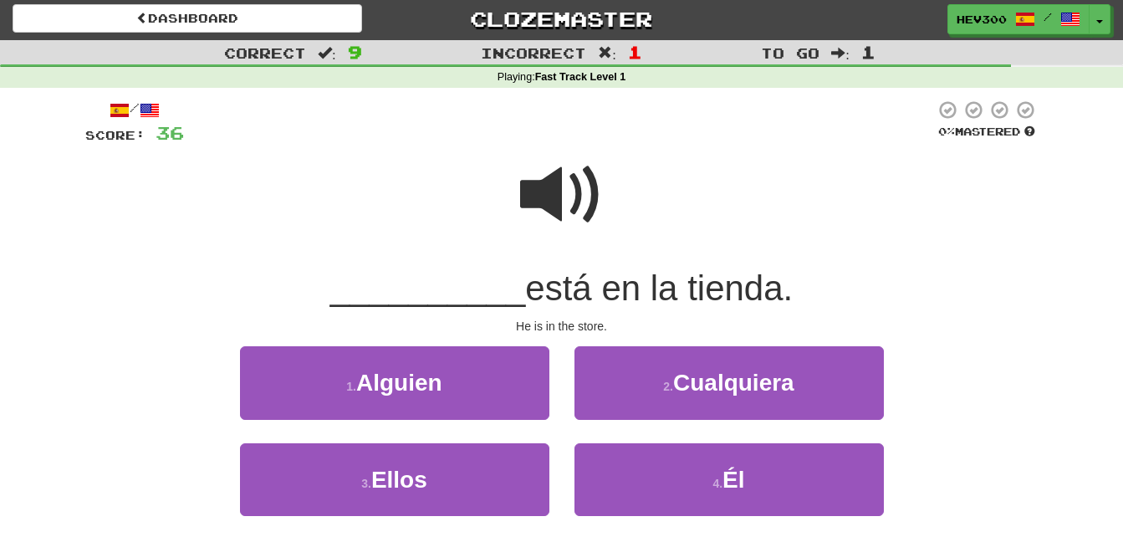
click at [547, 211] on span at bounding box center [562, 195] width 84 height 84
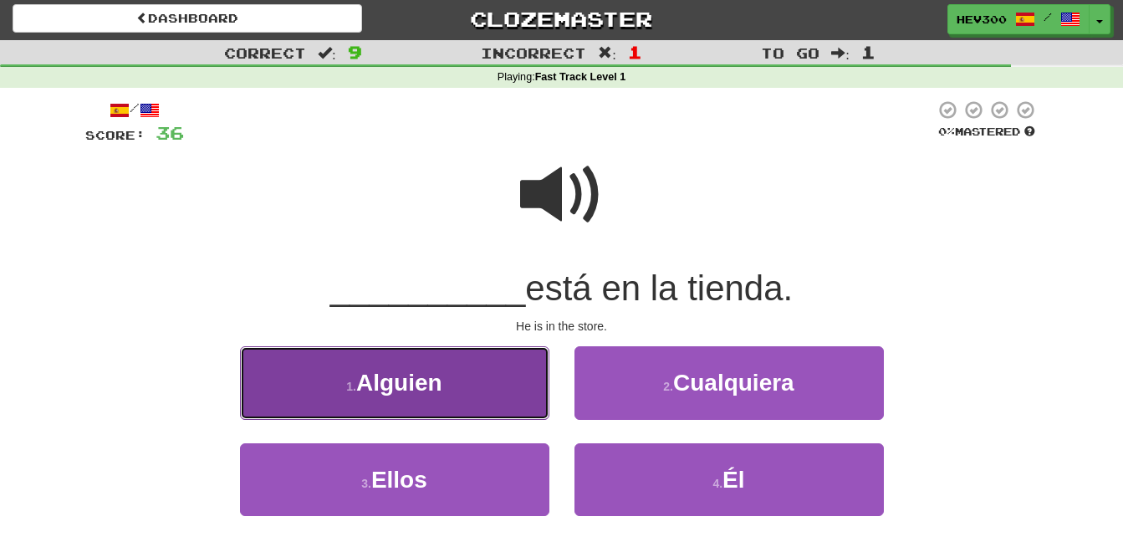
click at [446, 364] on button "1 . Alguien" at bounding box center [394, 382] width 309 height 73
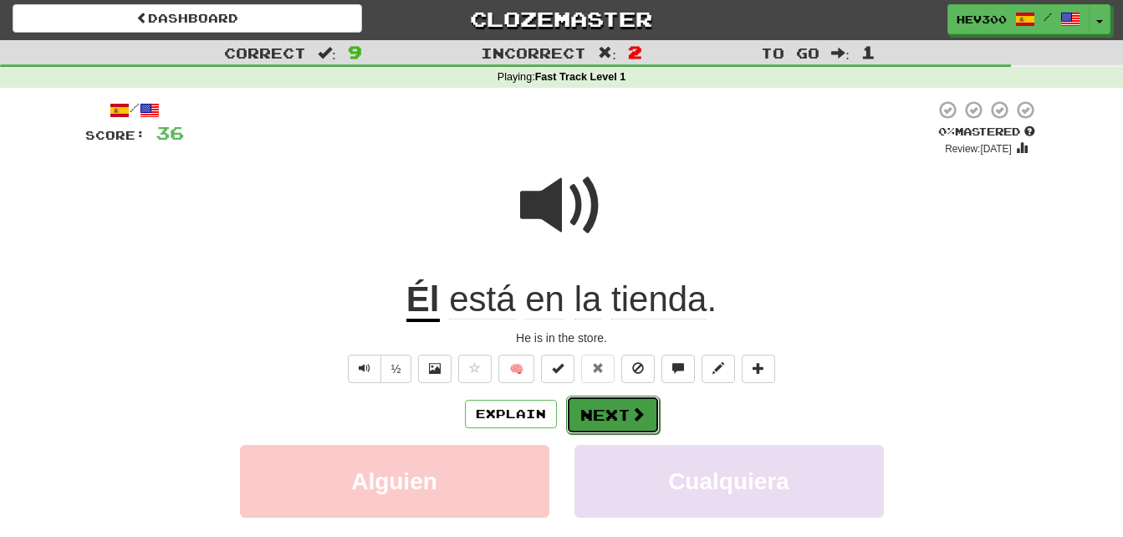
click at [633, 414] on span at bounding box center [637, 413] width 15 height 15
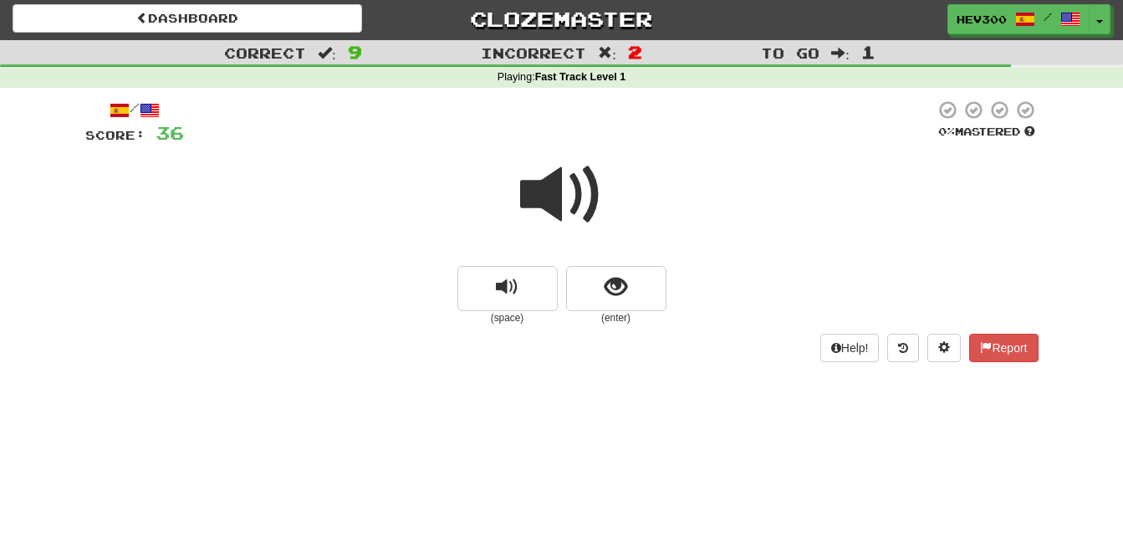
click at [569, 212] on span at bounding box center [562, 195] width 84 height 84
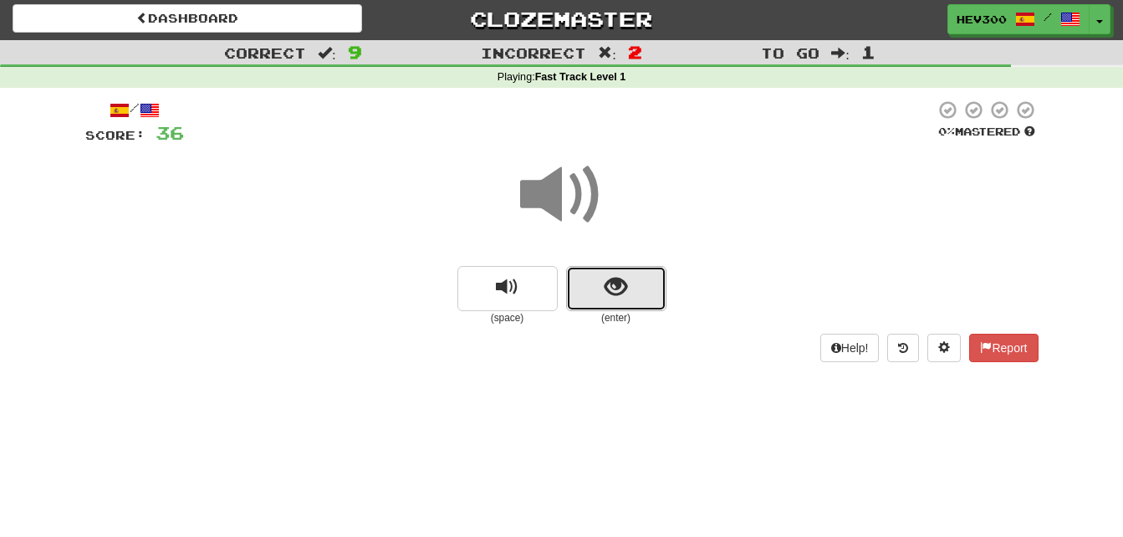
click at [609, 285] on span "show sentence" at bounding box center [615, 287] width 23 height 23
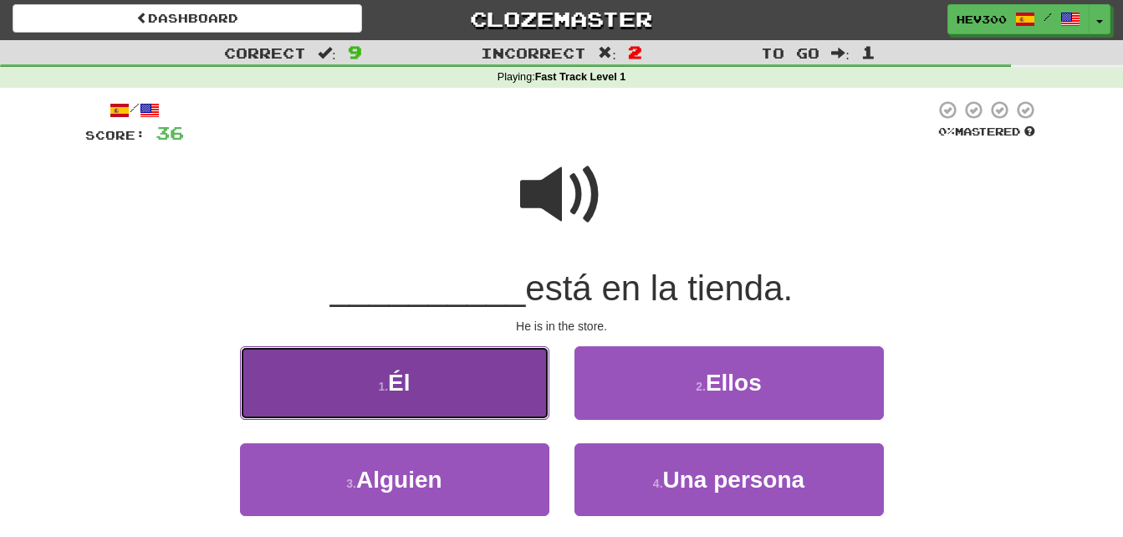
click at [503, 374] on button "1 . Él" at bounding box center [394, 382] width 309 height 73
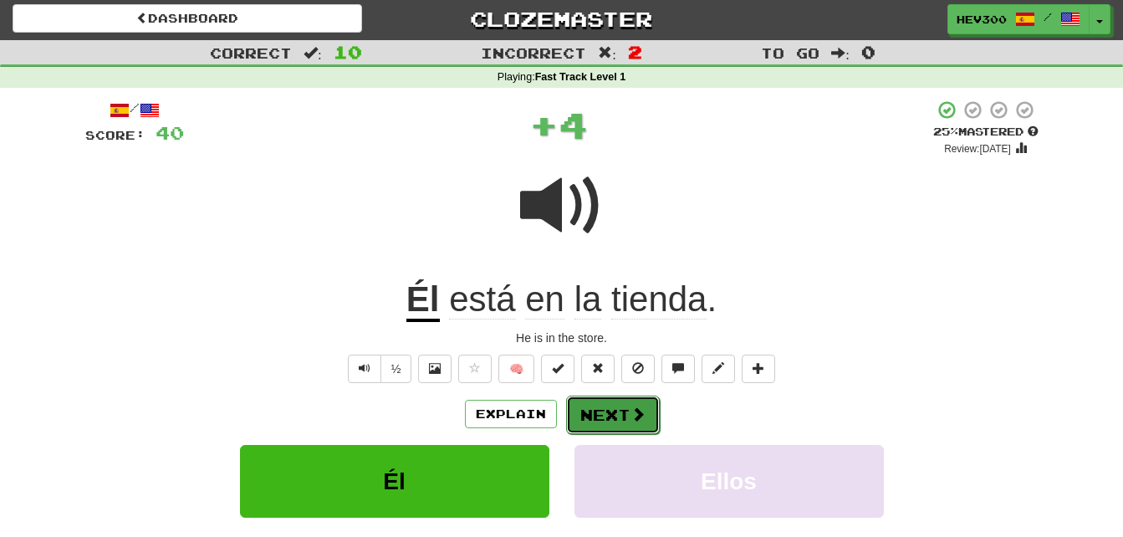
click at [595, 411] on button "Next" at bounding box center [613, 414] width 94 height 38
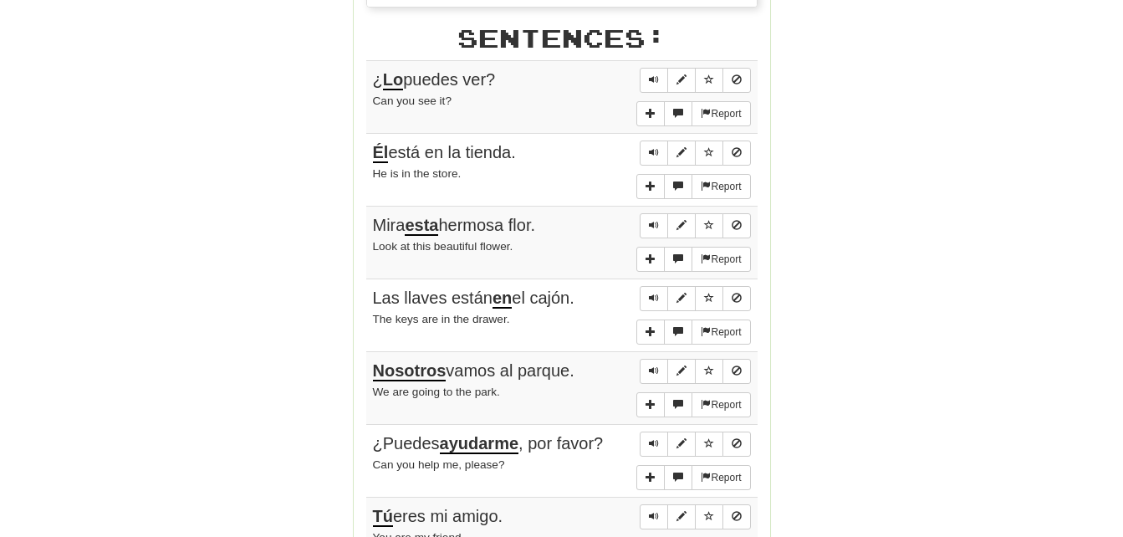
scroll to position [934, 0]
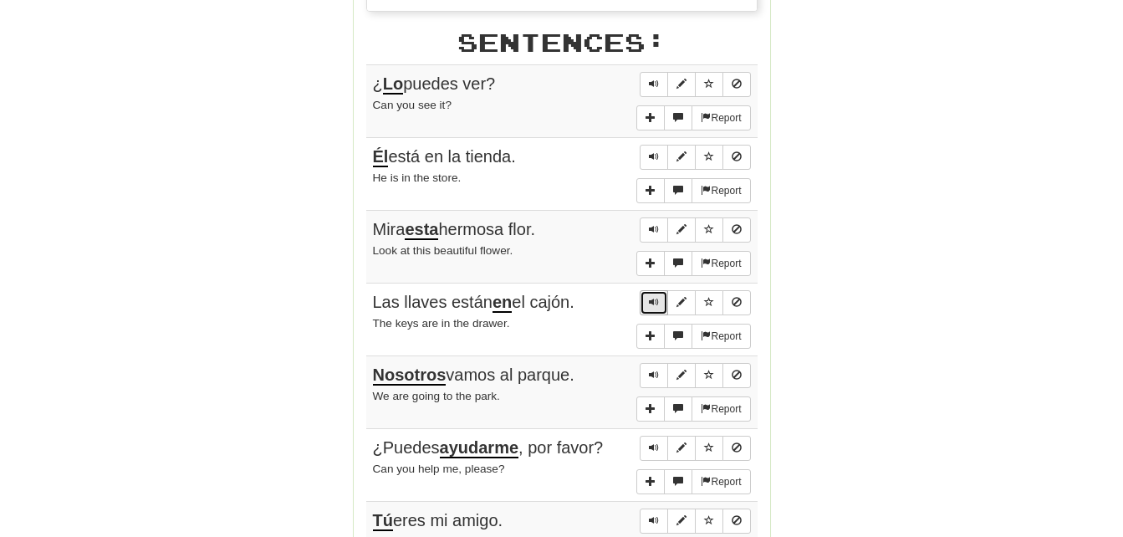
click at [654, 303] on span "Sentence controls" at bounding box center [654, 302] width 10 height 10
click at [640, 368] on button "Sentence controls" at bounding box center [654, 375] width 28 height 25
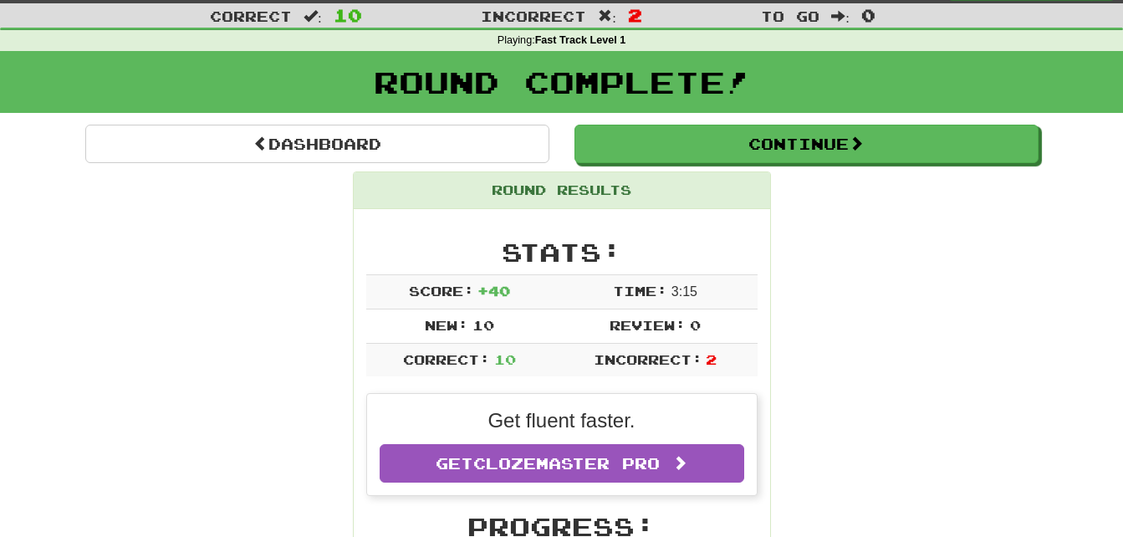
scroll to position [8, 0]
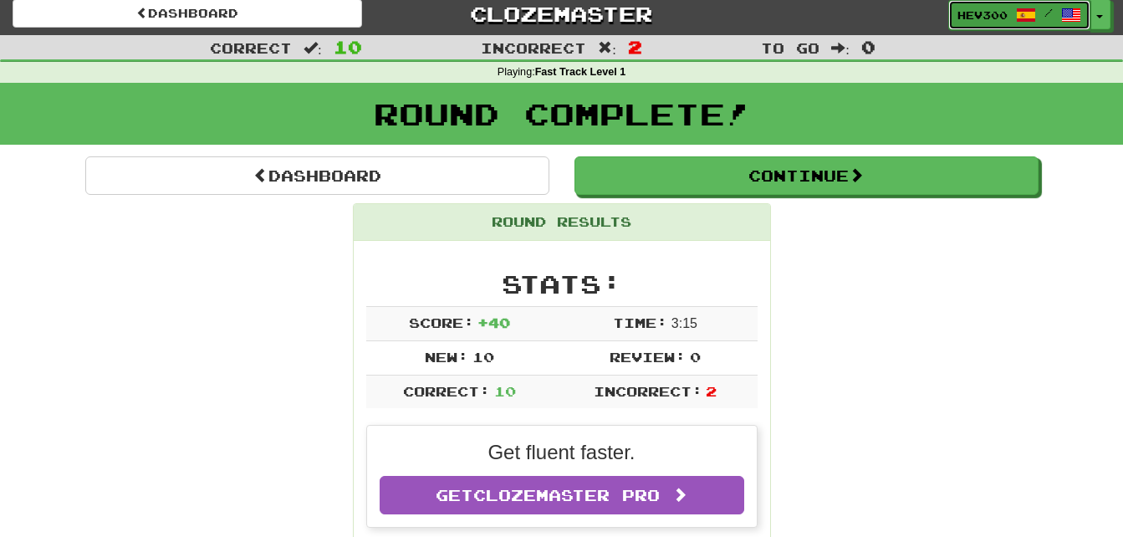
click at [974, 11] on span "hev300" at bounding box center [982, 15] width 50 height 15
